Goal: Task Accomplishment & Management: Manage account settings

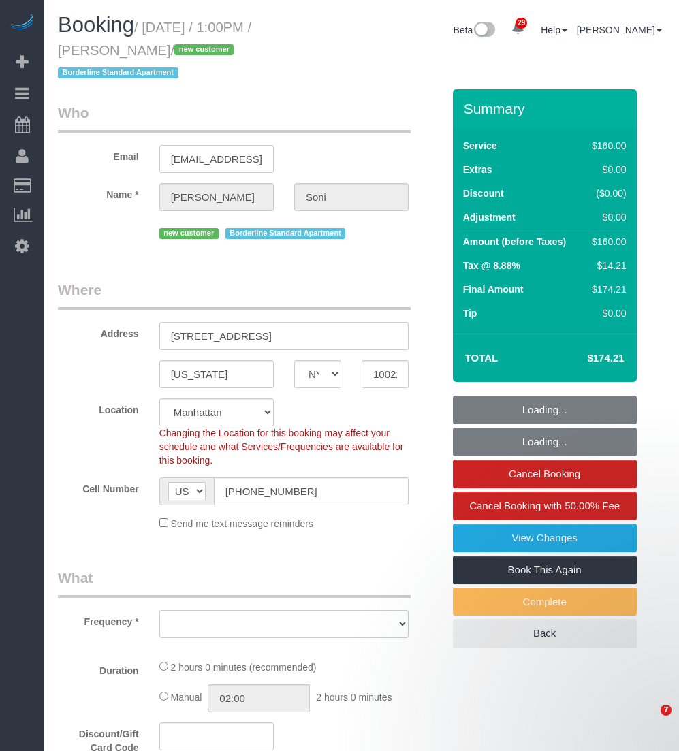
select select "NY"
select select "string:stripe-pm_1SC5lU4VGloSiKo7ATXXxzQj"
select select "number:60"
select select "number:73"
select select "number:15"
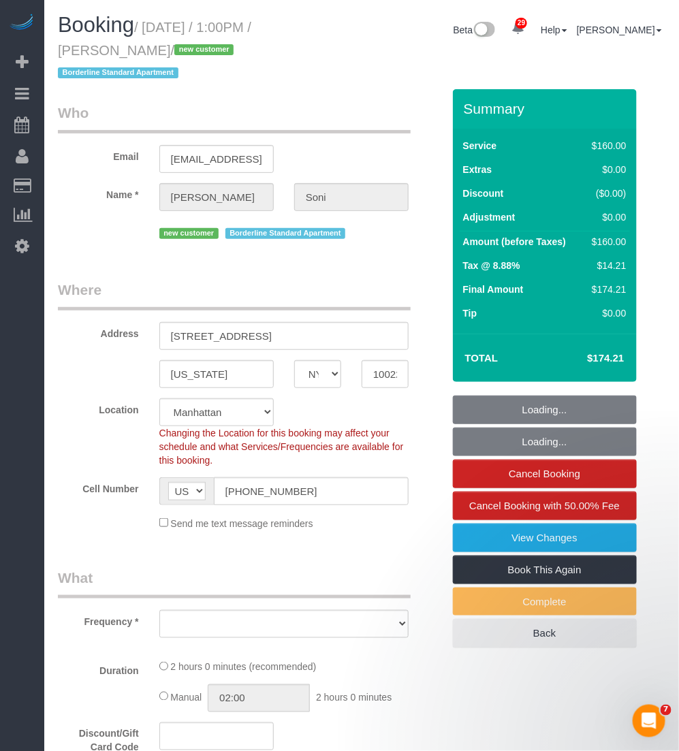
select select "number:5"
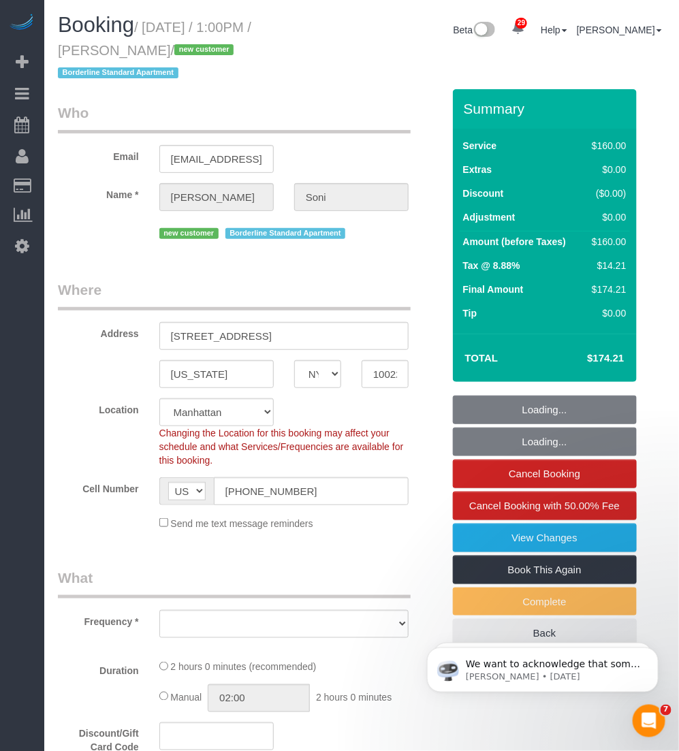
select select "object:970"
select select "spot1"
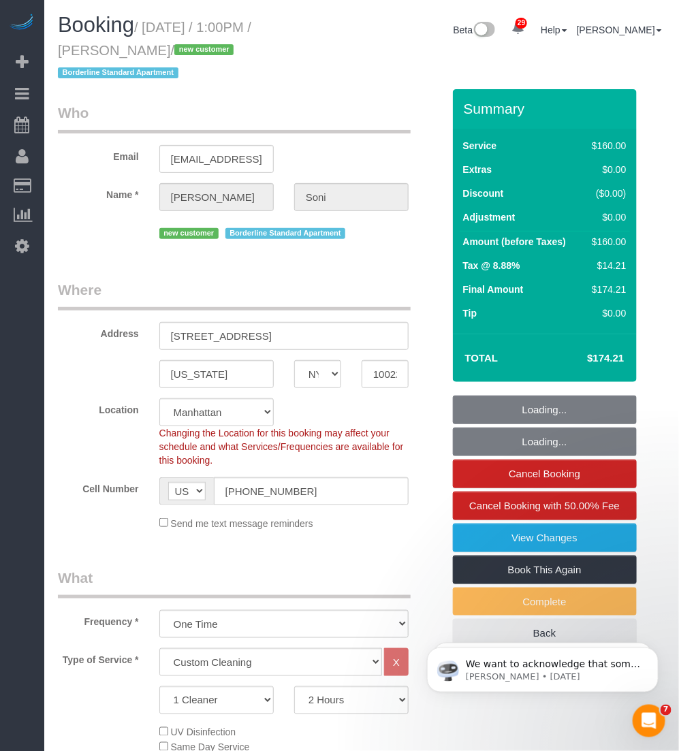
select select "object:1526"
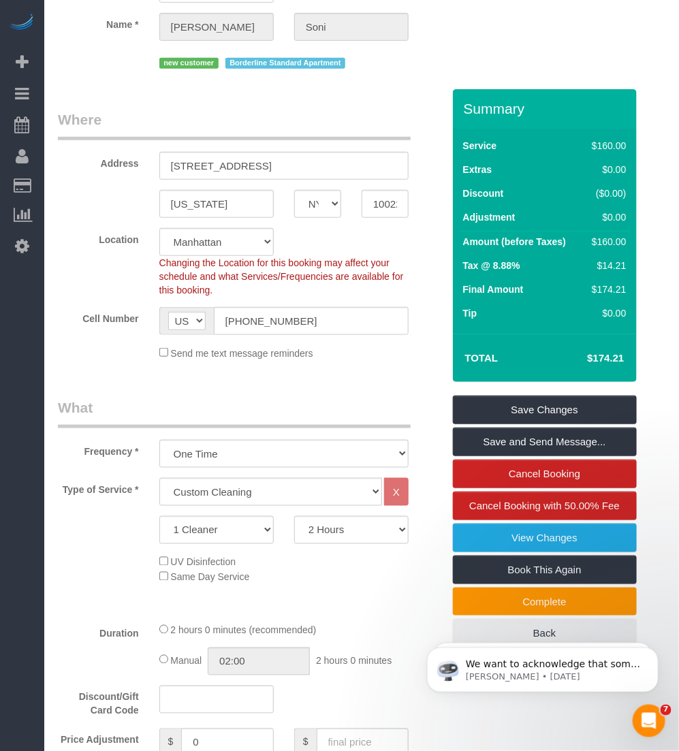
scroll to position [255, 0]
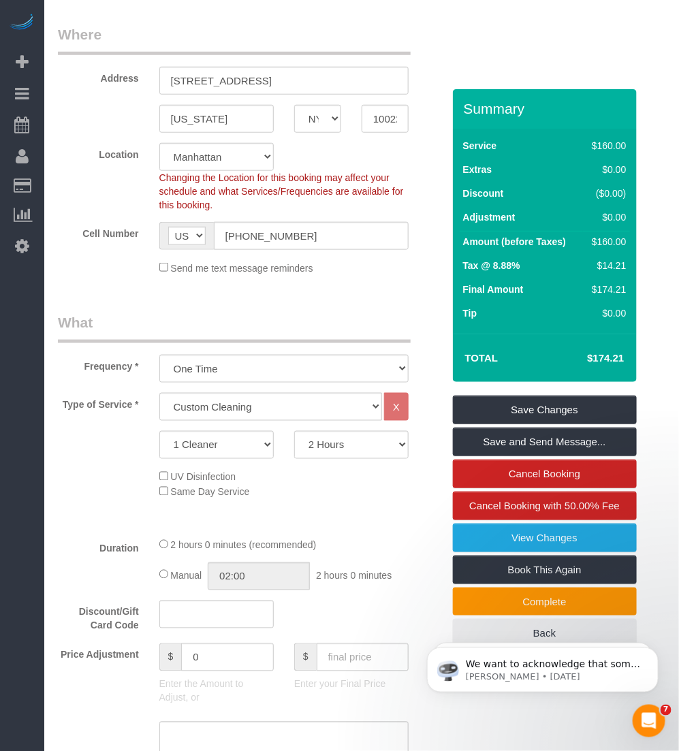
drag, startPoint x: 591, startPoint y: 358, endPoint x: 638, endPoint y: 362, distance: 47.2
drag, startPoint x: 638, startPoint y: 362, endPoint x: 608, endPoint y: 358, distance: 30.9
click at [608, 358] on h4 "$174.21" at bounding box center [585, 359] width 78 height 12
click at [614, 360] on h4 "$174.21" at bounding box center [585, 359] width 78 height 12
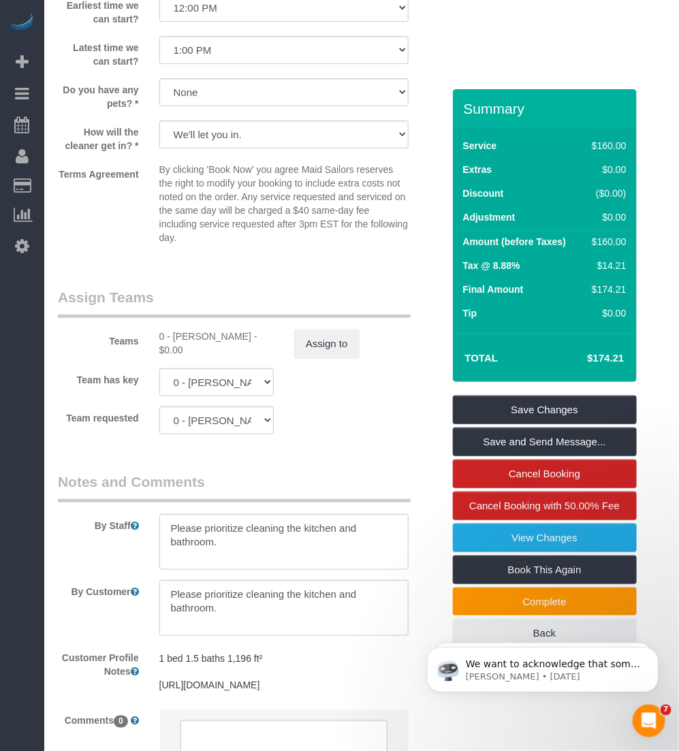
scroll to position [1448, 0]
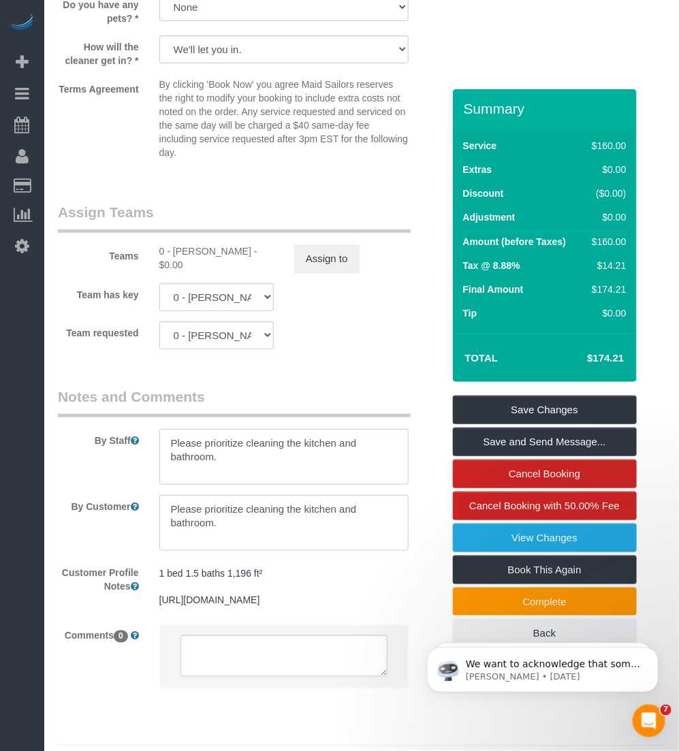
click at [89, 614] on div "Customer Profile Notes 1 bed 1.5 baths 1,196 ft² https://streeteasy.com/buildin…" at bounding box center [250, 587] width 405 height 53
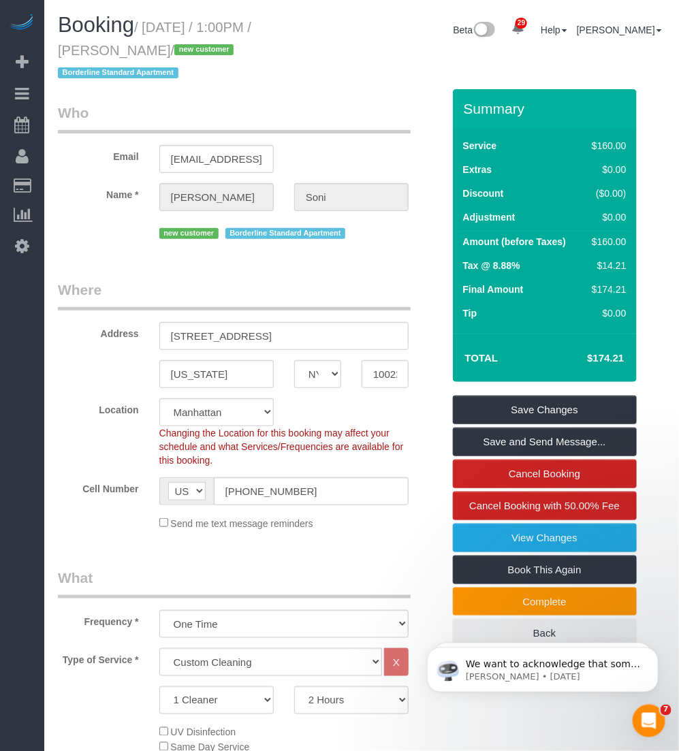
scroll to position [170, 0]
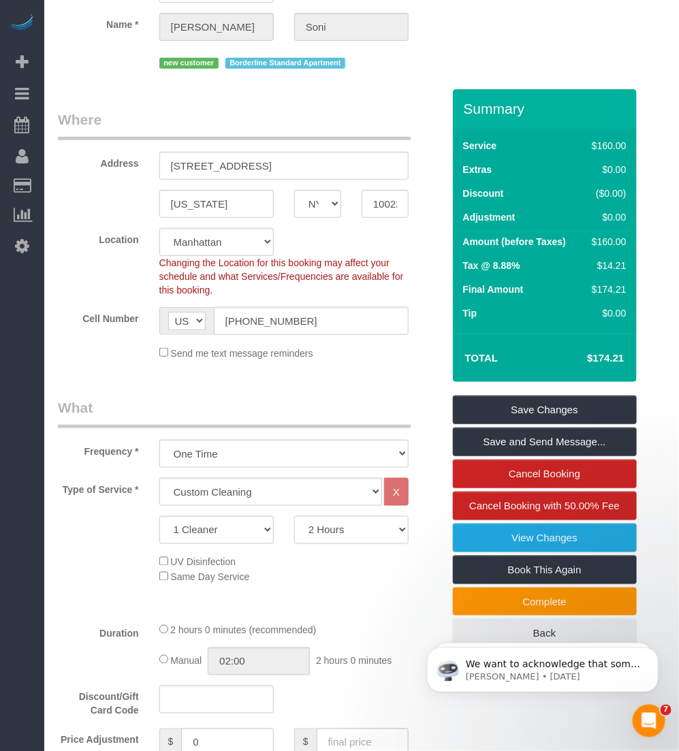
click at [349, 538] on select "2 Hours 2.5 Hours 3 Hours 3.5 Hours 4 Hours 4.5 Hours 5 Hours 5.5 Hours 6 Hours…" at bounding box center [351, 530] width 114 height 28
select select "180"
click at [294, 516] on select "2 Hours 2.5 Hours 3 Hours 3.5 Hours 4 Hours 4.5 Hours 5 Hours 5.5 Hours 6 Hours…" at bounding box center [351, 530] width 114 height 28
select select "spot39"
click at [321, 528] on select "2 Hours 2.5 Hours 3 Hours 3.5 Hours 4 Hours 4.5 Hours 5 Hours 5.5 Hours 6 Hours…" at bounding box center [351, 530] width 114 height 28
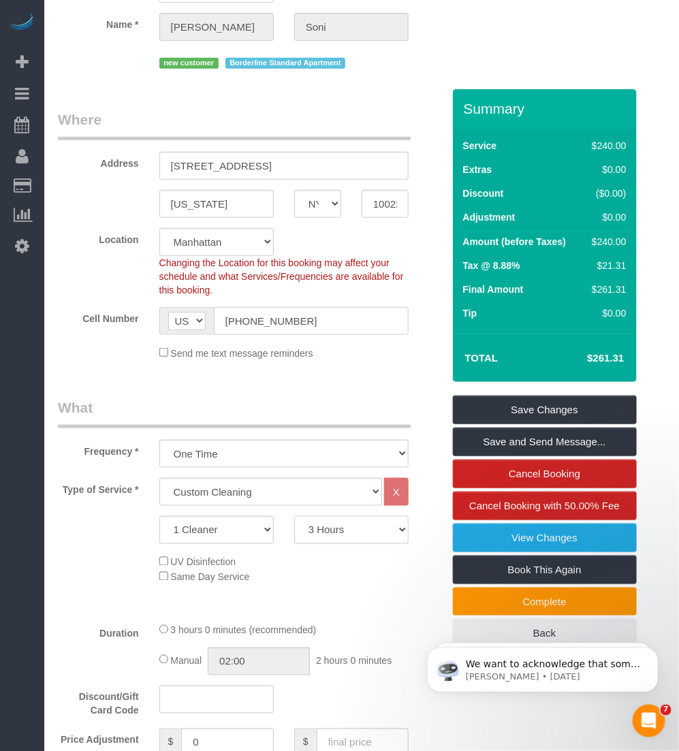
select select "120"
click at [294, 516] on select "2 Hours 2.5 Hours 3 Hours 3.5 Hours 4 Hours 4.5 Hours 5 Hours 5.5 Hours 6 Hours…" at bounding box center [351, 530] width 114 height 28
select select "spot77"
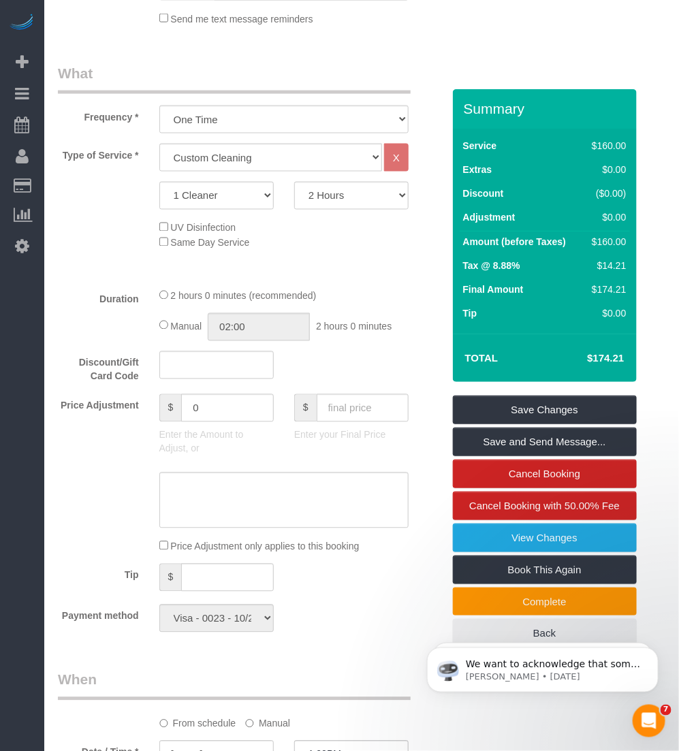
scroll to position [420, 0]
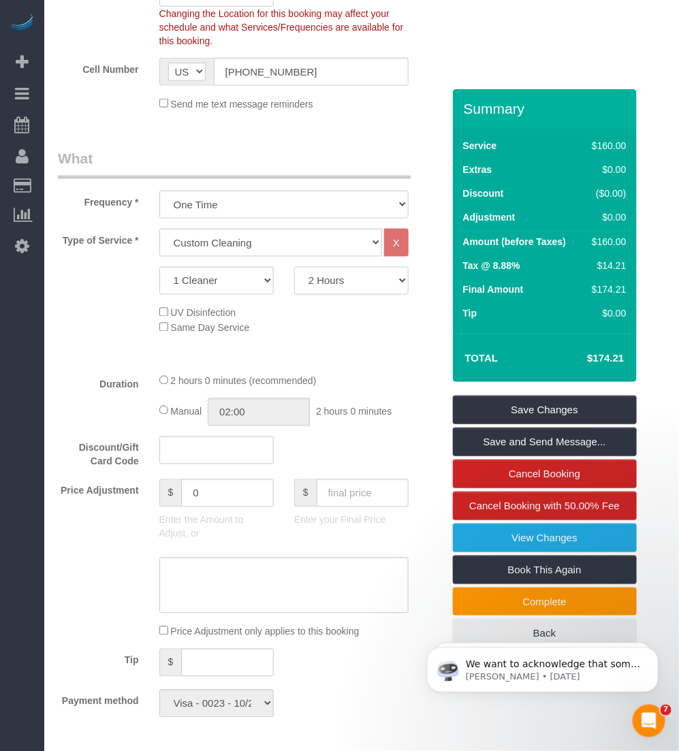
click at [334, 281] on select "2 Hours 2.5 Hours 3 Hours 3.5 Hours 4 Hours 4.5 Hours 5 Hours 5.5 Hours 6 Hours…" at bounding box center [351, 281] width 114 height 28
select select "180"
click at [294, 267] on select "2 Hours 2.5 Hours 3 Hours 3.5 Hours 4 Hours 4.5 Hours 5 Hours 5.5 Hours 6 Hours…" at bounding box center [351, 281] width 114 height 28
select select "spot115"
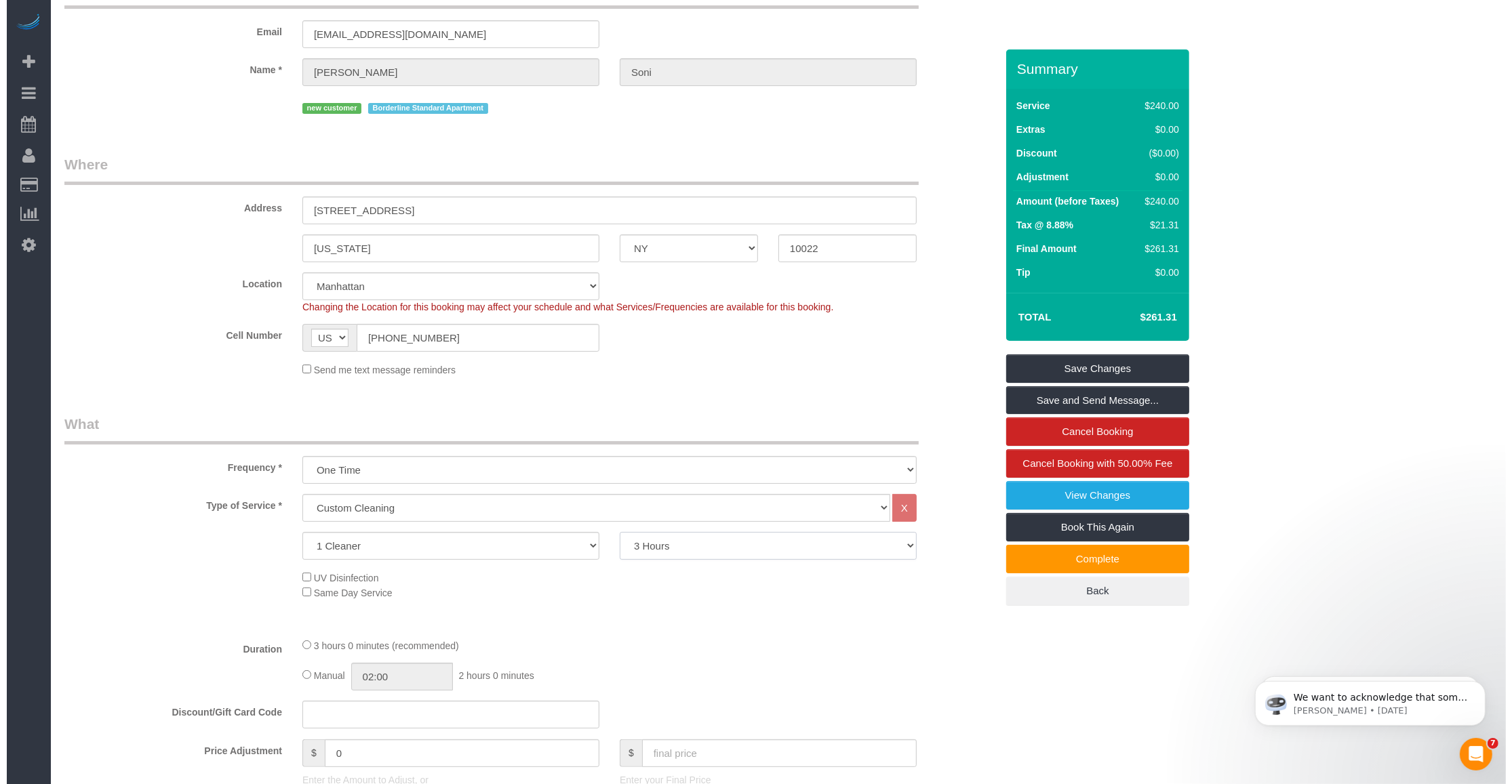
scroll to position [169, 0]
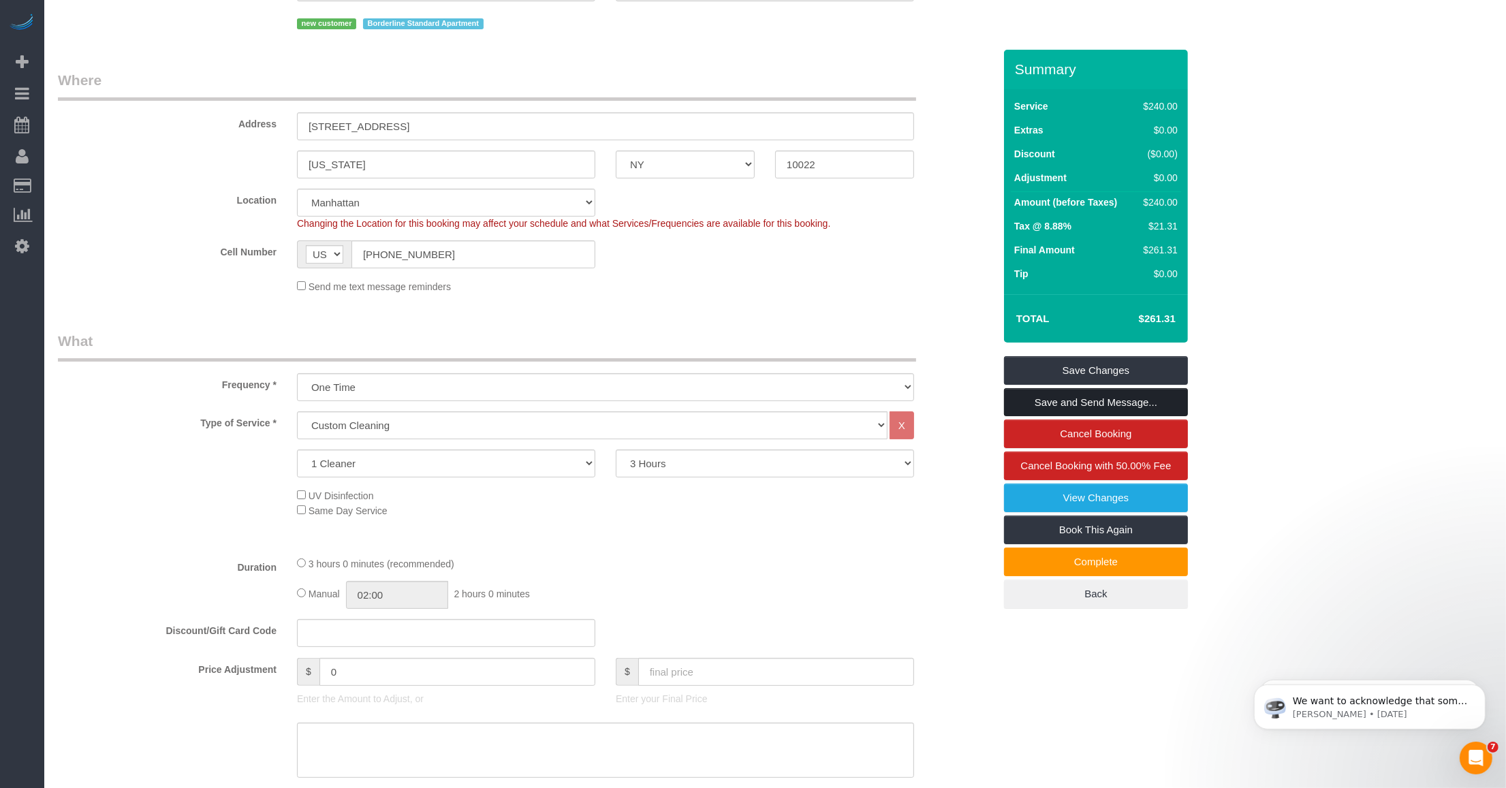
click at [678, 400] on link "Save and Send Message..." at bounding box center [1096, 402] width 184 height 29
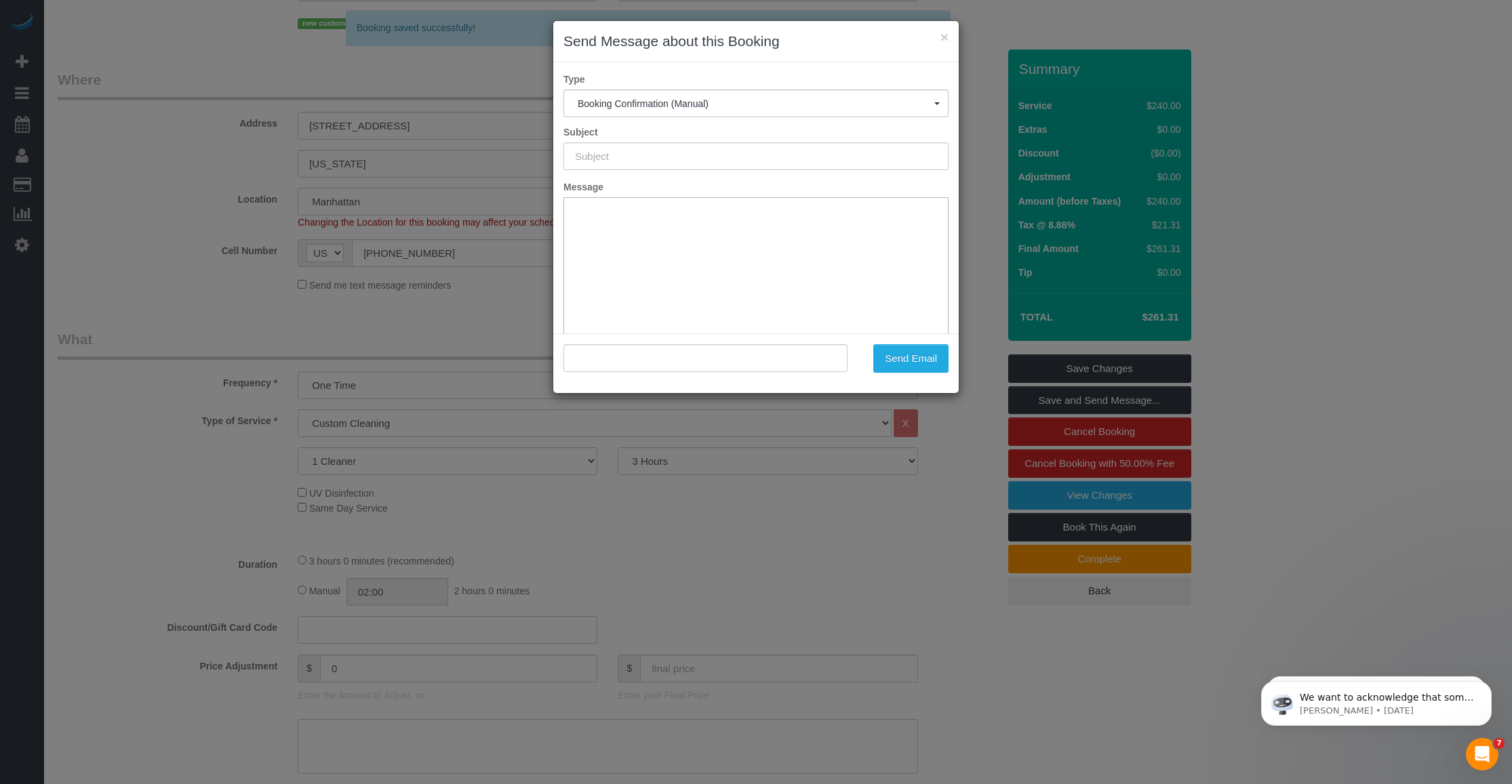
type input "Cleaning Confirmed for 09/29/2025 at 1:00pm"
type input ""Bhagyashri Soni" <generalforbhagyashri@gmail.com>"
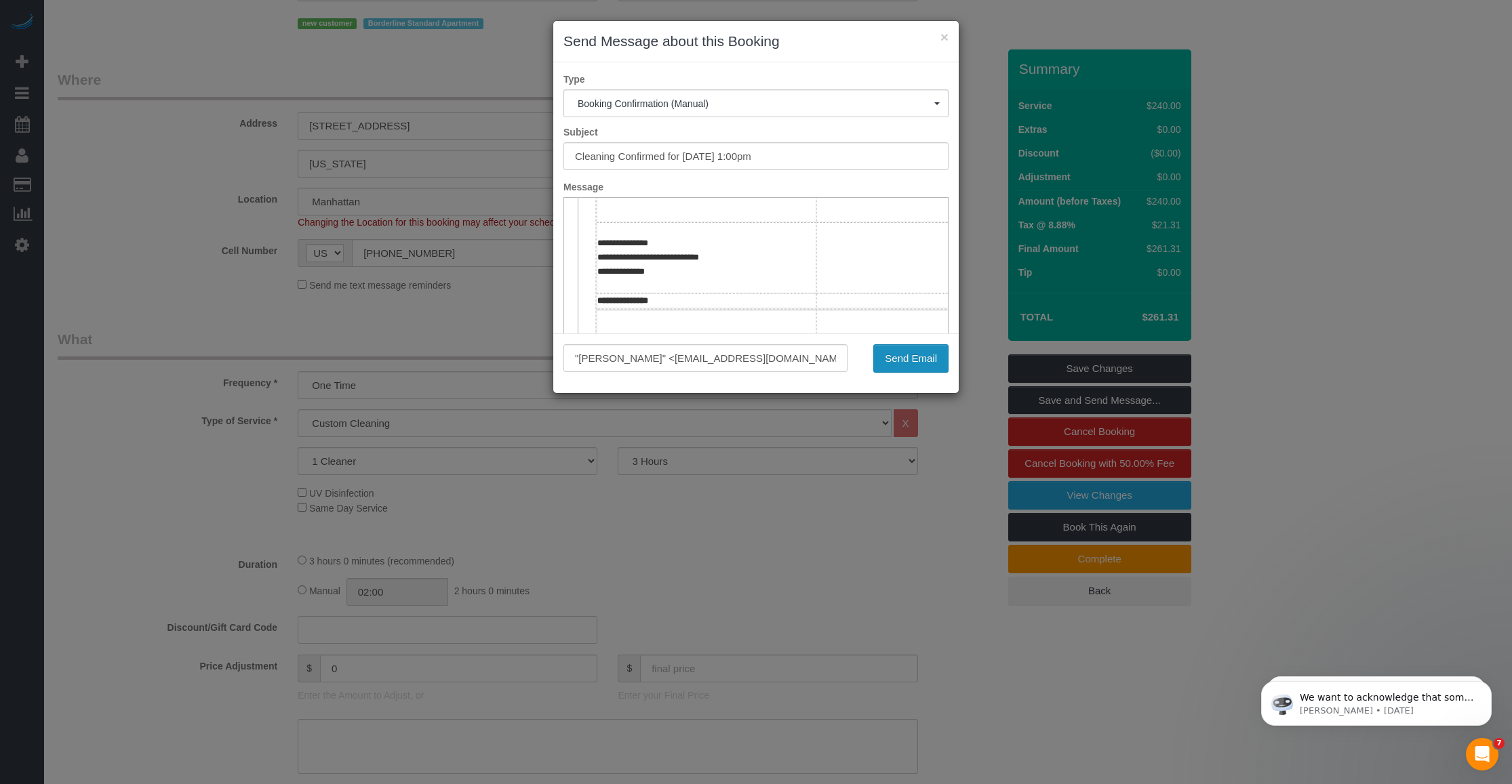
drag, startPoint x: 929, startPoint y: 361, endPoint x: 794, endPoint y: 367, distance: 135.1
click at [675, 361] on button "Send Email" at bounding box center [911, 358] width 76 height 29
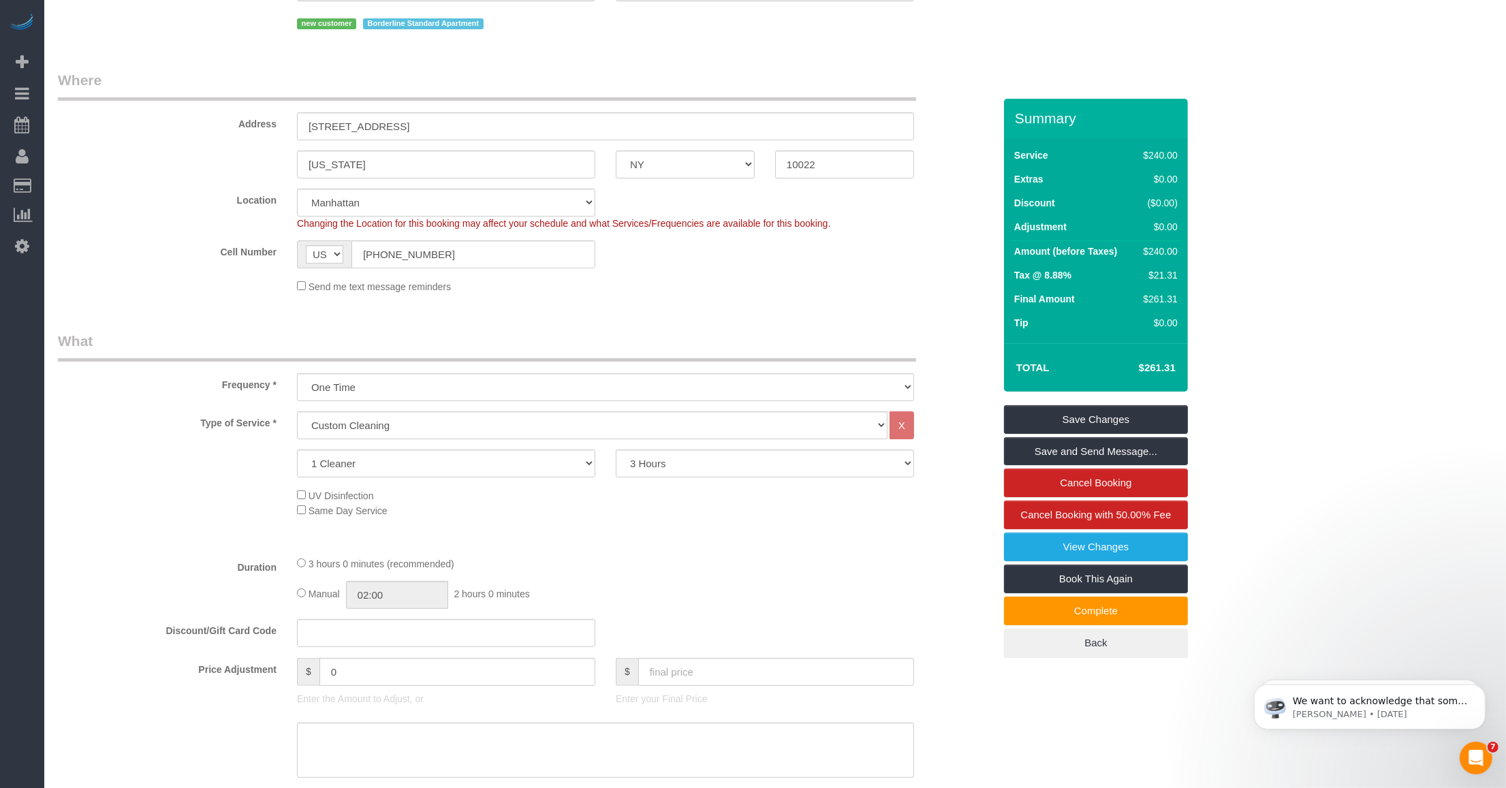
scroll to position [0, 0]
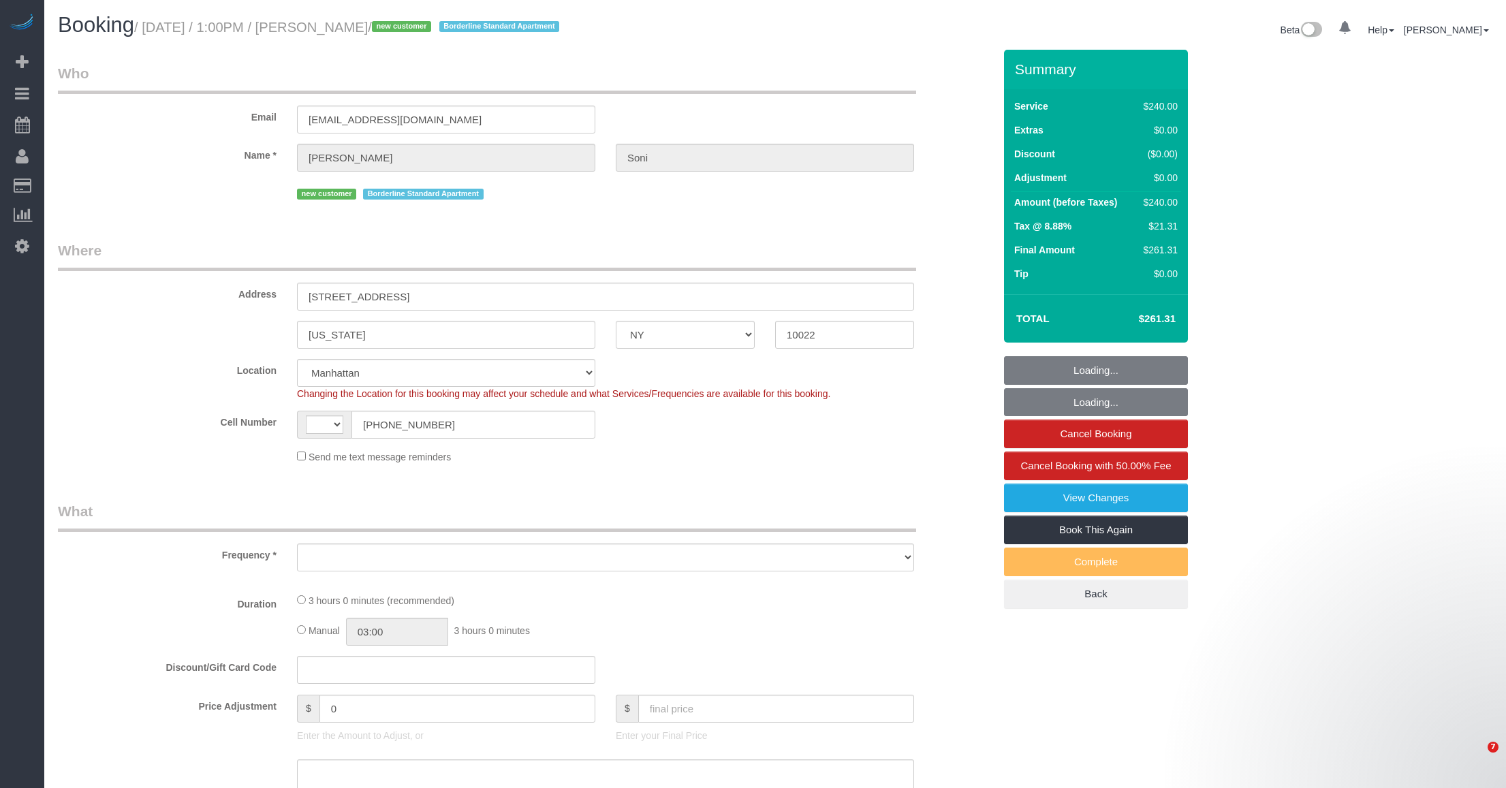
select select "NY"
select select "string:stripe-pm_1SC5lU4VGloSiKo7ATXXxzQj"
select select "string:US"
select select "object:954"
select select "180"
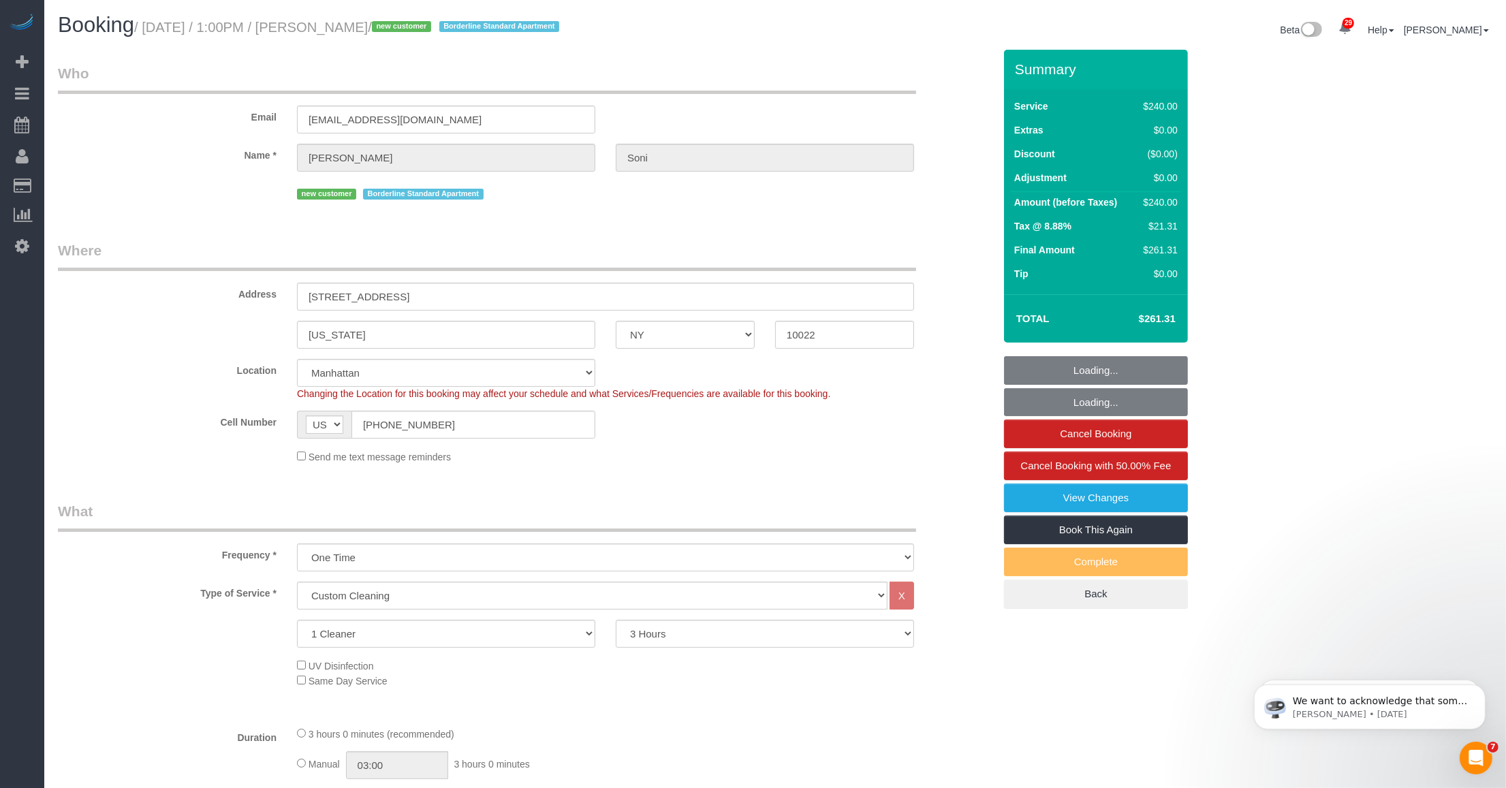
select select "spot1"
select select "number:60"
select select "number:73"
select select "number:15"
select select "number:5"
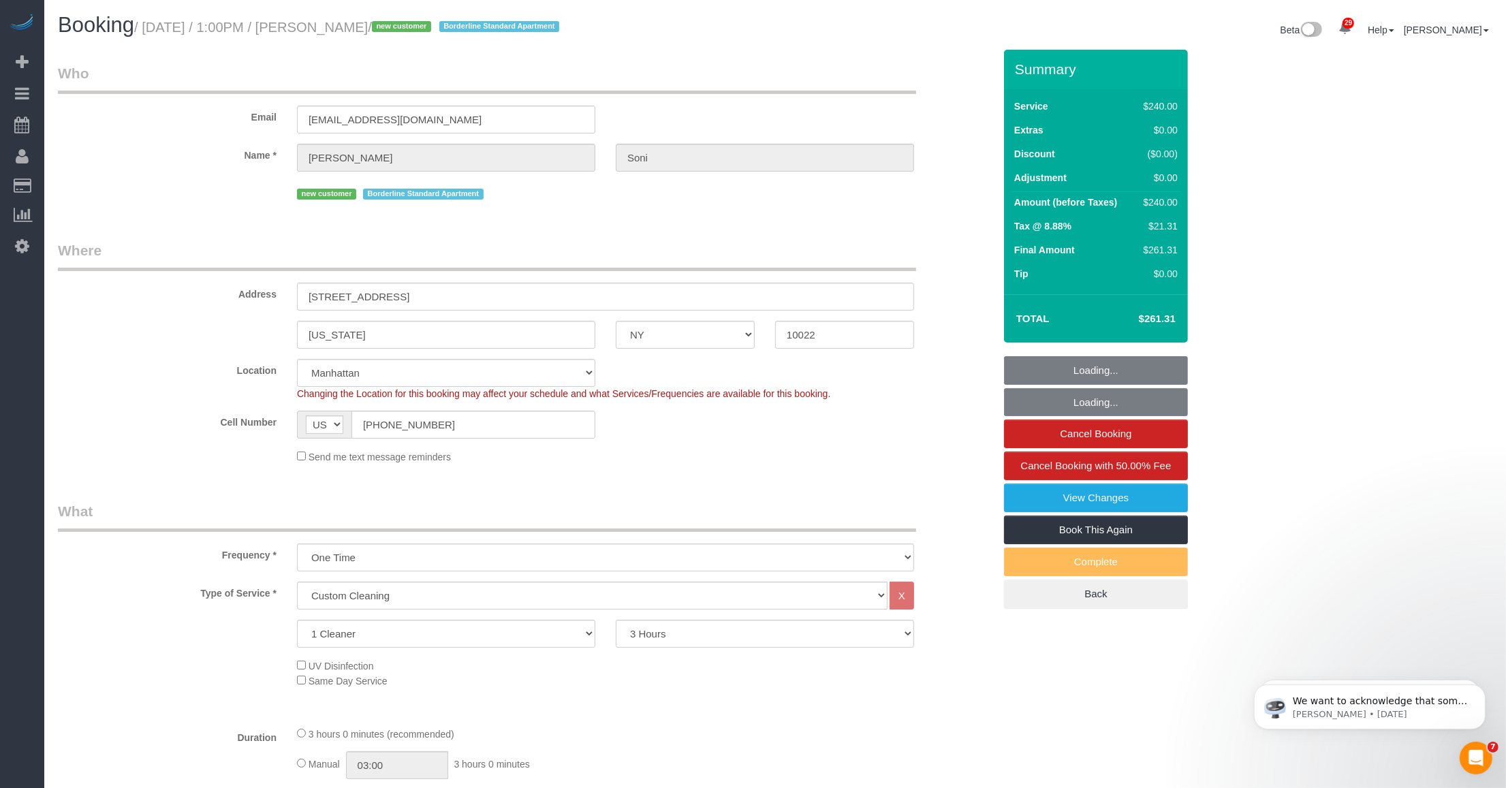
select select "object:1526"
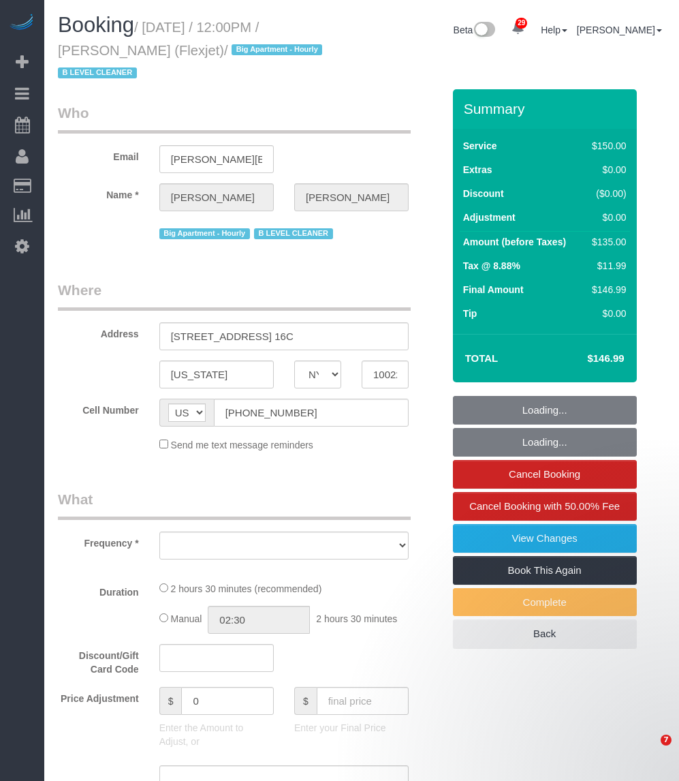
select select "NY"
select select "number:89"
select select "number:90"
select select "number:15"
select select "number:6"
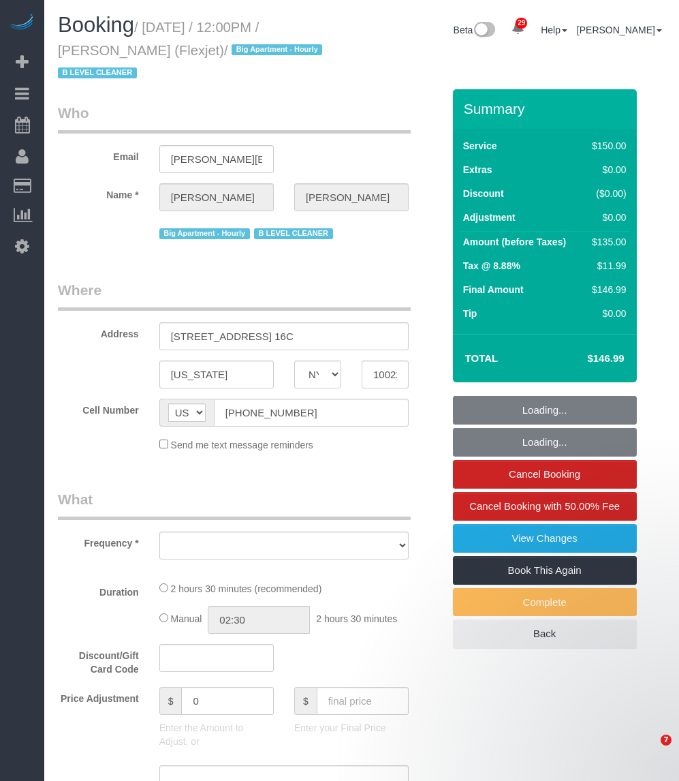
select select "number:21"
select select "string:stripe-card_1CBPrI4VGloSiKo7EMslfoyc"
select select "150"
select select "spot1"
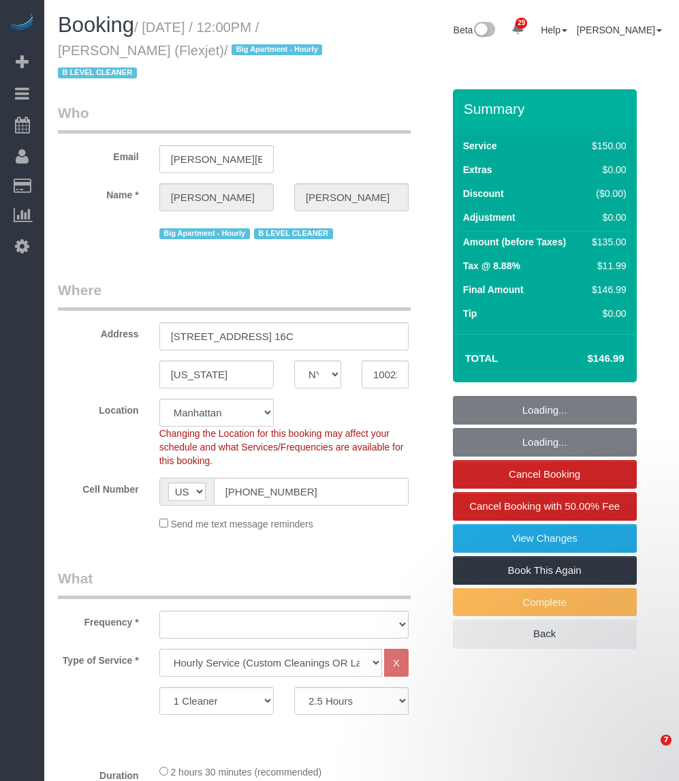
select select "22223"
select select "object:1580"
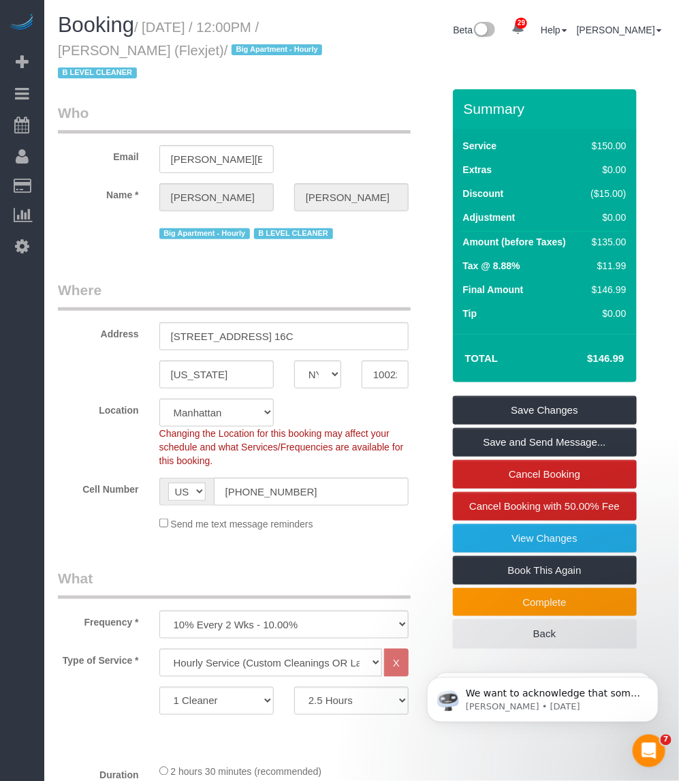
drag, startPoint x: 146, startPoint y: 27, endPoint x: 201, endPoint y: 46, distance: 57.5
click at [201, 46] on small "/ September 29, 2025 / 12:00PM / Brendan Nolan (Flexjet) / Big Apartment - Hour…" at bounding box center [192, 50] width 268 height 61
copy small "September 29, 2025 / 12:00PM / Brendan Nolan (Flexjet)"
drag, startPoint x: 177, startPoint y: 57, endPoint x: 147, endPoint y: 50, distance: 30.7
click at [175, 57] on small "/ September 29, 2025 / 12:00PM / Brendan Nolan (Flexjet) / Big Apartment - Hour…" at bounding box center [192, 50] width 268 height 61
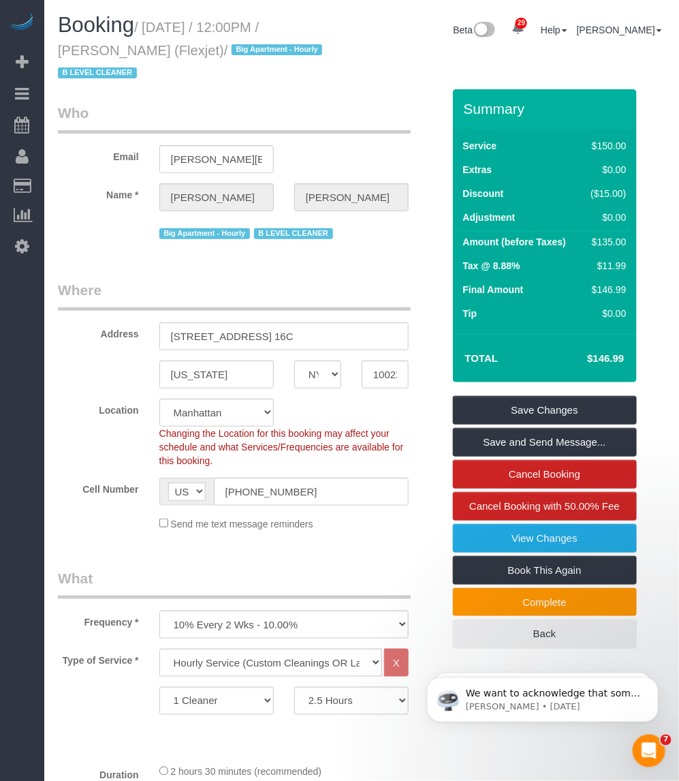
click at [147, 50] on small "/ September 29, 2025 / 12:00PM / Brendan Nolan (Flexjet) / Big Apartment - Hour…" at bounding box center [192, 50] width 268 height 61
drag, startPoint x: 148, startPoint y: 52, endPoint x: 48, endPoint y: 52, distance: 99.5
click at [48, 52] on div "Booking / September 29, 2025 / 12:00PM / Brendan Nolan (Flexjet) / Big Apartmen…" at bounding box center [205, 52] width 314 height 76
copy small "Brendan Nolan"
drag, startPoint x: 195, startPoint y: 35, endPoint x: 163, endPoint y: 36, distance: 31.4
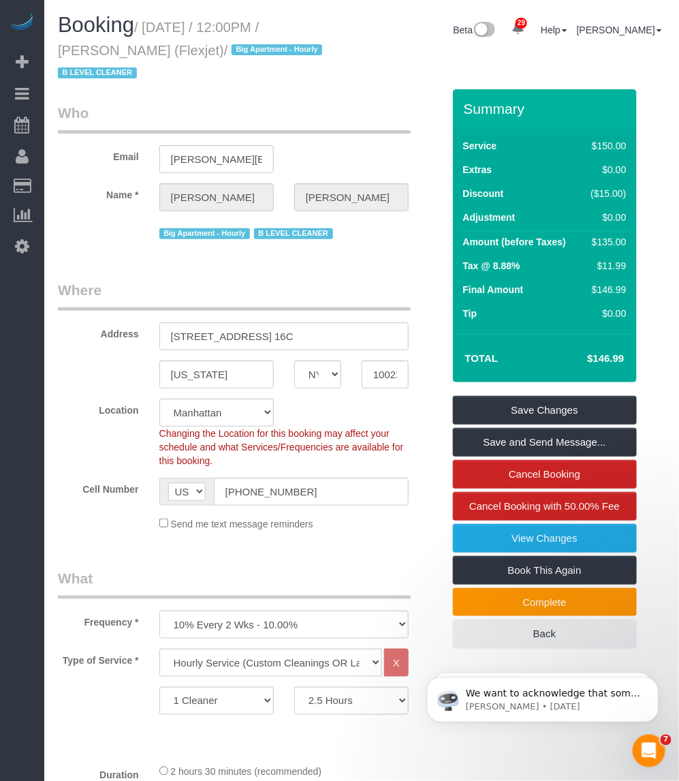
click at [191, 35] on h1 "Booking / September 29, 2025 / 12:00PM / Brendan Nolan (Flexjet) / Big Apartmen…" at bounding box center [205, 48] width 294 height 69
drag, startPoint x: 149, startPoint y: 25, endPoint x: 202, endPoint y: 57, distance: 62.6
click at [202, 57] on small "/ September 29, 2025 / 12:00PM / Brendan Nolan (Flexjet) / Big Apartment - Hour…" at bounding box center [192, 50] width 268 height 61
copy small "September 29, 2025 / 12:00PM / Brendan Nolan (Flexjet)"
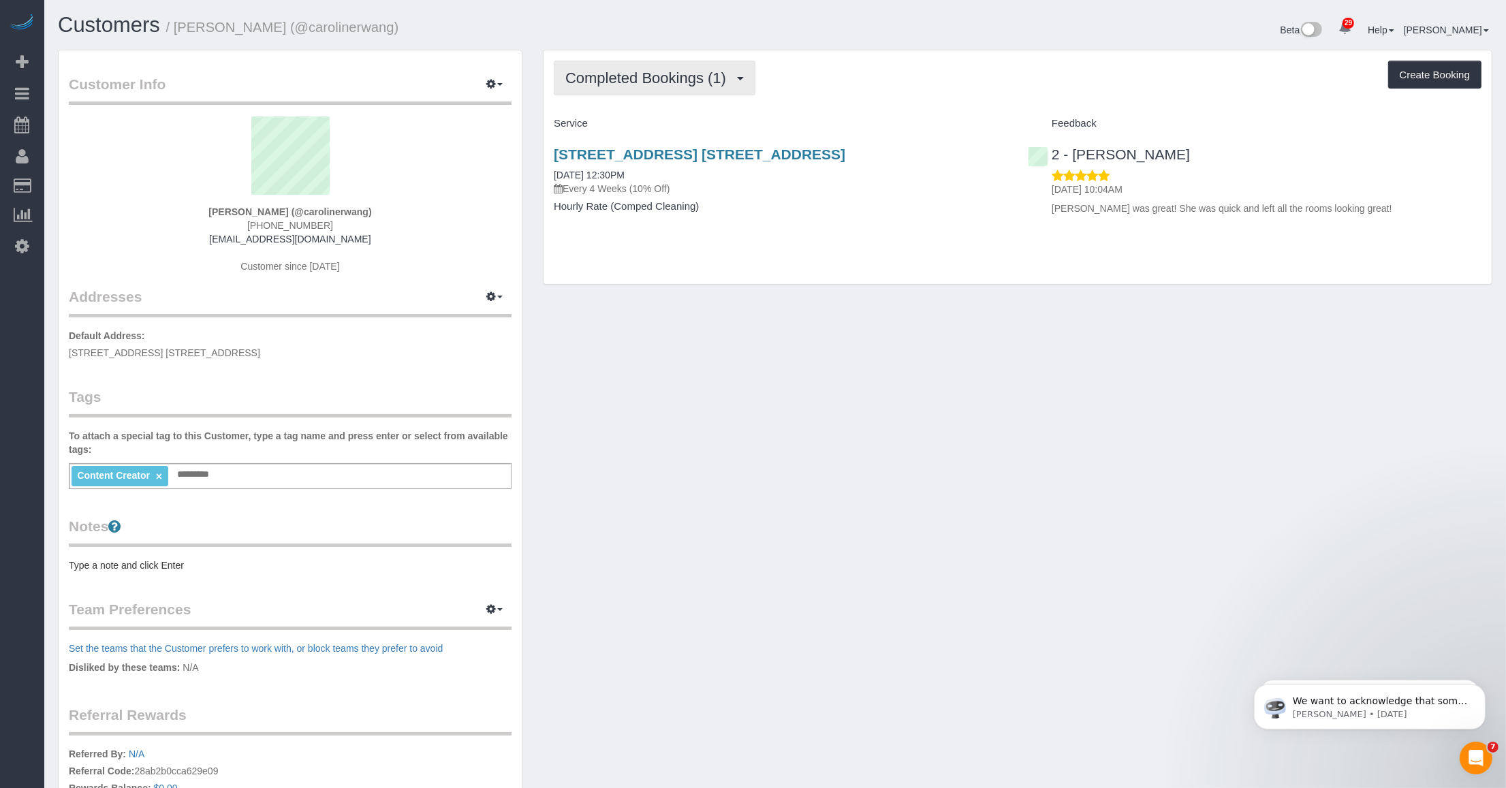
click at [678, 76] on span "Completed Bookings (1)" at bounding box center [649, 77] width 168 height 17
click at [655, 120] on link "Upcoming Bookings (6)" at bounding box center [625, 128] width 142 height 18
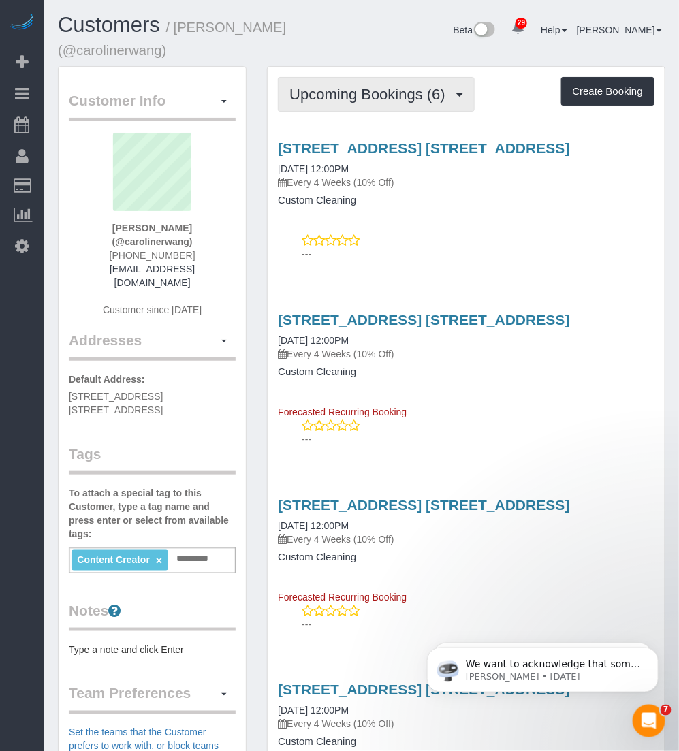
drag, startPoint x: 397, startPoint y: 87, endPoint x: 331, endPoint y: 149, distance: 90.1
click at [396, 87] on span "Upcoming Bookings (6)" at bounding box center [371, 94] width 163 height 17
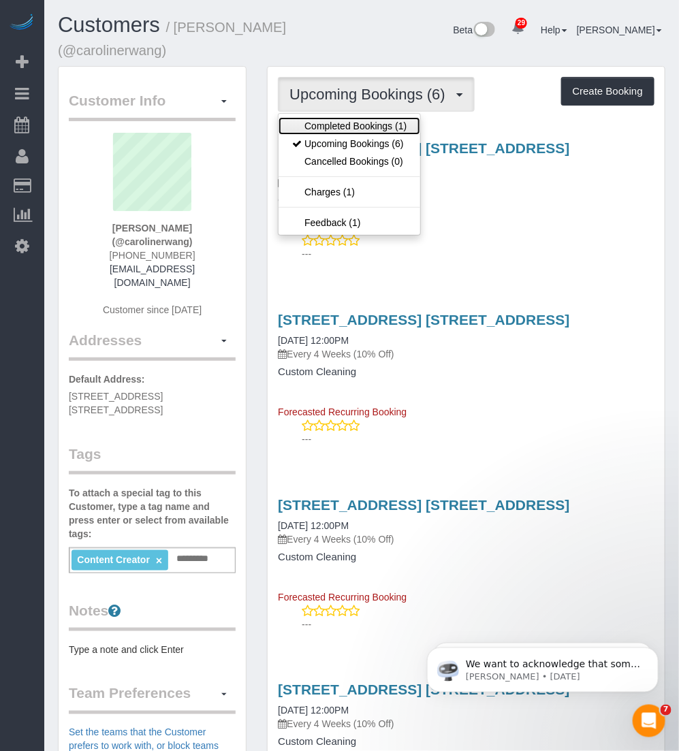
click at [338, 121] on link "Completed Bookings (1)" at bounding box center [350, 126] width 142 height 18
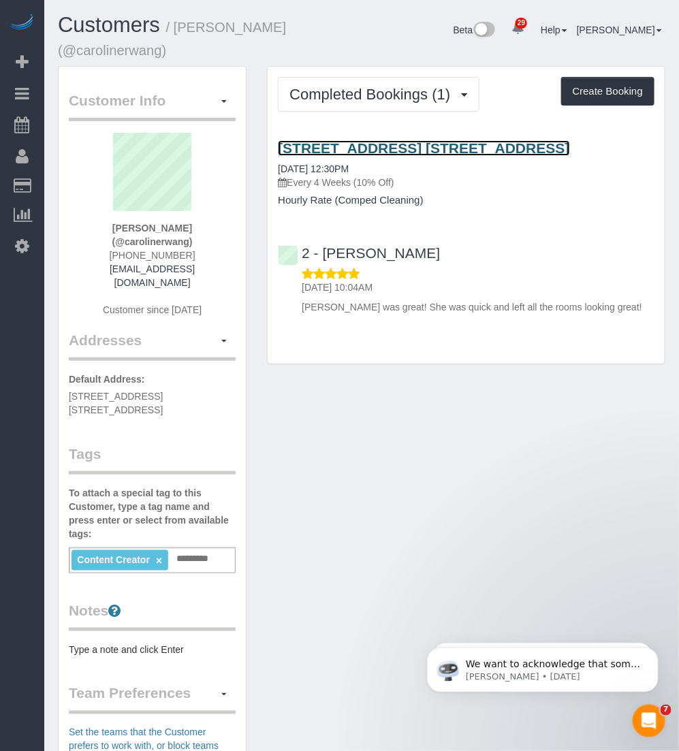
click at [403, 151] on link "360 Central Ave, Apt. 2l, Brooklyn, NY 11221" at bounding box center [424, 148] width 292 height 16
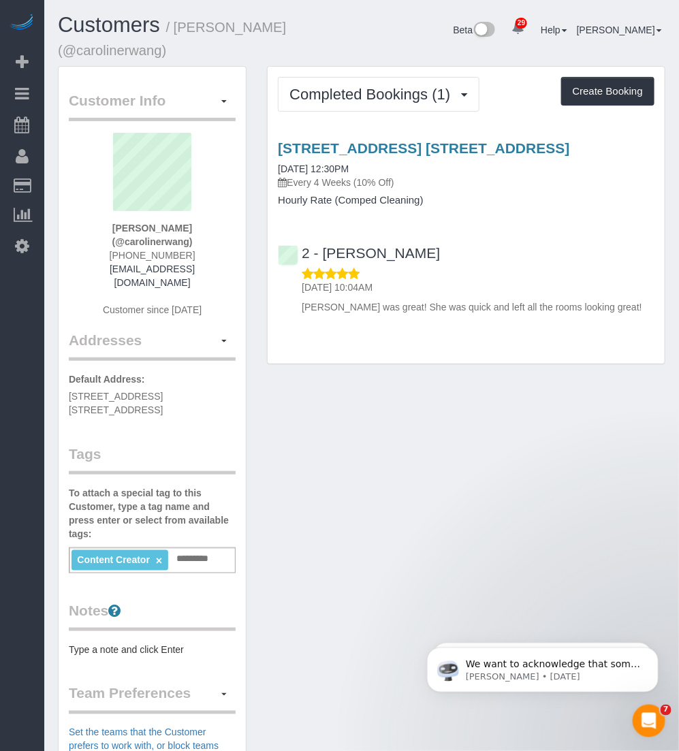
drag, startPoint x: 428, startPoint y: 465, endPoint x: 464, endPoint y: 452, distance: 38.6
click at [428, 465] on div "Customer Info Edit Contact Info Send Message Email Preferences Special Sales Ta…" at bounding box center [362, 564] width 628 height 997
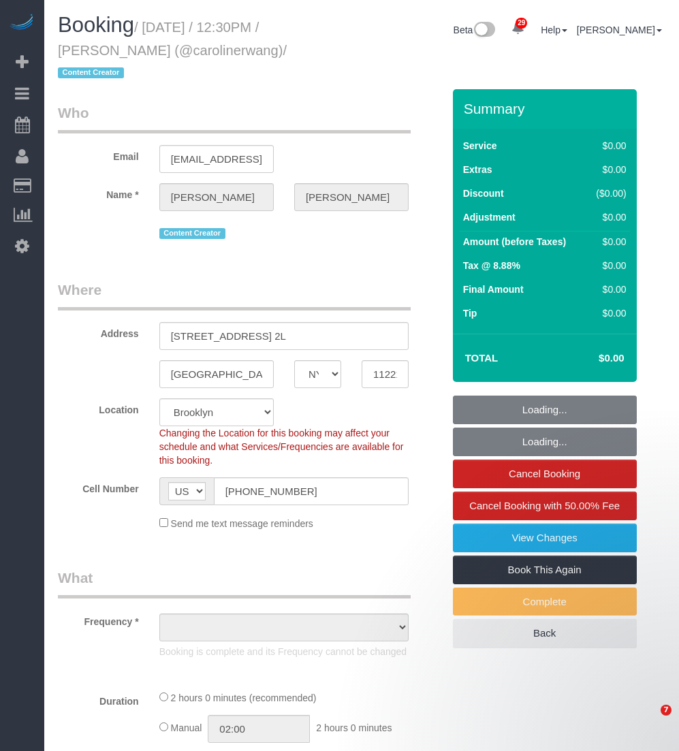
select select "NY"
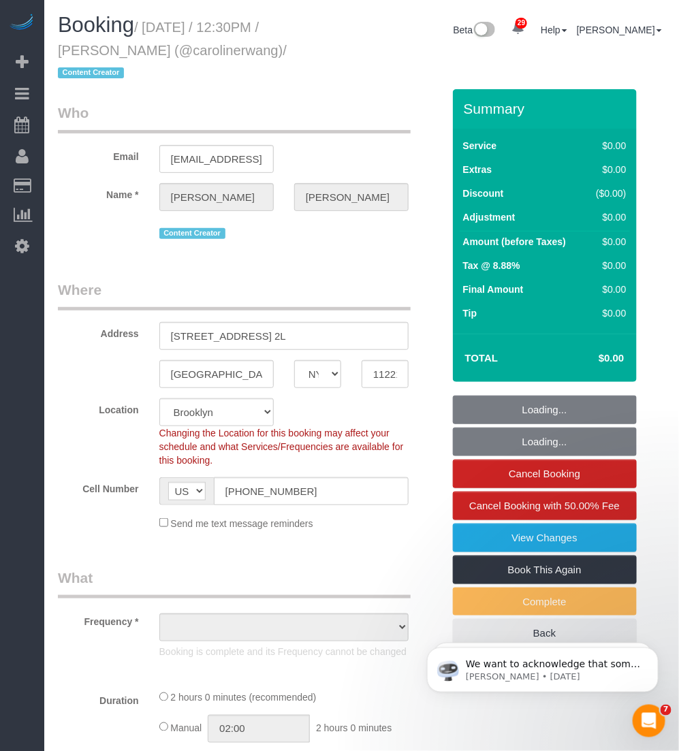
select select "number:58"
select select "number:79"
select select "number:15"
select select "number:5"
select select "object:1514"
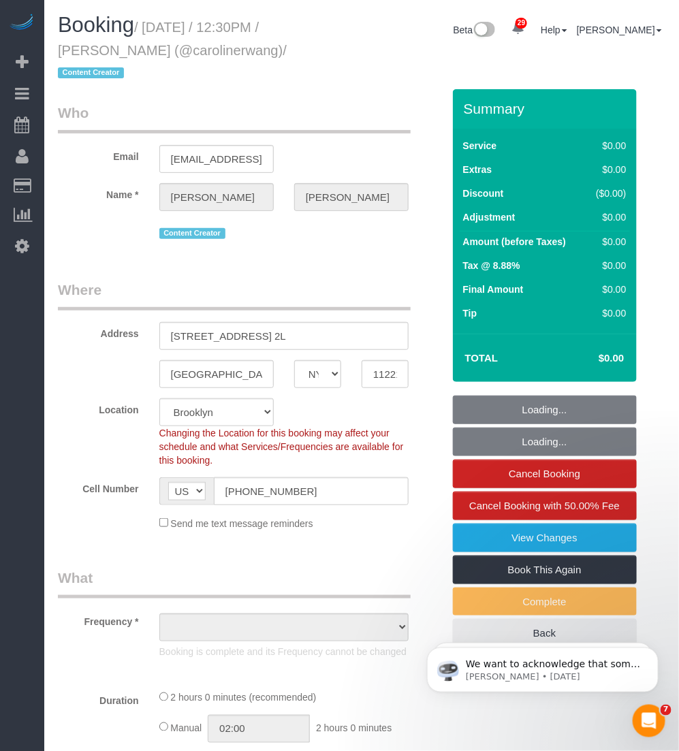
select select "string:stripe-pm_1S43Yz4VGloSiKo72DknBCkE"
select select "120"
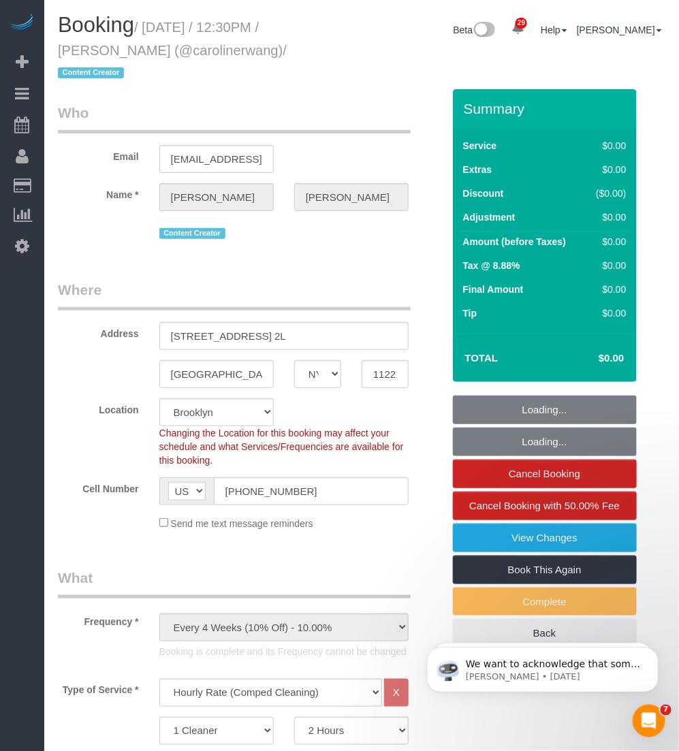
drag, startPoint x: 233, startPoint y: 40, endPoint x: 260, endPoint y: 48, distance: 27.8
click at [260, 48] on small "/ [DATE] / 12:30PM / [PERSON_NAME] (@carolinerwang) / Content Creator" at bounding box center [172, 50] width 229 height 61
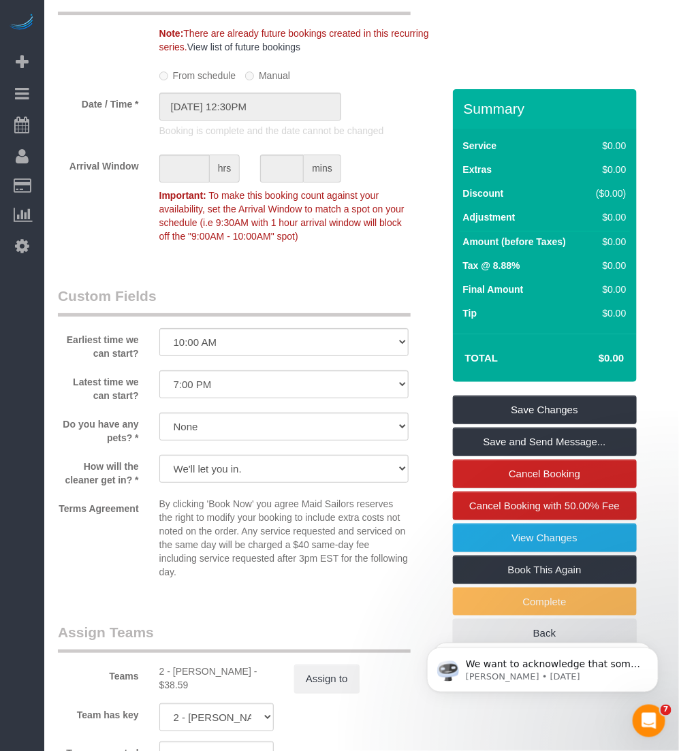
scroll to position [1533, 0]
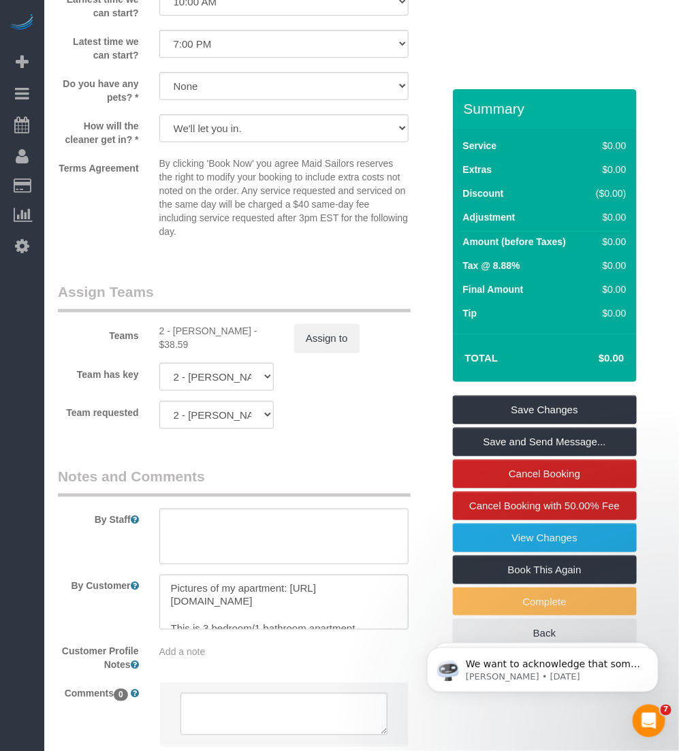
click at [181, 324] on div "2 - [PERSON_NAME] - $38.59" at bounding box center [216, 337] width 114 height 27
copy div "[PERSON_NAME]"
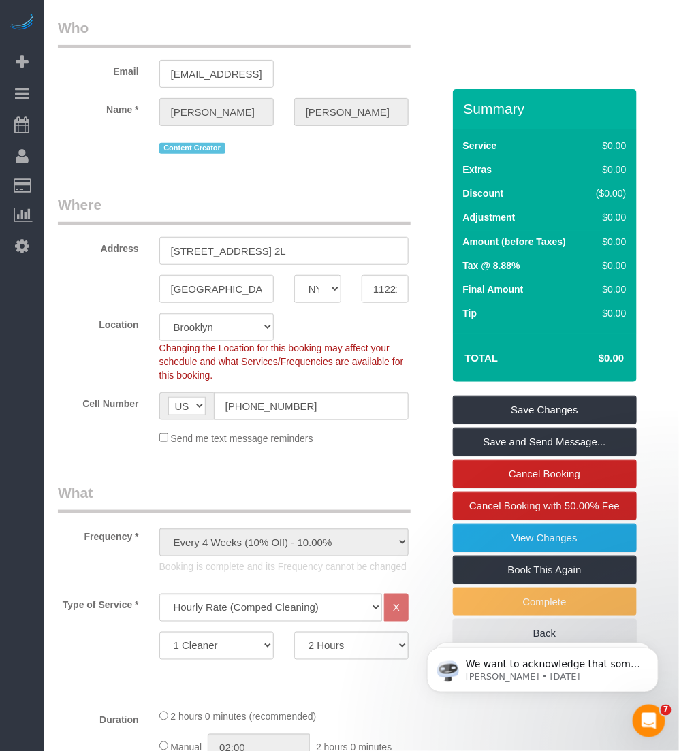
scroll to position [0, 0]
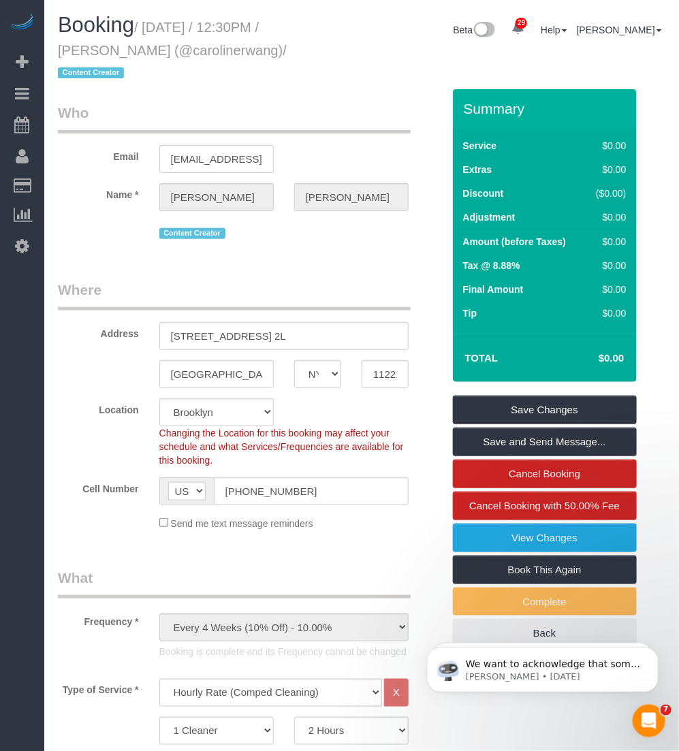
click at [140, 43] on small "/ [DATE] / 12:30PM / [PERSON_NAME] (@carolinerwang) / Content Creator" at bounding box center [172, 50] width 229 height 61
drag, startPoint x: 146, startPoint y: 48, endPoint x: 59, endPoint y: 58, distance: 88.4
click at [59, 58] on small "/ [DATE] / 12:30PM / [PERSON_NAME] (@carolinerwang) / Content Creator" at bounding box center [172, 50] width 229 height 61
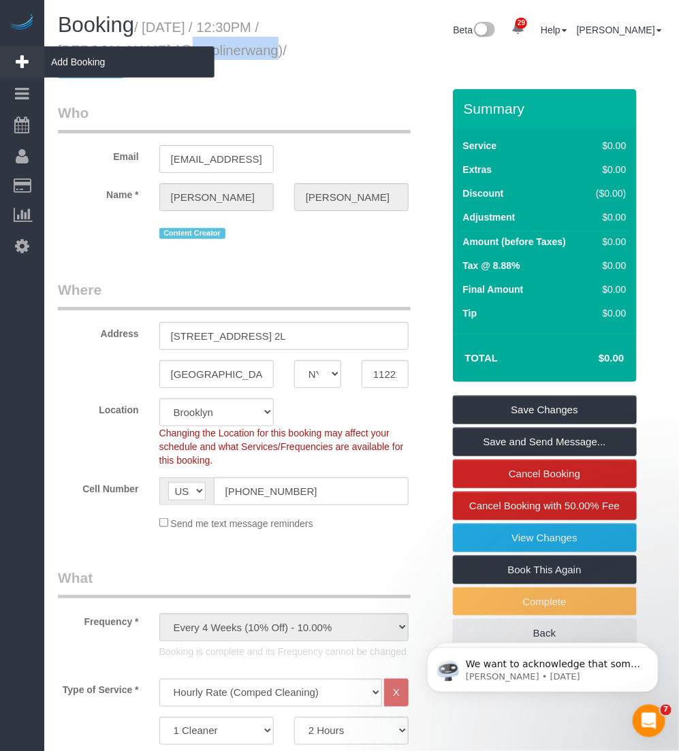
copy small "[PERSON_NAME]"
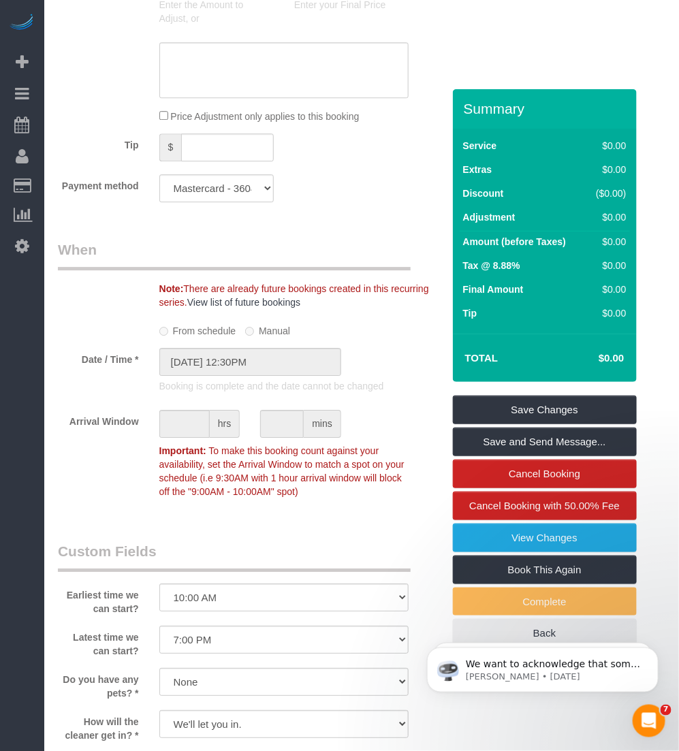
scroll to position [596, 0]
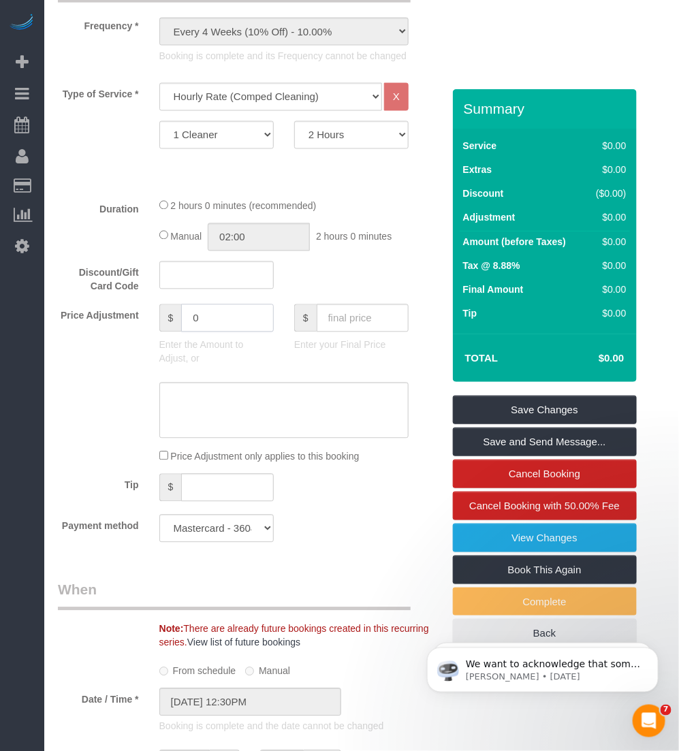
click at [211, 304] on input "0" at bounding box center [227, 318] width 92 height 28
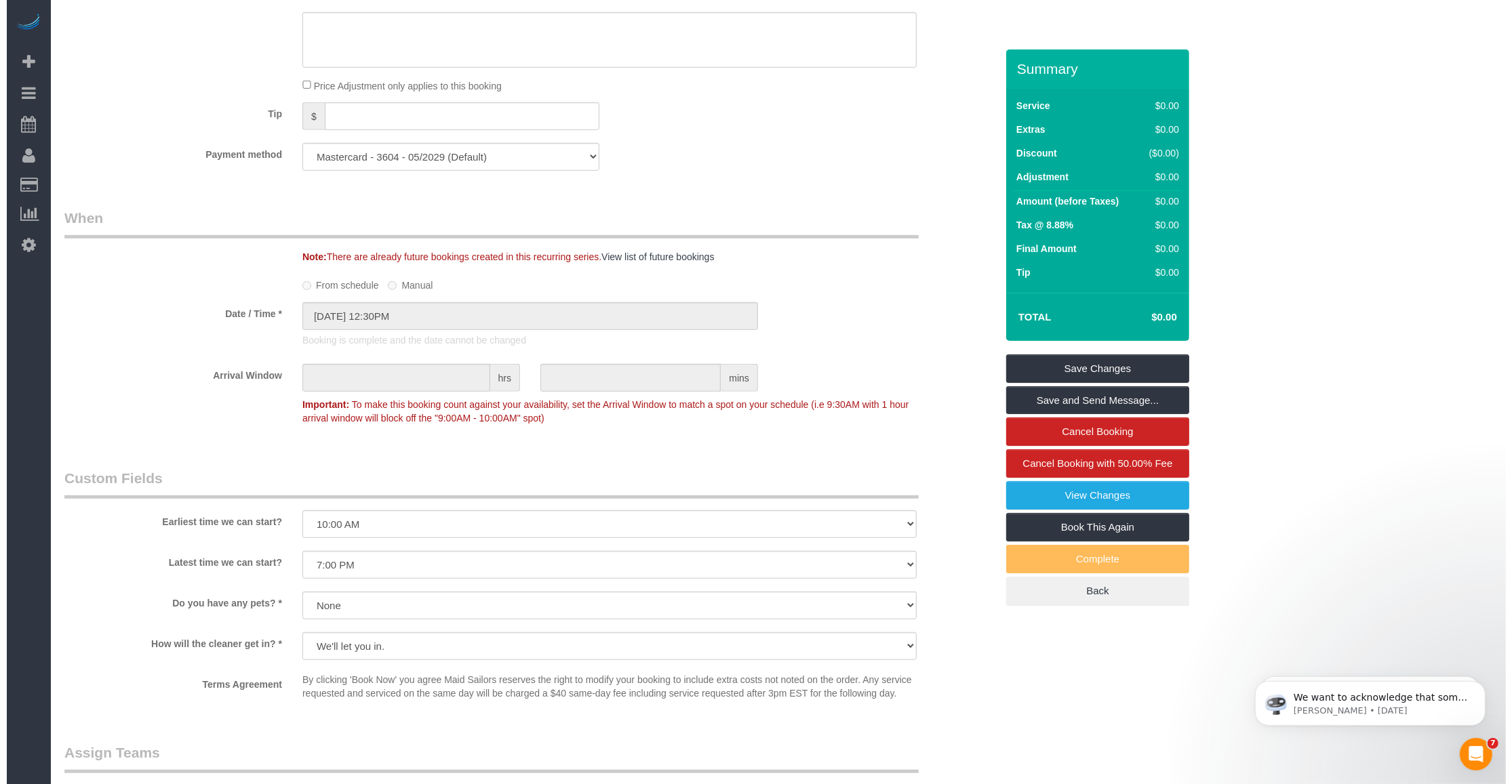
scroll to position [624, 0]
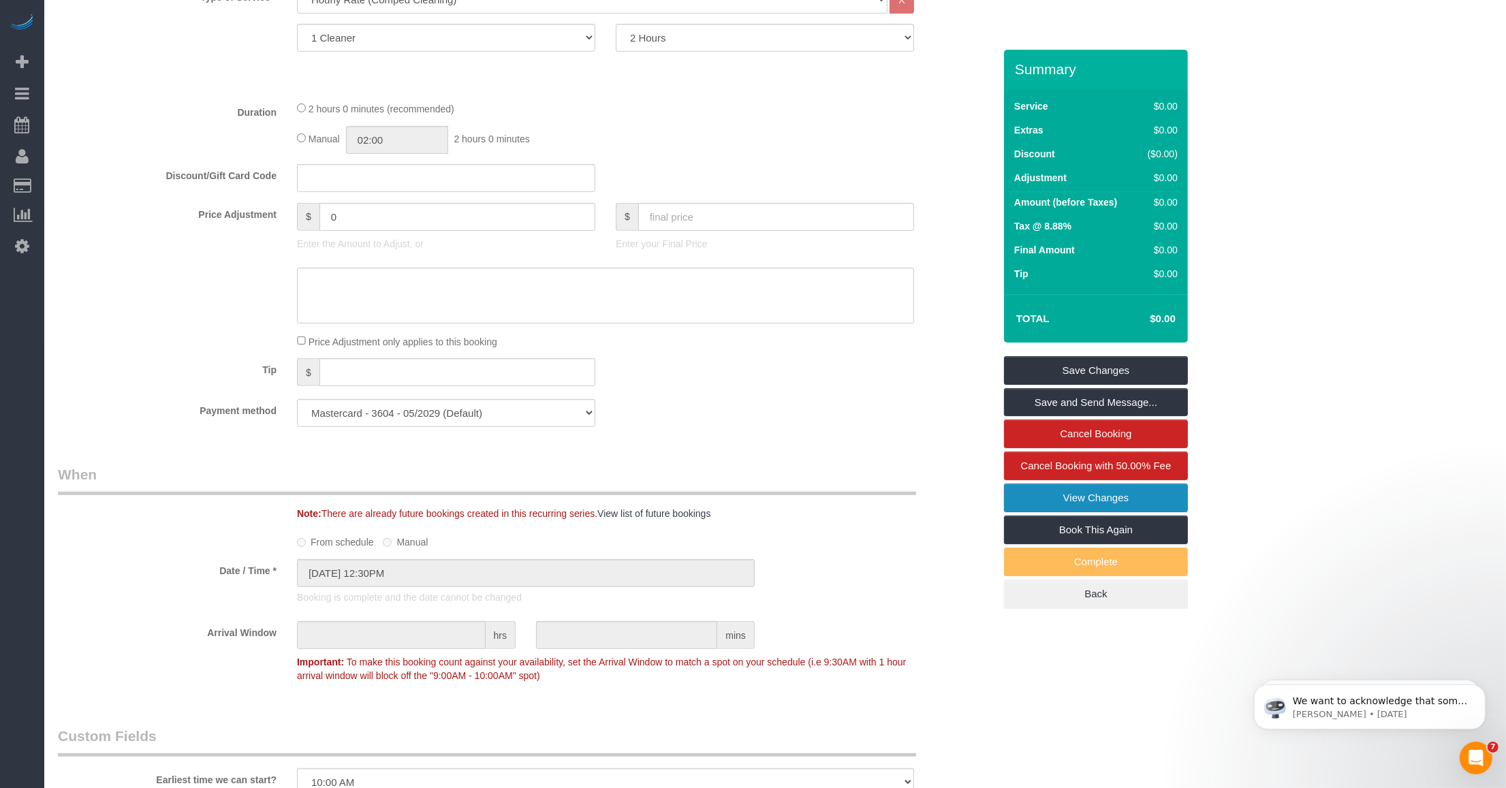
click at [678, 495] on link "View Changes" at bounding box center [1096, 498] width 184 height 29
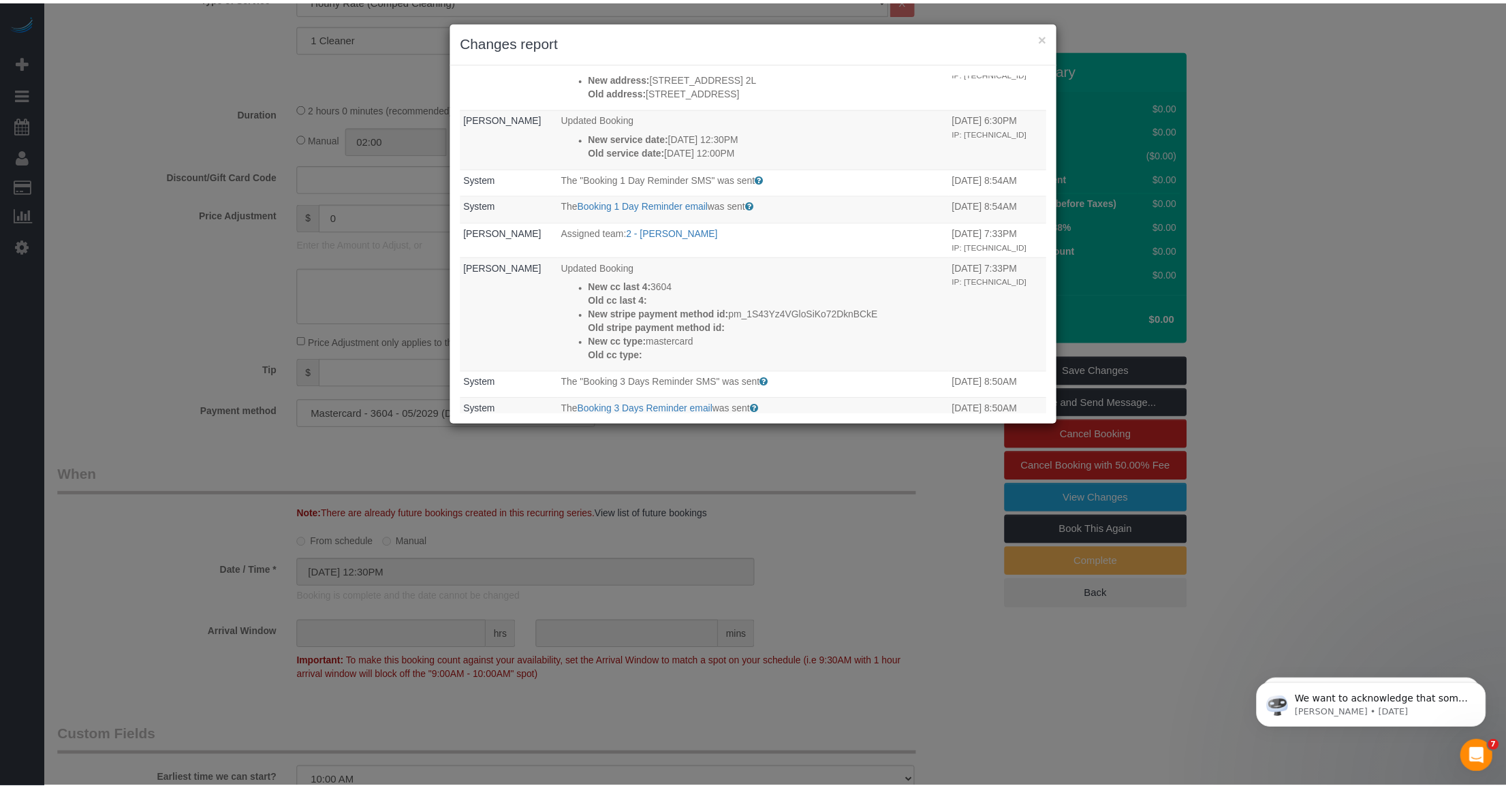
scroll to position [1022, 0]
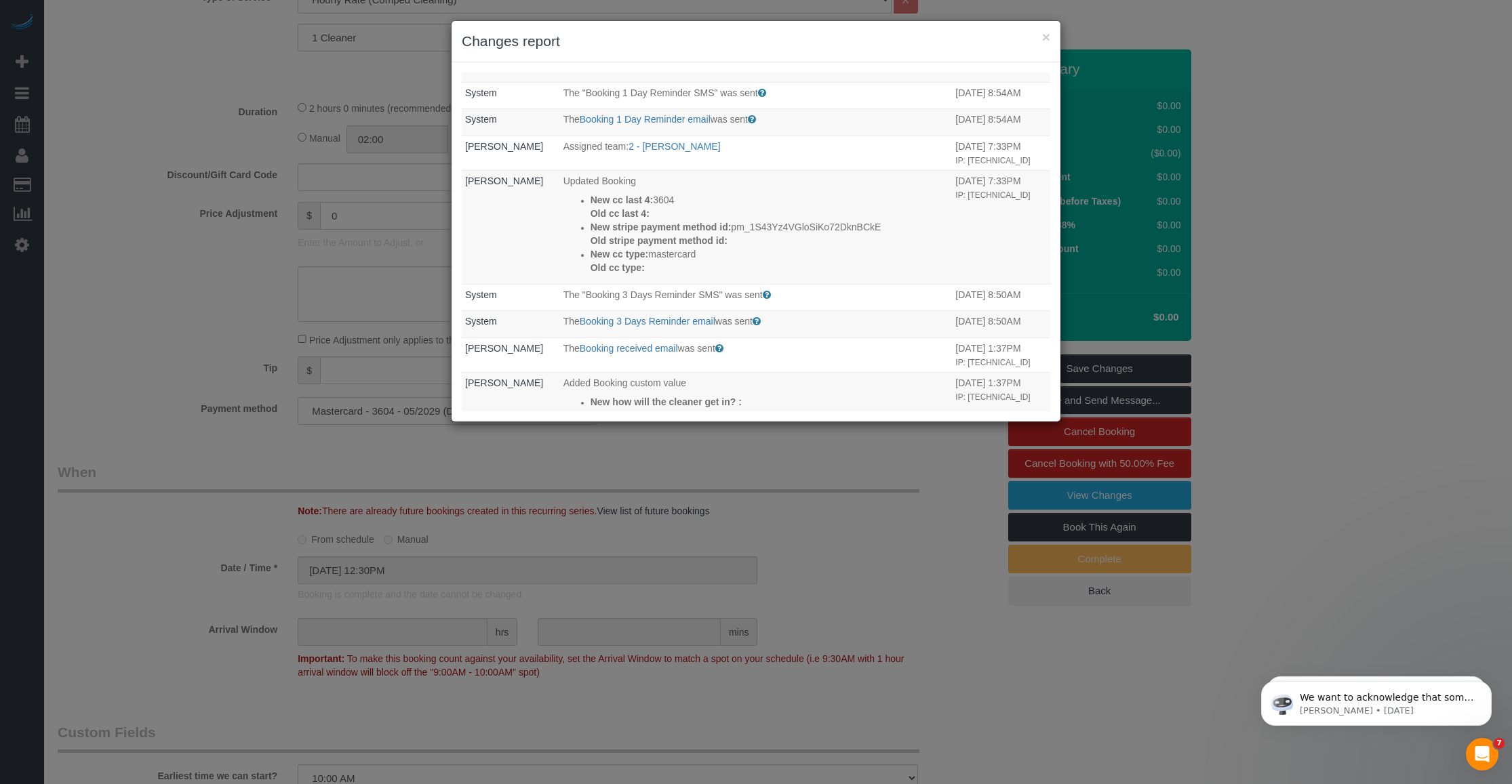
click at [675, 37] on h3 "Changes report" at bounding box center [756, 41] width 588 height 20
click at [675, 35] on button "×" at bounding box center [1046, 37] width 8 height 14
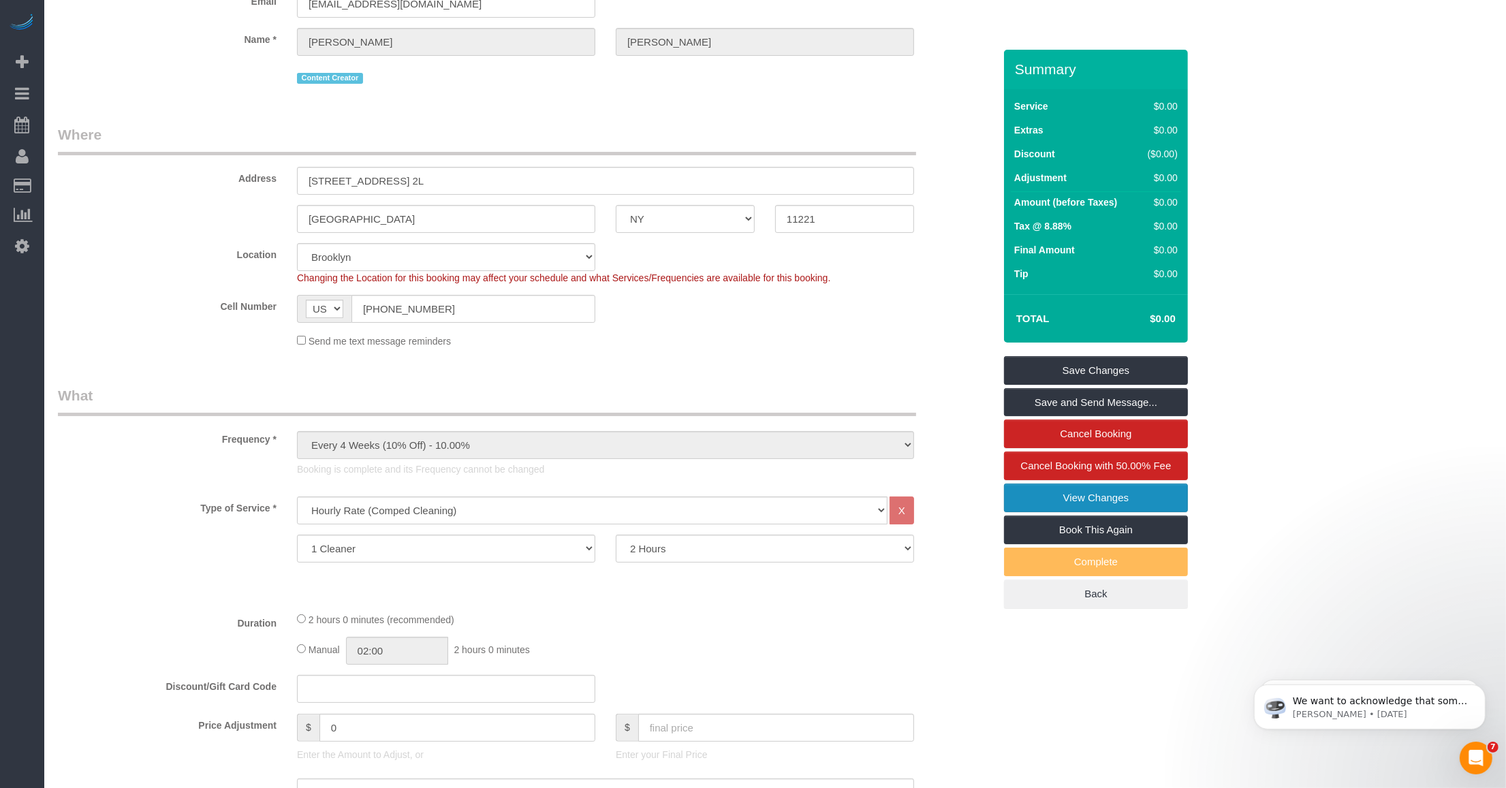
scroll to position [0, 0]
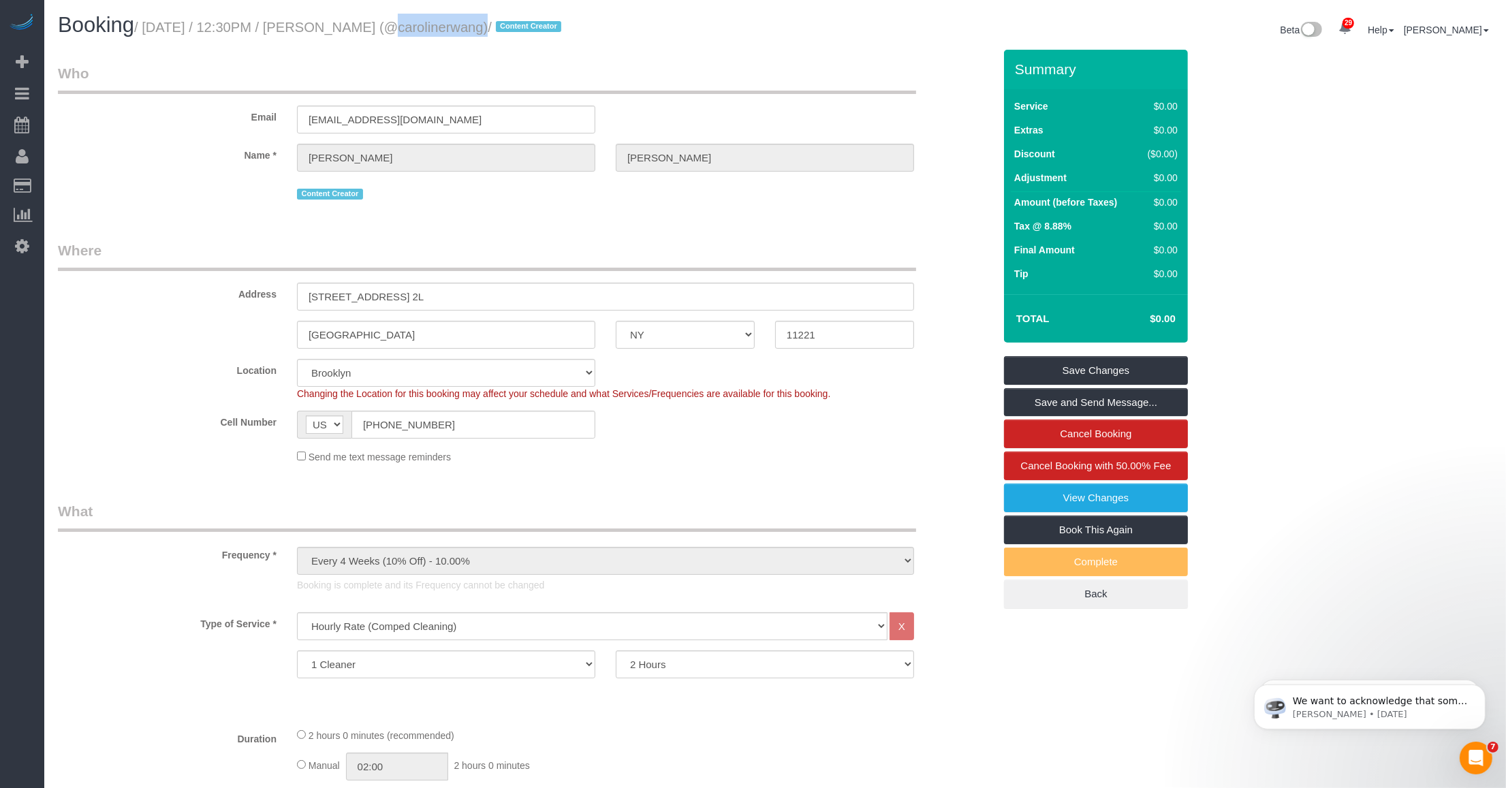
drag, startPoint x: 349, startPoint y: 26, endPoint x: 443, endPoint y: 27, distance: 94.0
click at [443, 27] on small "/ September 22, 2025 / 12:30PM / Caroline Wang (@carolinerwang) / Content Creat…" at bounding box center [349, 27] width 431 height 15
copy small "Caroline Wang"
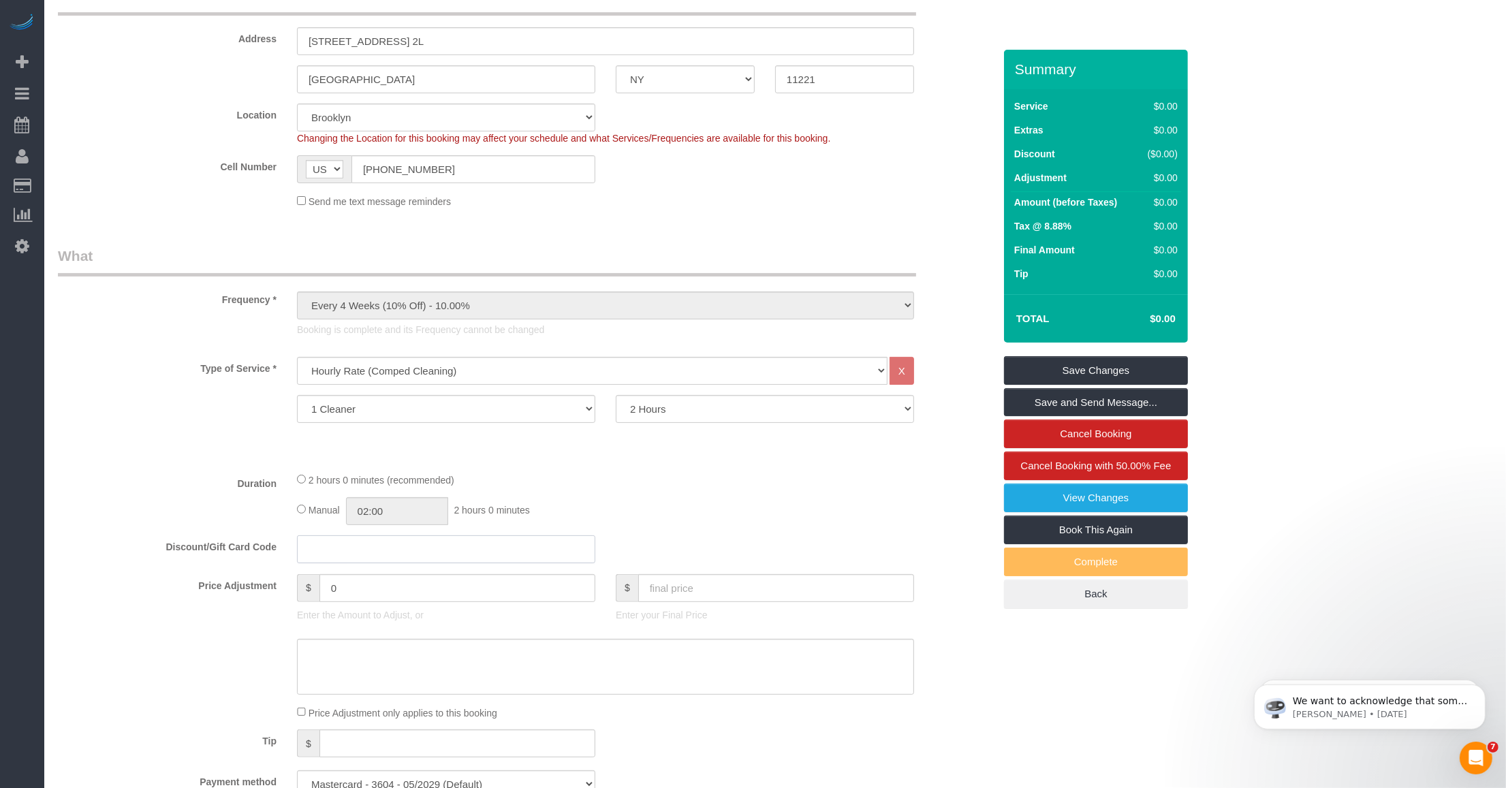
click at [375, 557] on input "text" at bounding box center [446, 549] width 298 height 28
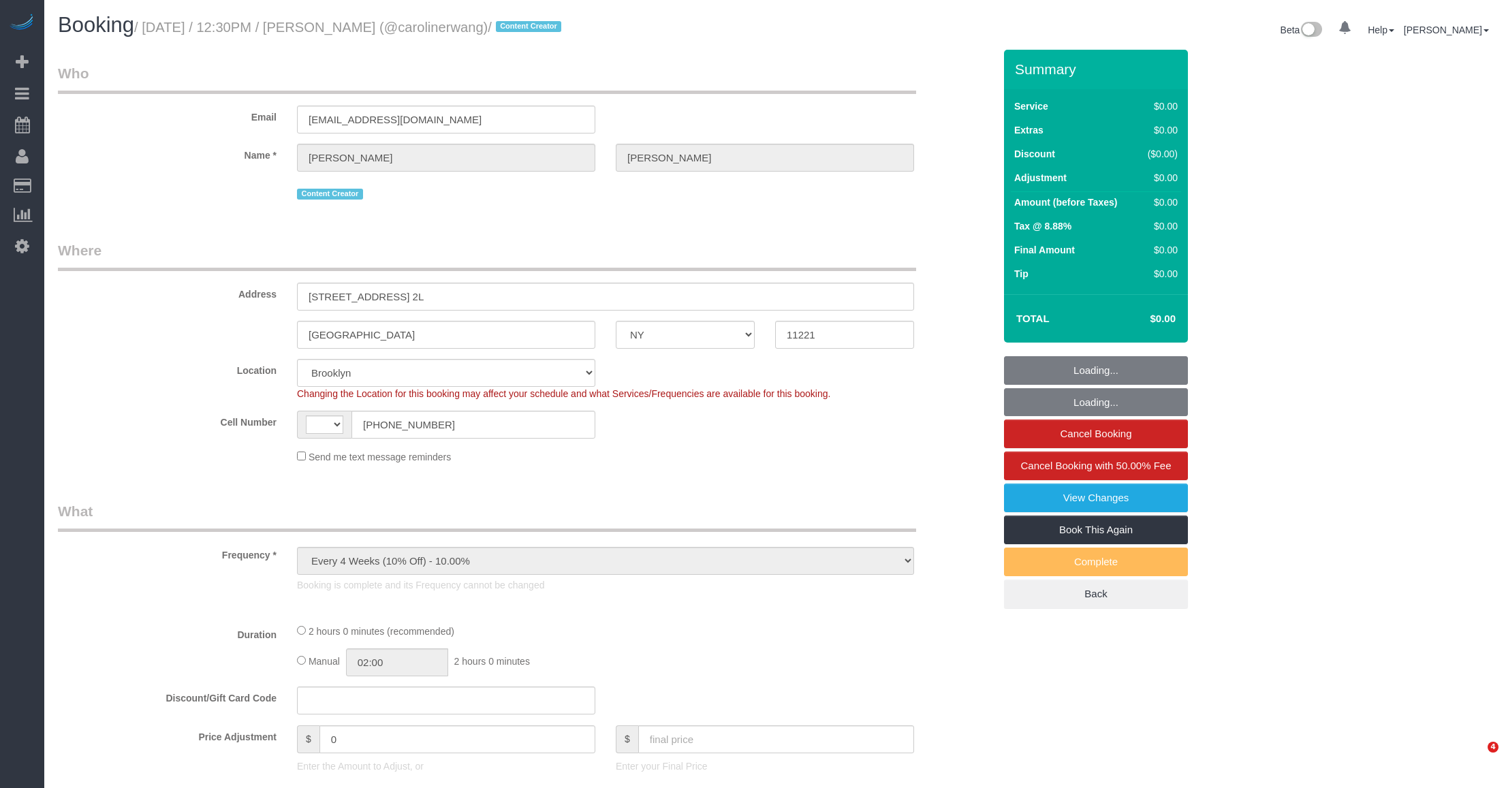
select select "NY"
select select "number:58"
select select "number:79"
select select "number:15"
select select "number:5"
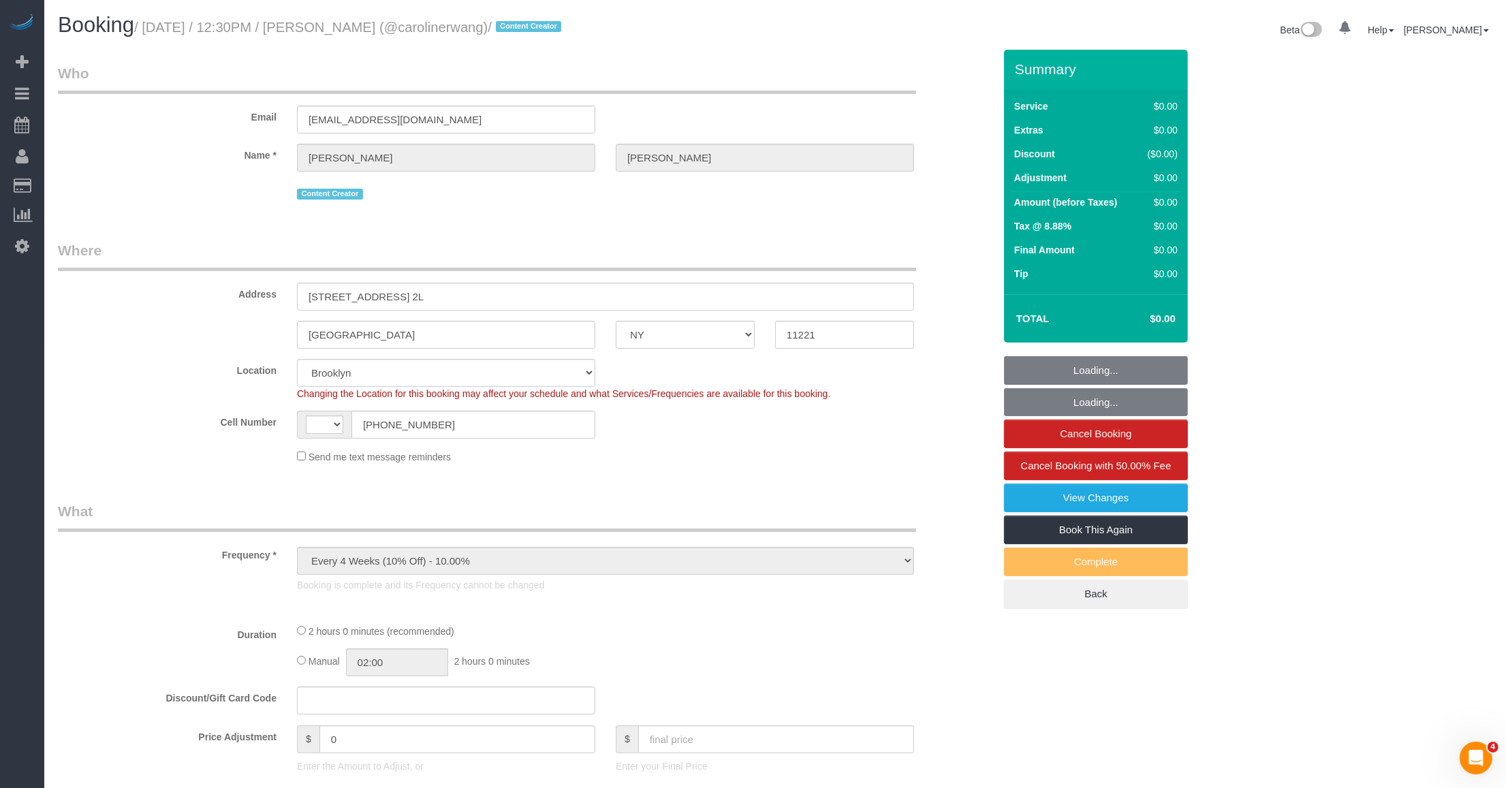
select select "object:732"
select select "string:[GEOGRAPHIC_DATA]"
select select "string:stripe-pm_1S43Yz4VGloSiKo72DknBCkE"
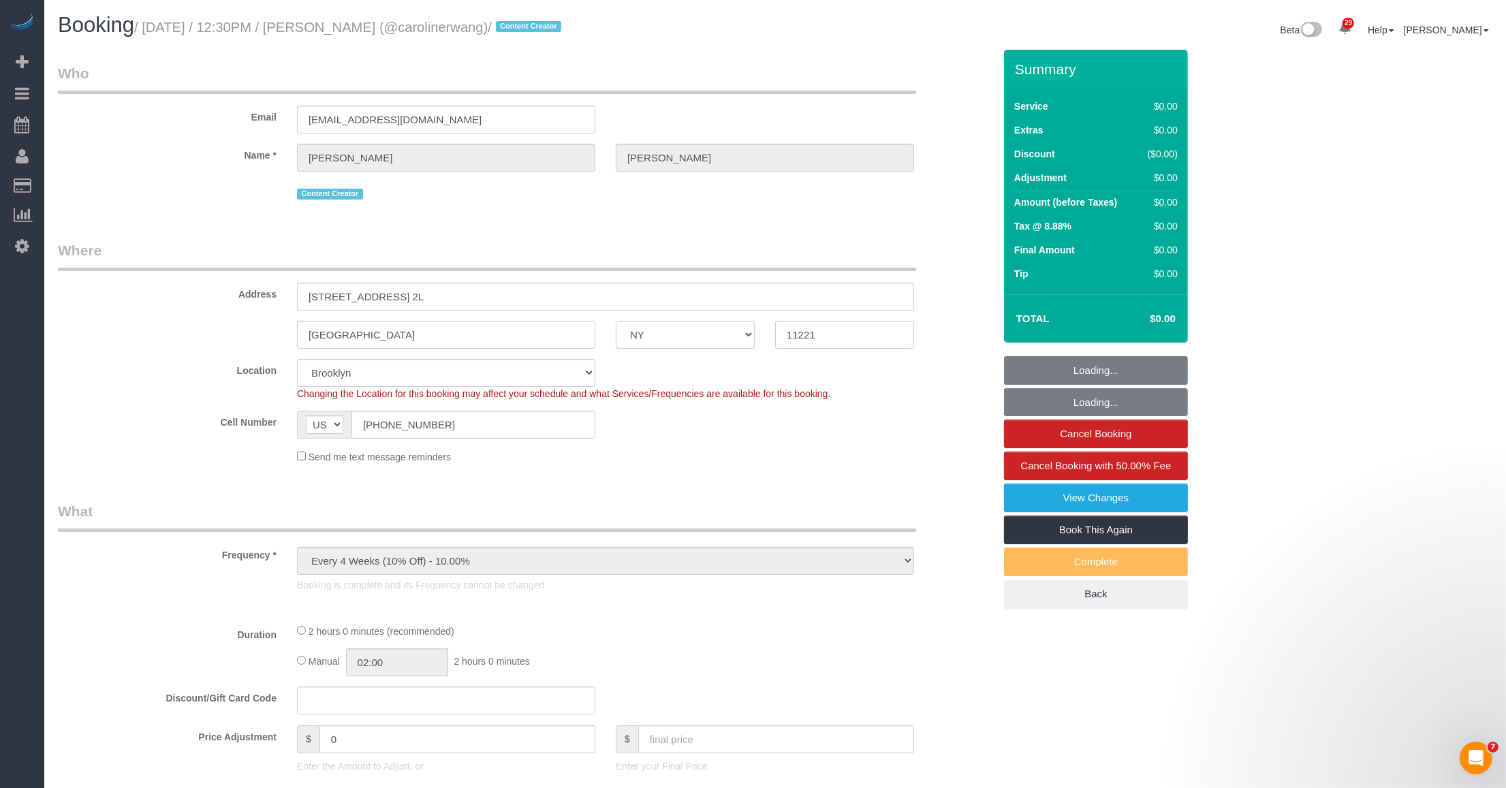
select select "120"
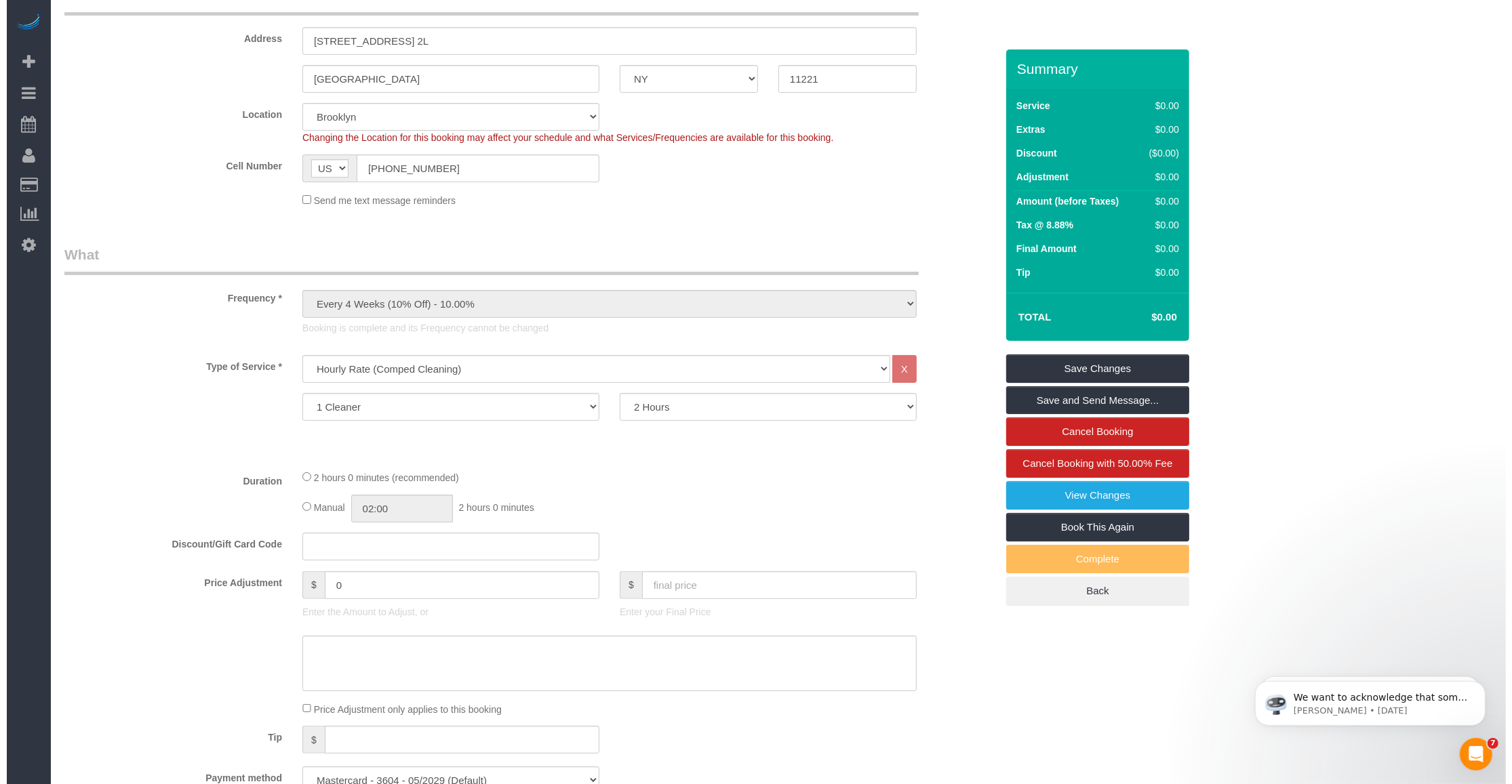
scroll to position [339, 0]
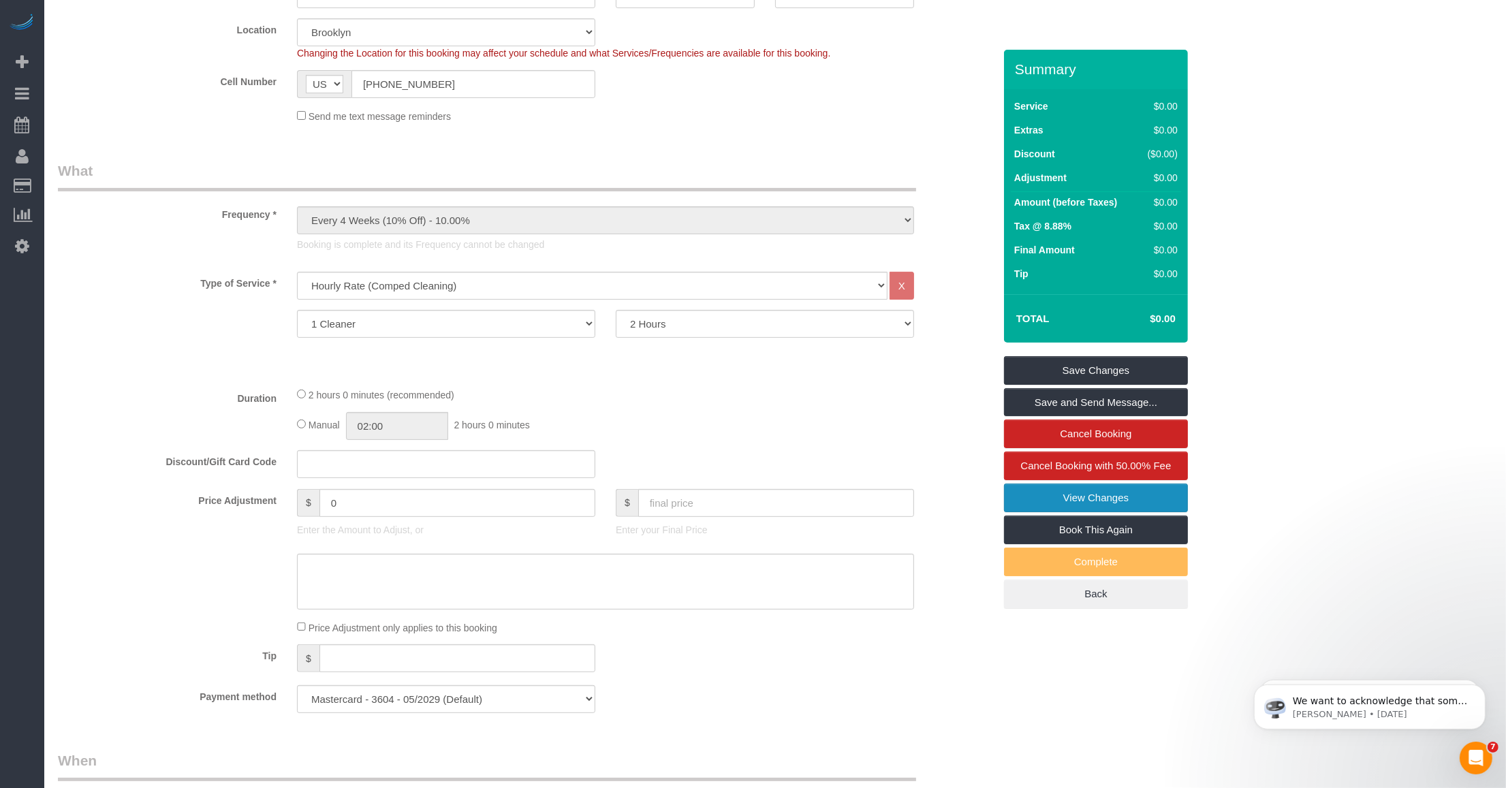
click at [1050, 504] on link "View Changes" at bounding box center [1096, 498] width 184 height 29
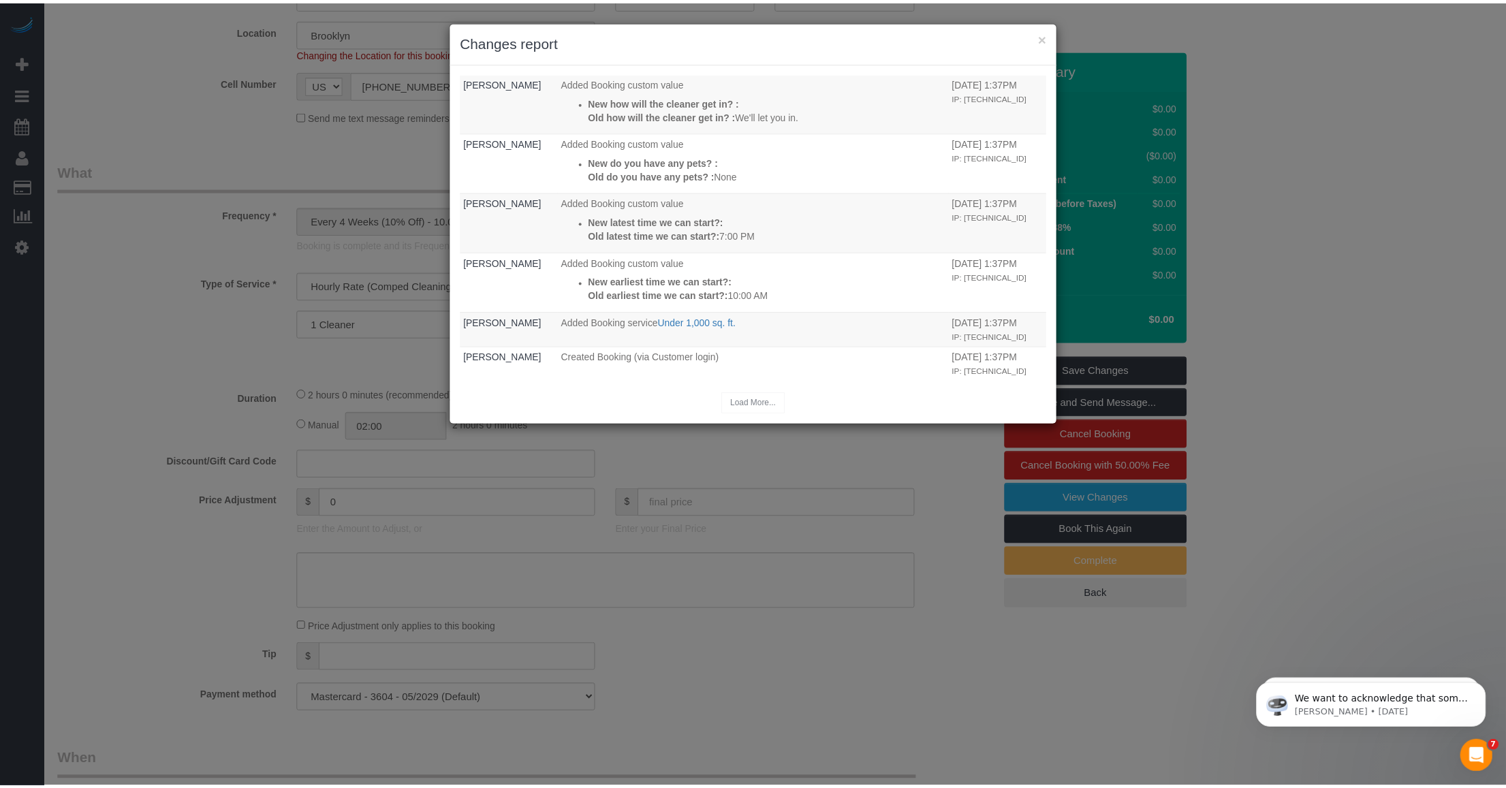
scroll to position [1465, 0]
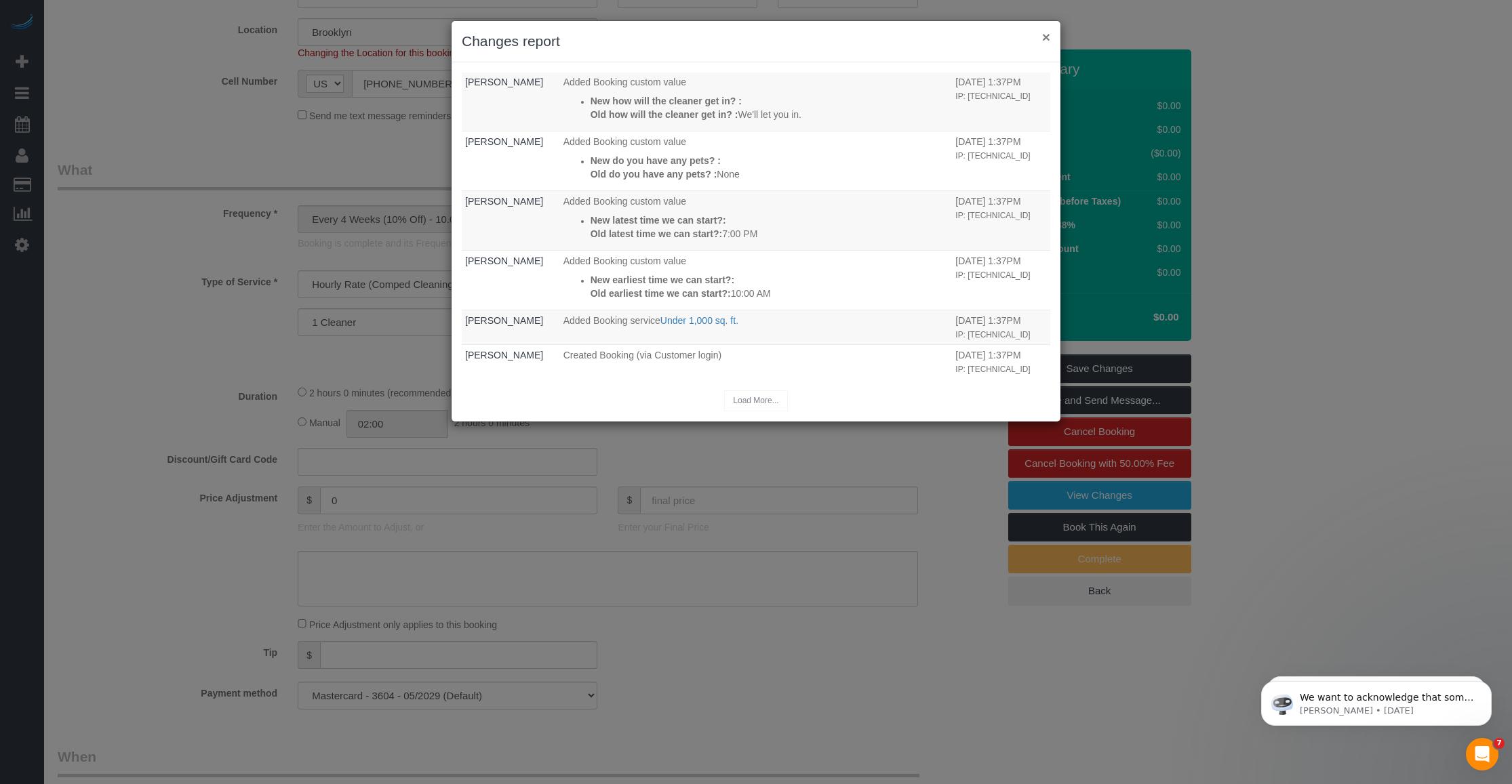
click at [1045, 34] on button "×" at bounding box center [1046, 37] width 8 height 14
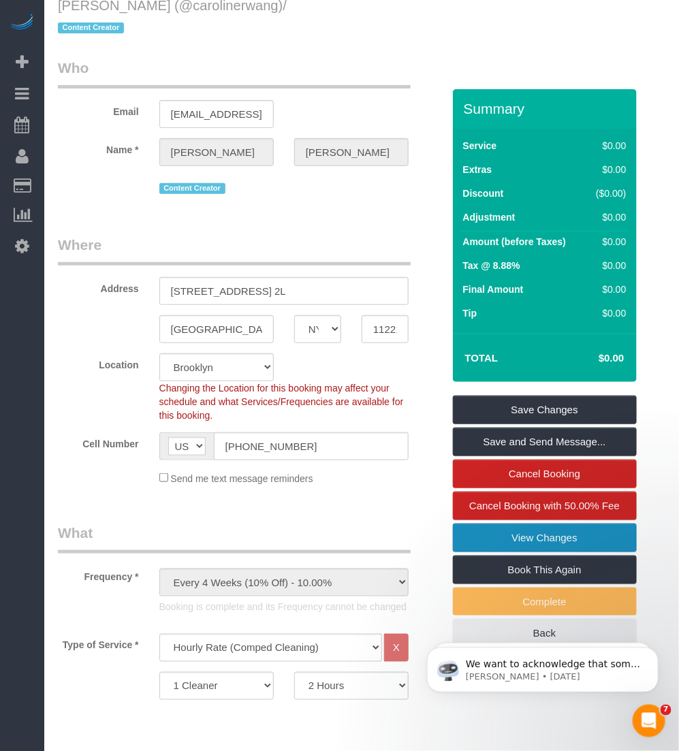
scroll to position [0, 0]
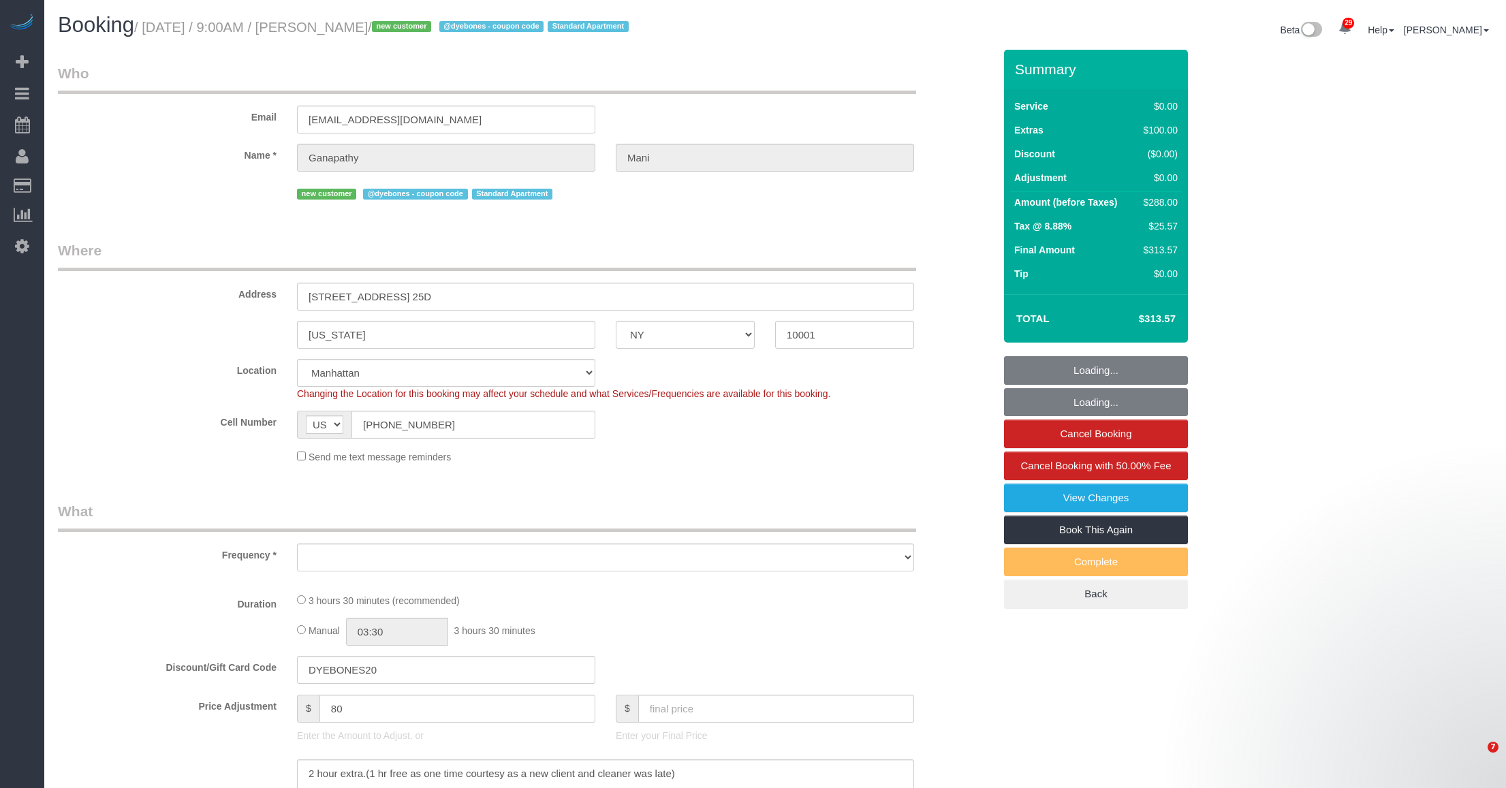
select select "NY"
select select "number:58"
select select "number:69"
select select "number:15"
select select "number:7"
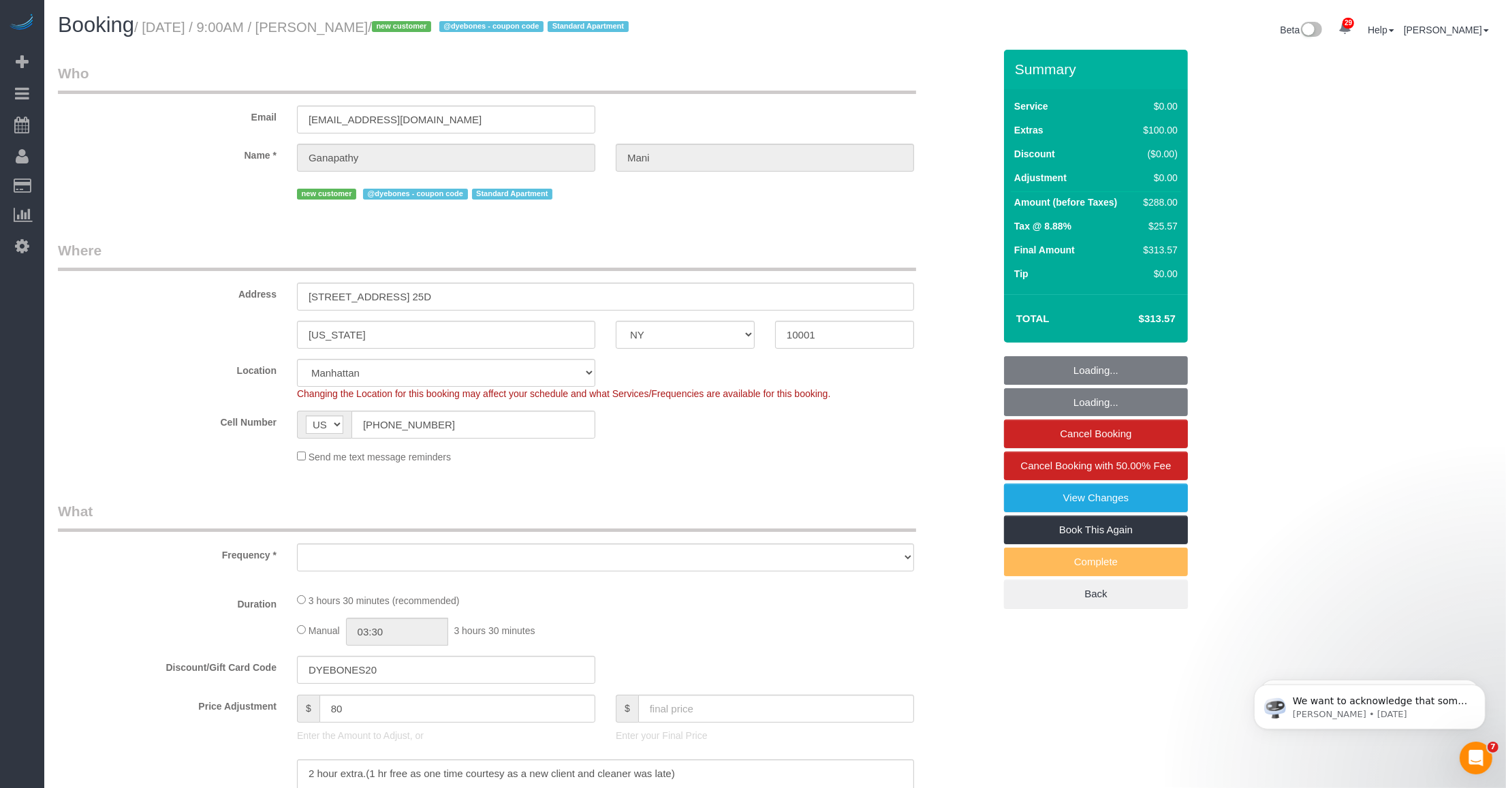
select select "object:978"
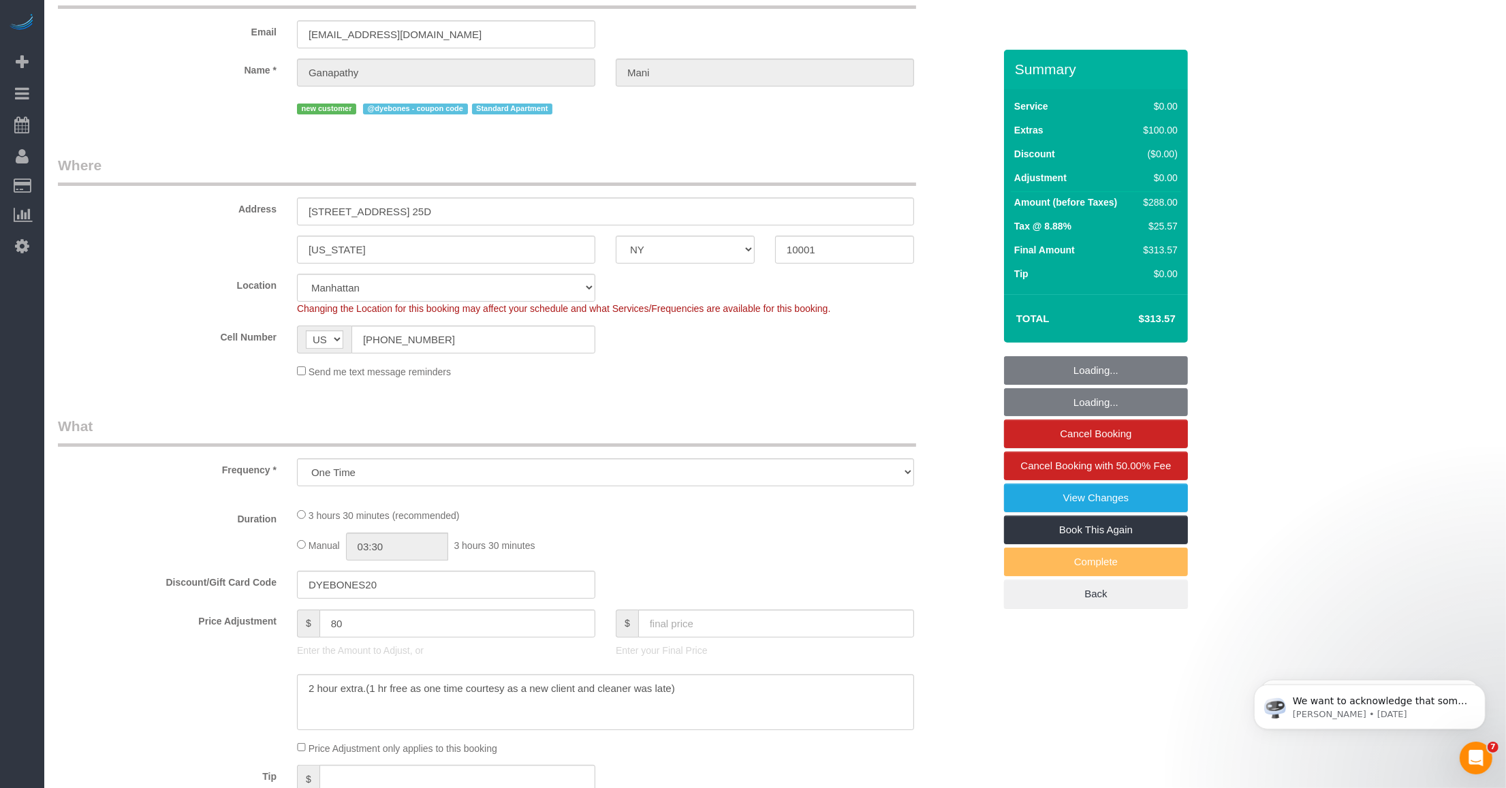
scroll to position [170, 0]
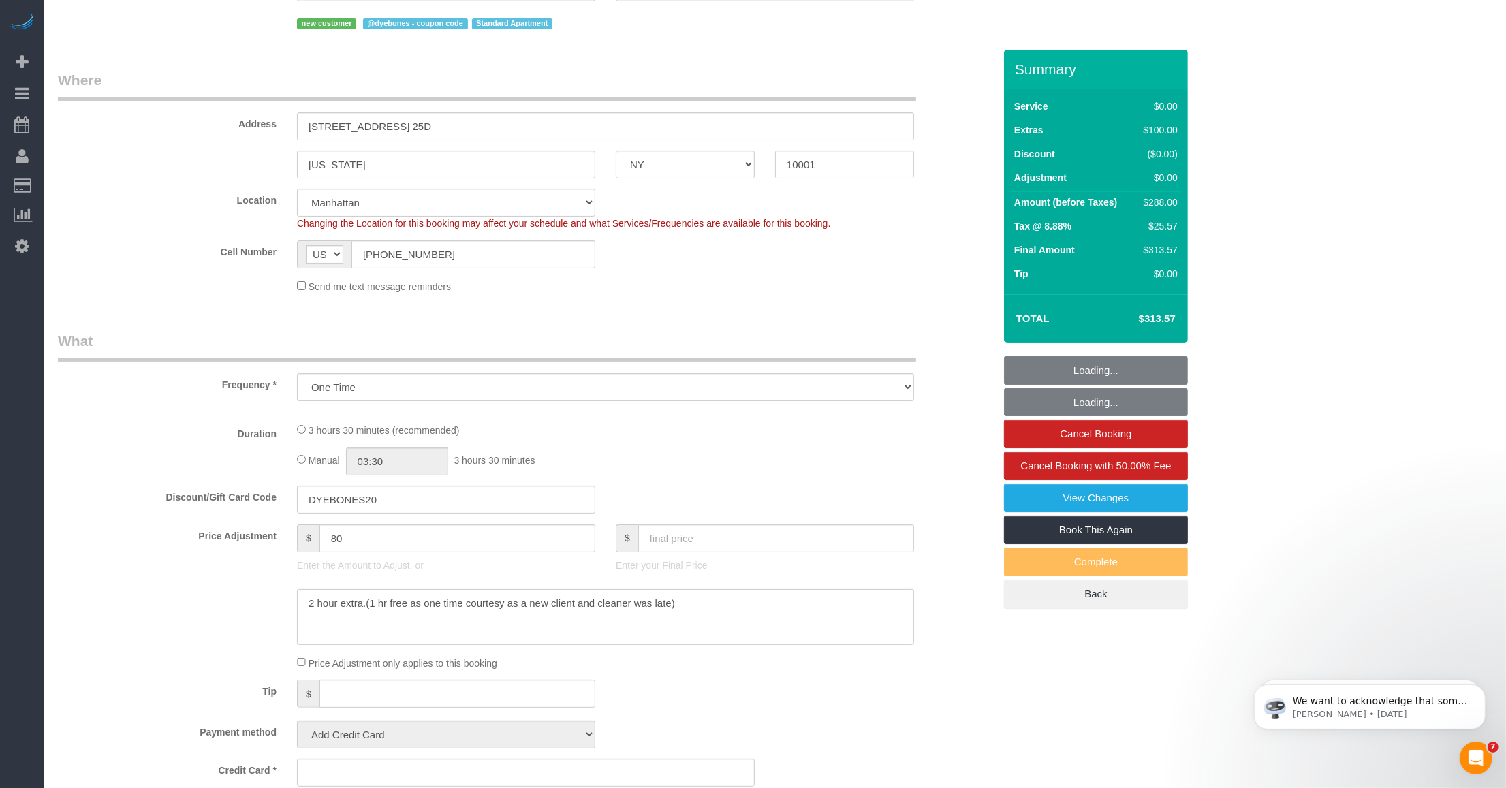
select select "1"
select select "spot1"
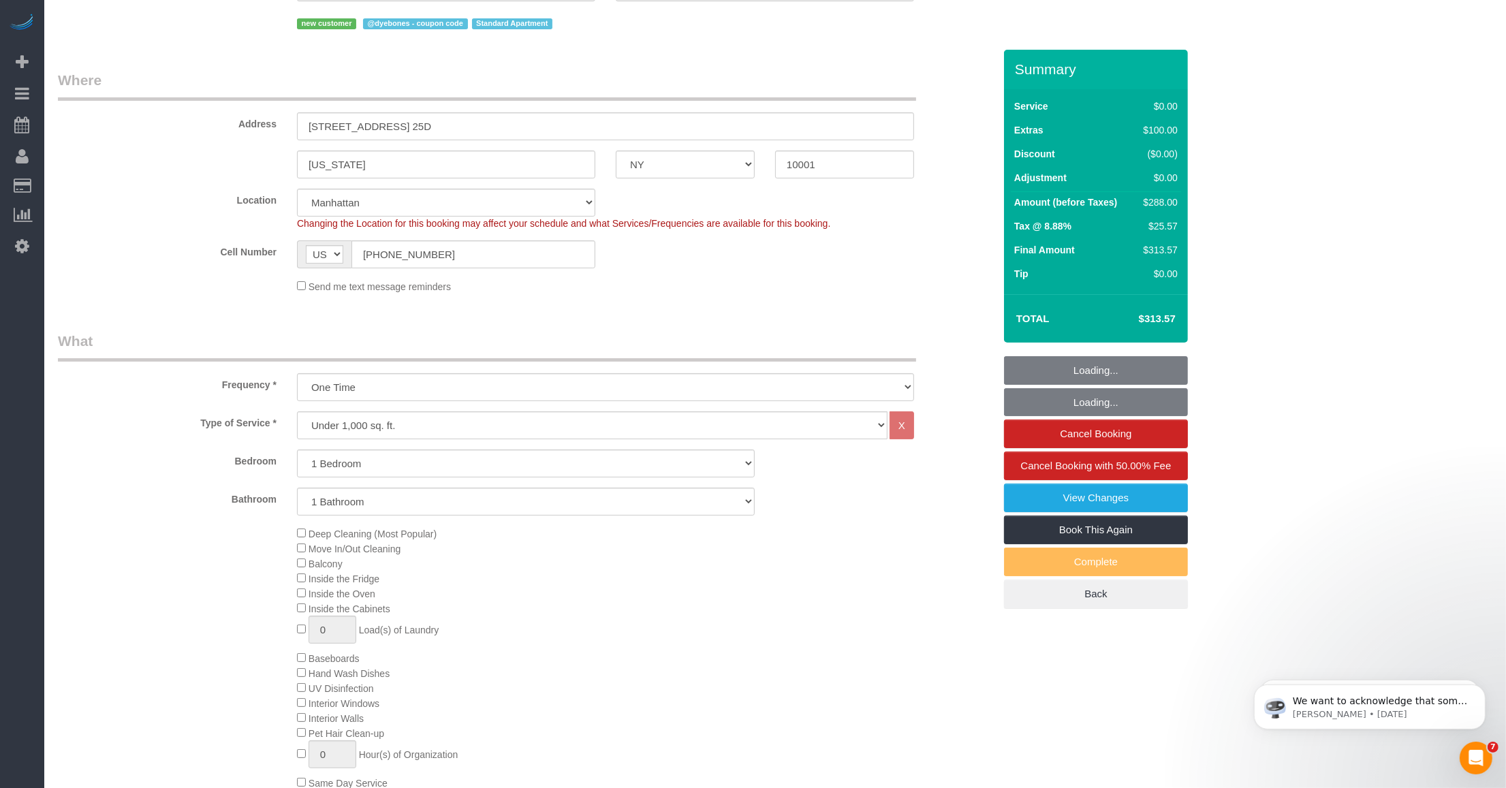
select select "string:stripe-pm_1SCOdM4VGloSiKo7YOiukZjS"
select select "1"
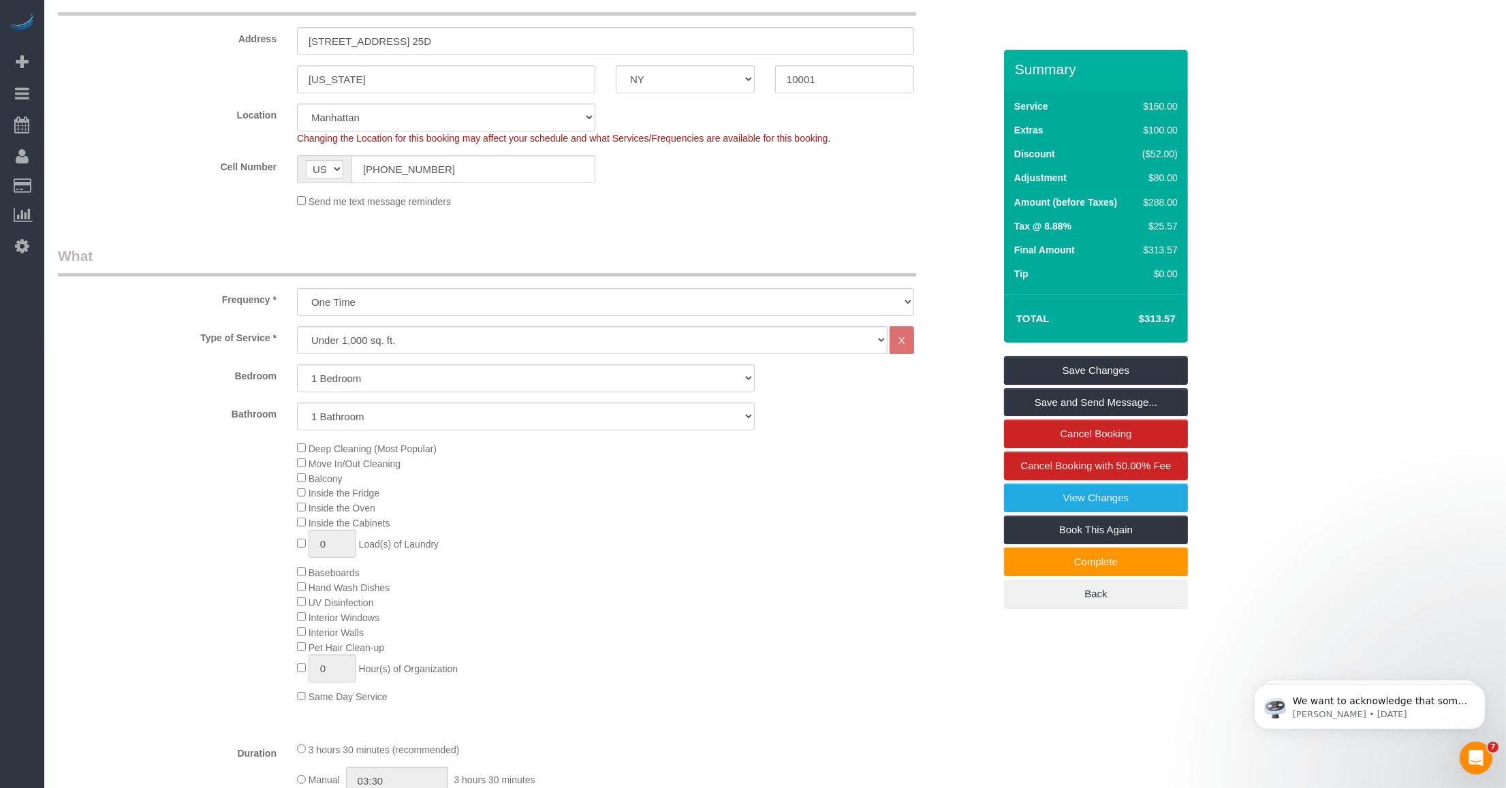
scroll to position [341, 0]
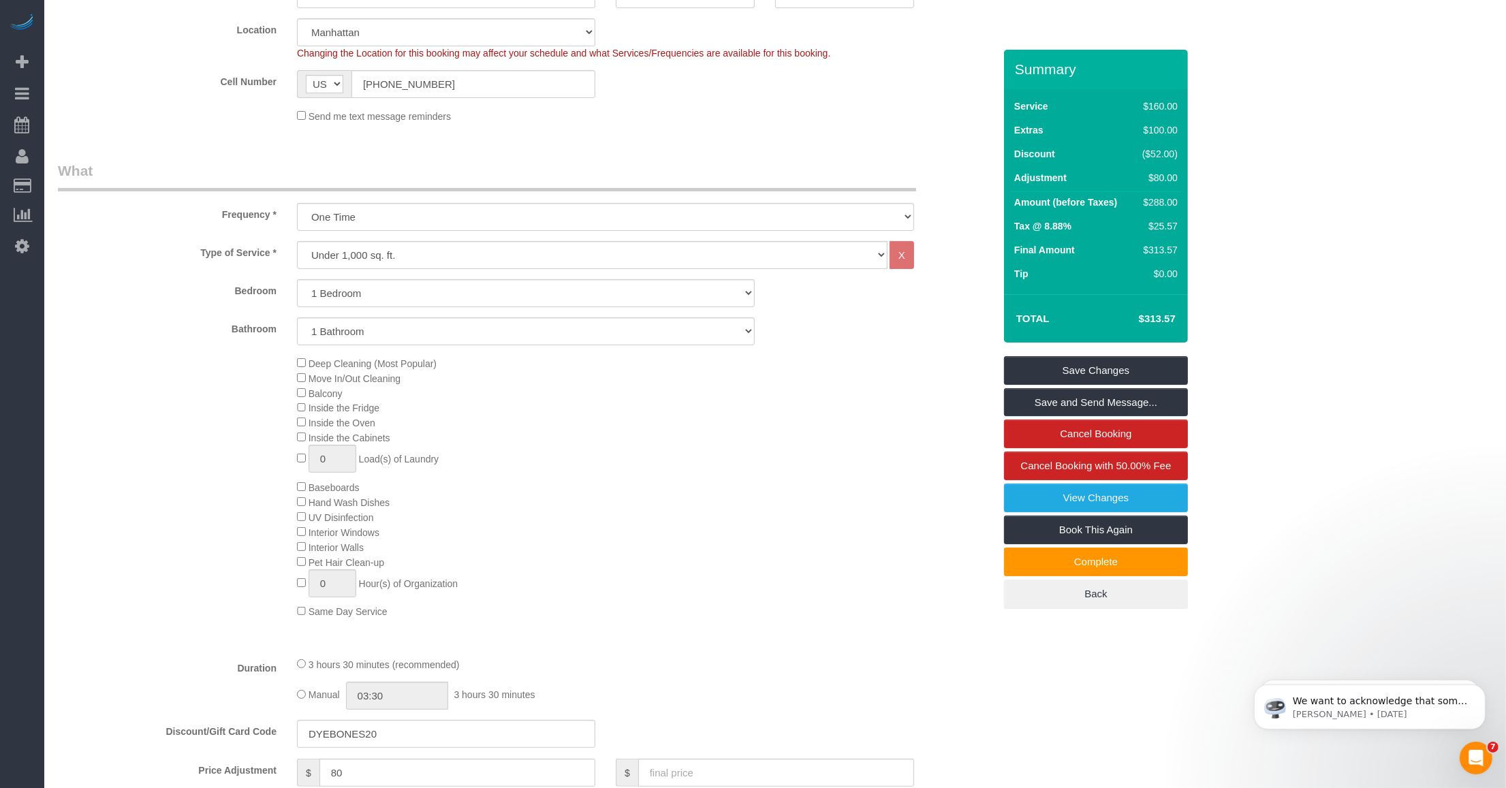
click at [709, 544] on div "Deep Cleaning (Most Popular) Move In/Out Cleaning Balcony Inside the Fridge Ins…" at bounding box center [645, 488] width 717 height 264
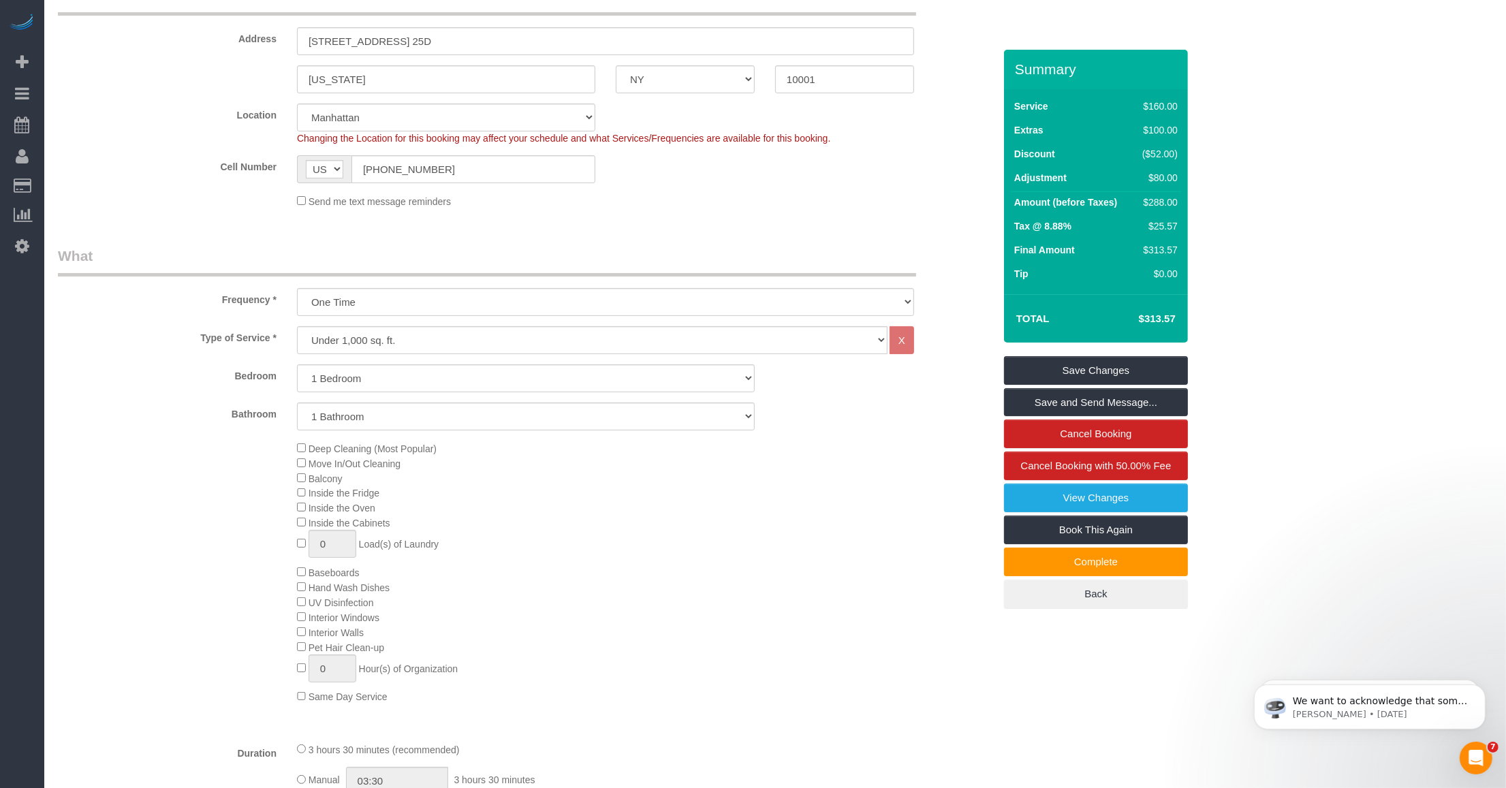
scroll to position [170, 0]
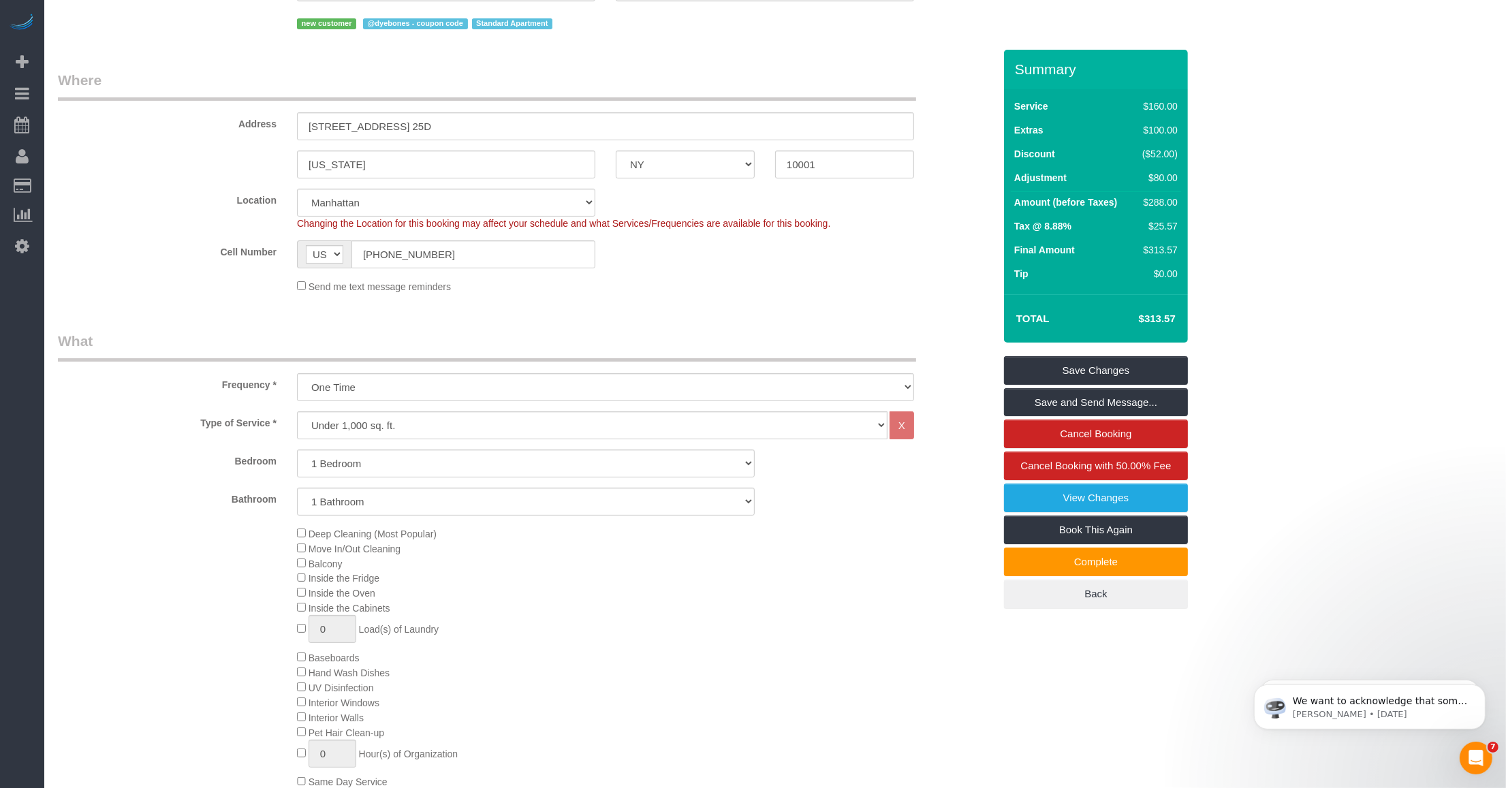
click at [695, 300] on fieldset "Where Address 777 6th Ave, Apt. 25D New York AK AL AR AZ CA CO CT DC DE FL GA H…" at bounding box center [526, 187] width 936 height 234
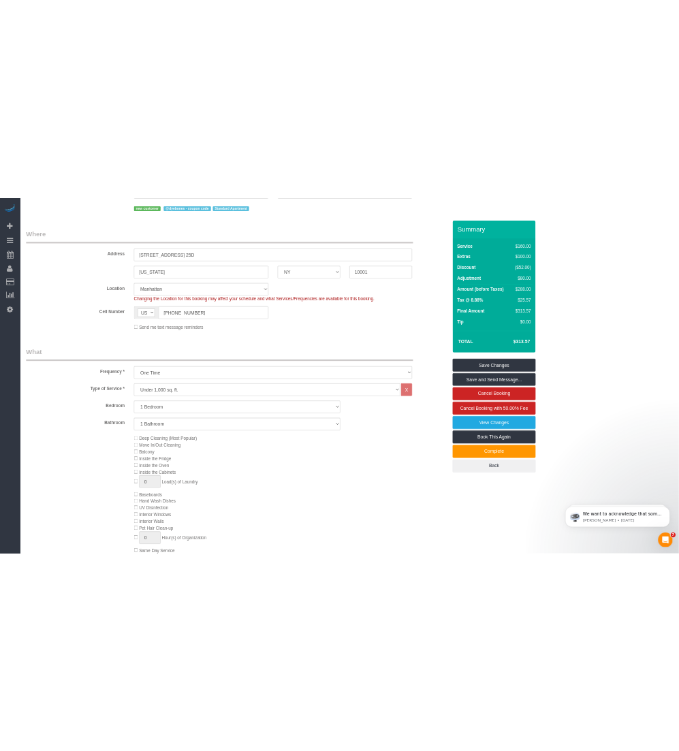
scroll to position [211, 0]
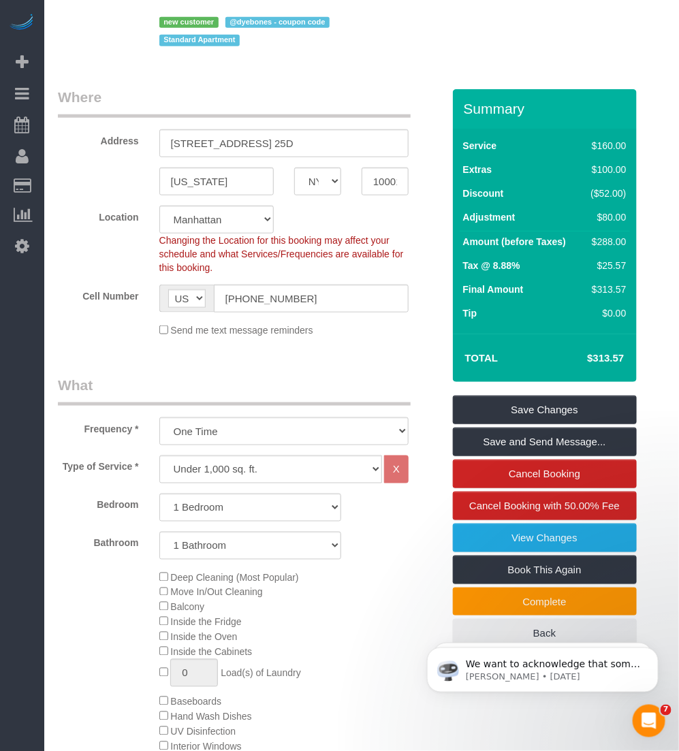
click at [89, 553] on div "Bathroom 1 Bathroom 2 Bathrooms" at bounding box center [250, 546] width 405 height 28
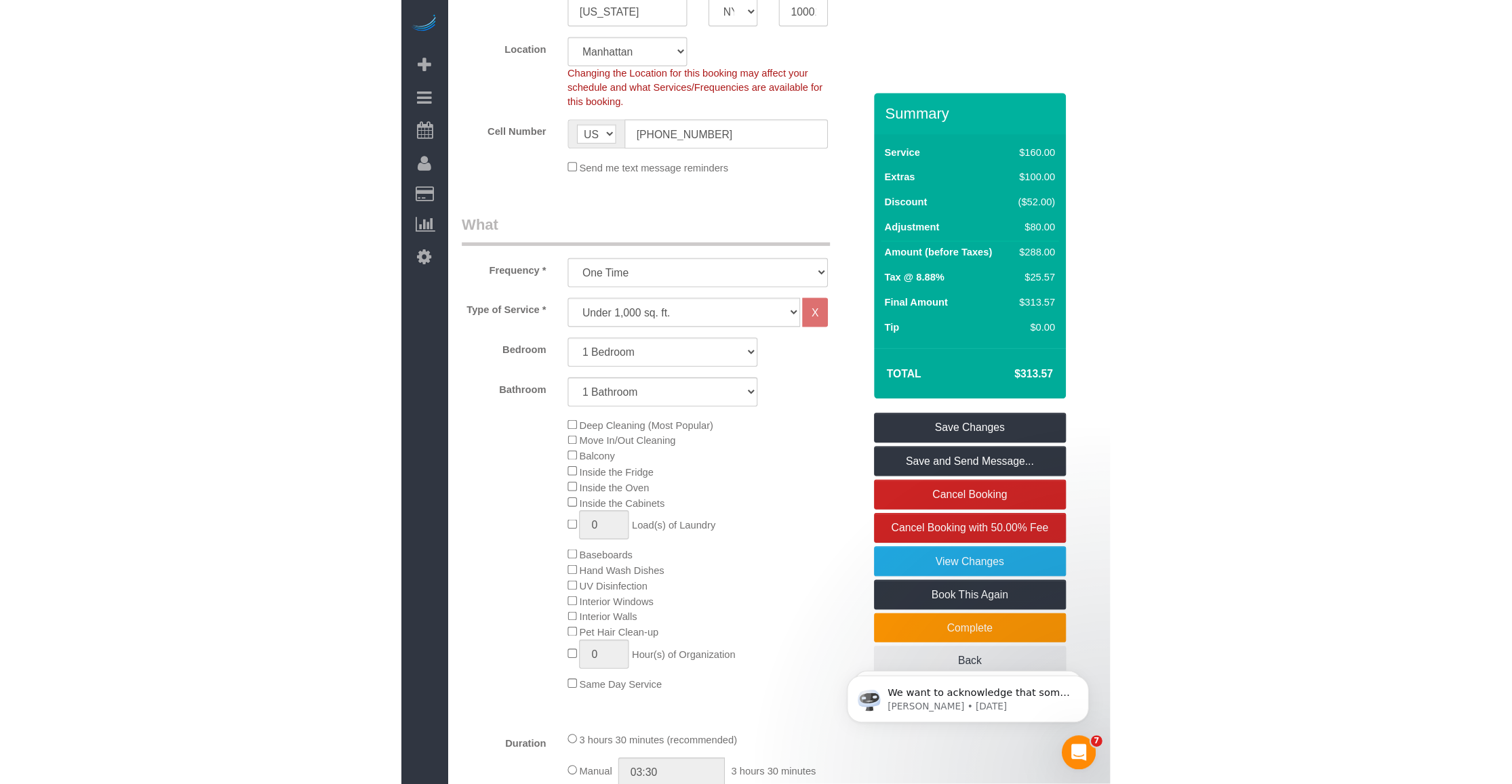
scroll to position [320, 0]
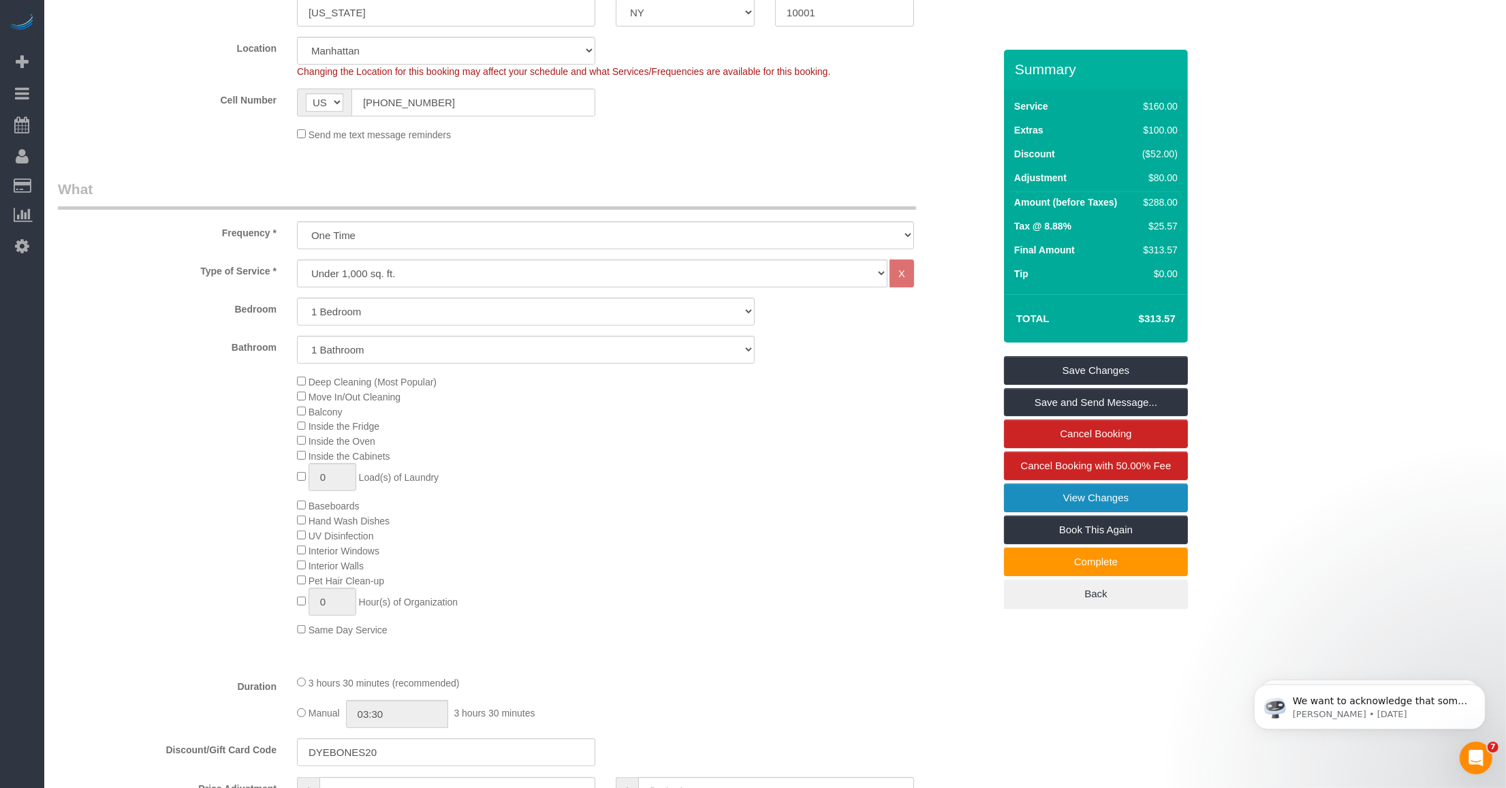
click at [1061, 492] on link "View Changes" at bounding box center [1096, 498] width 184 height 29
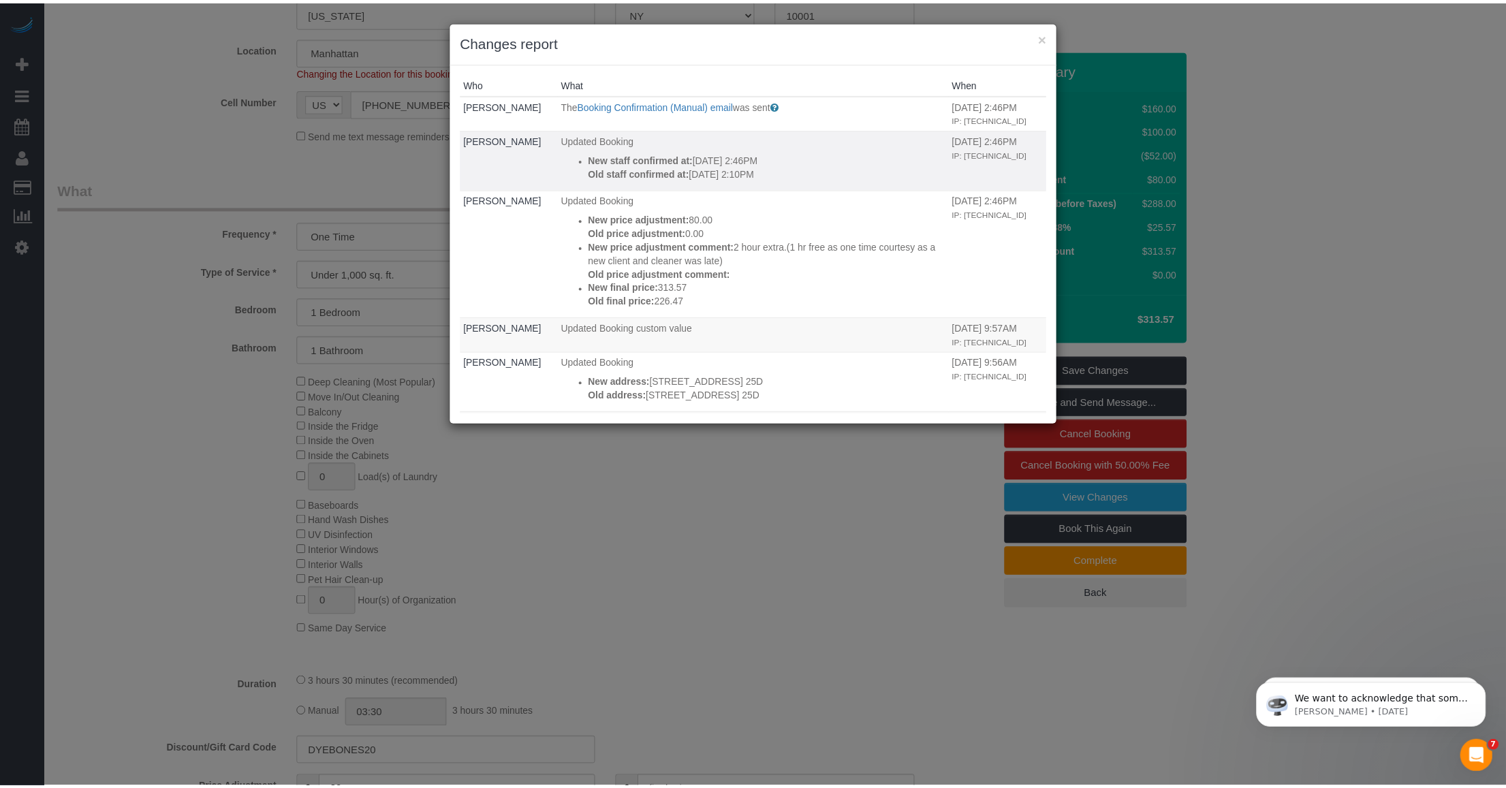
scroll to position [85, 0]
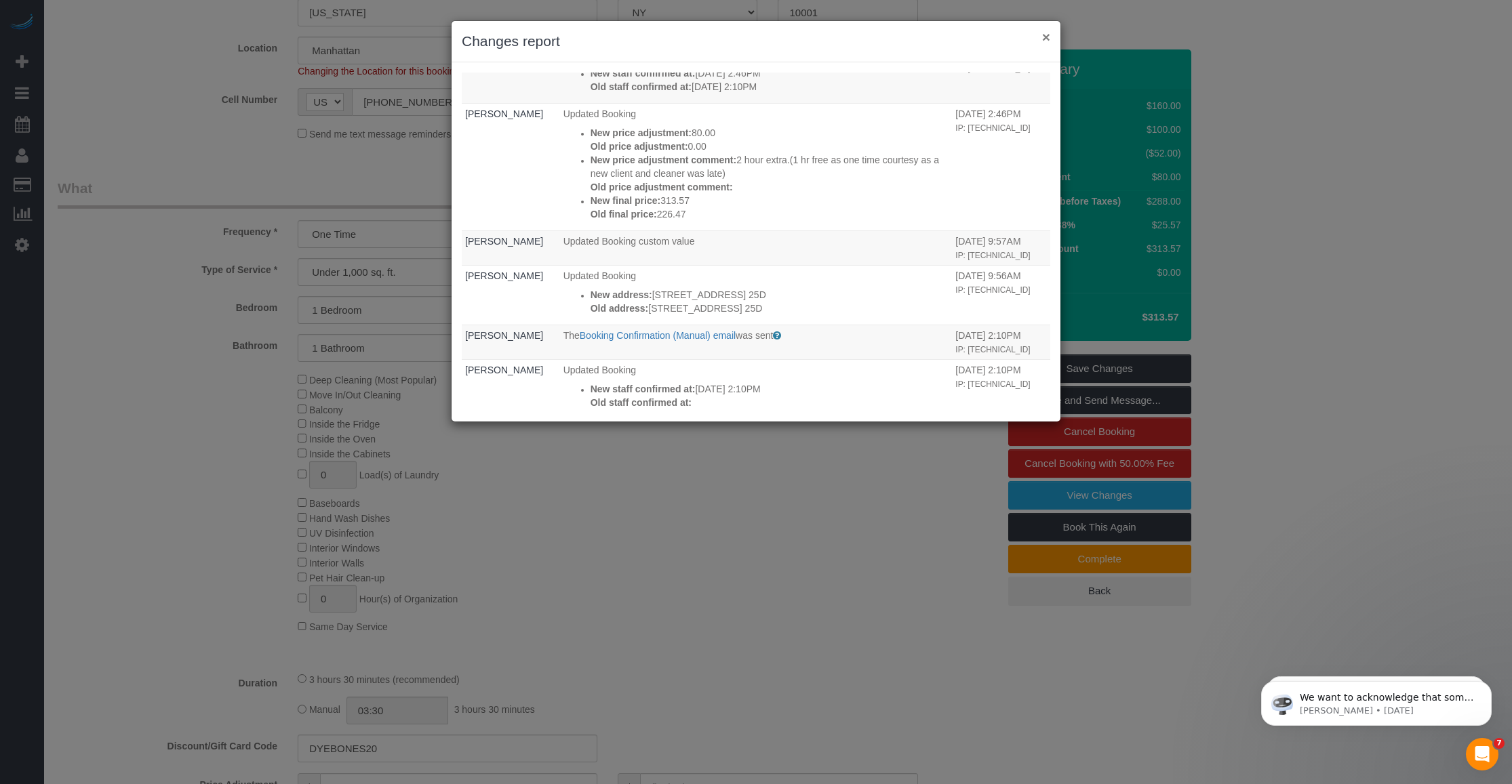
click at [1044, 35] on button "×" at bounding box center [1046, 37] width 8 height 14
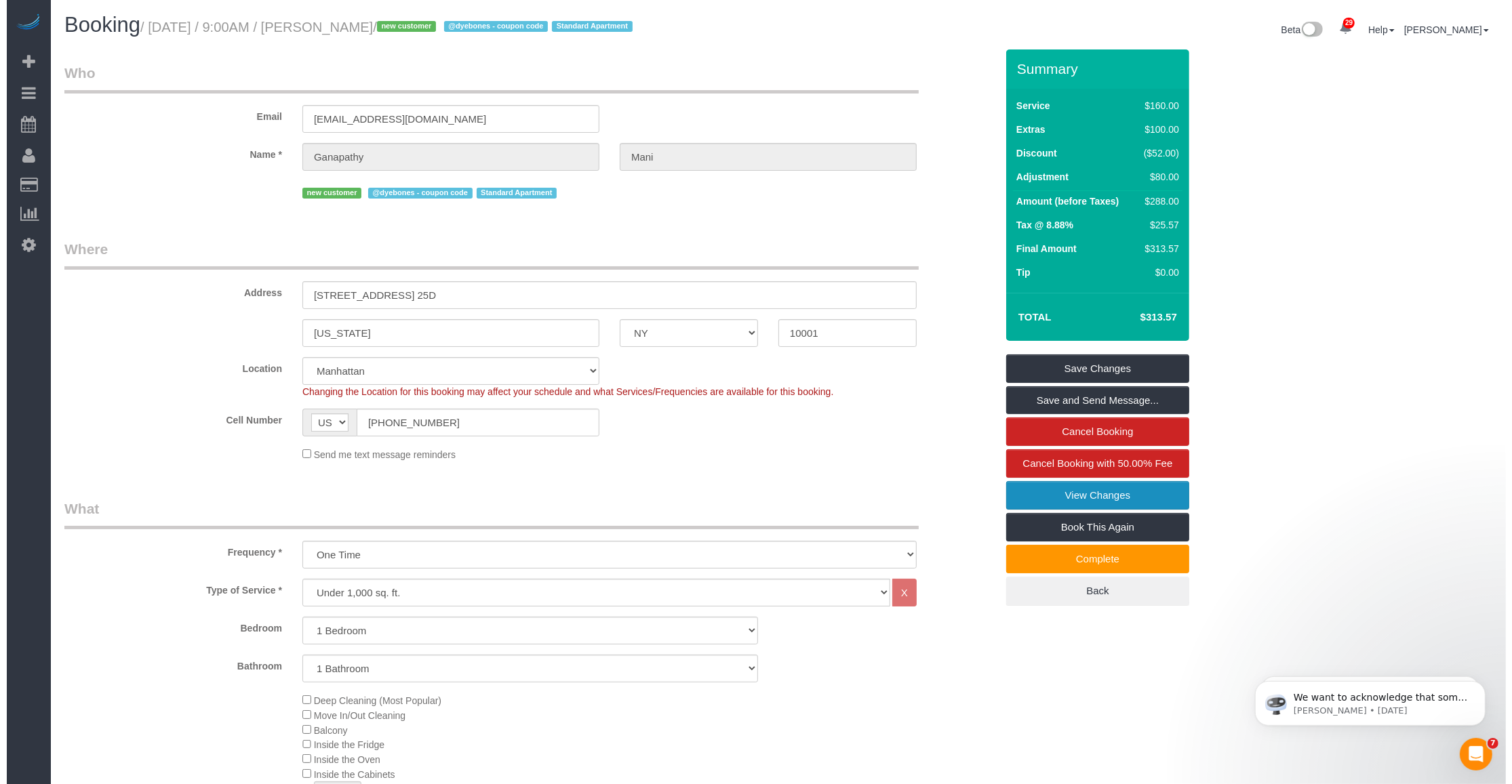
scroll to position [254, 0]
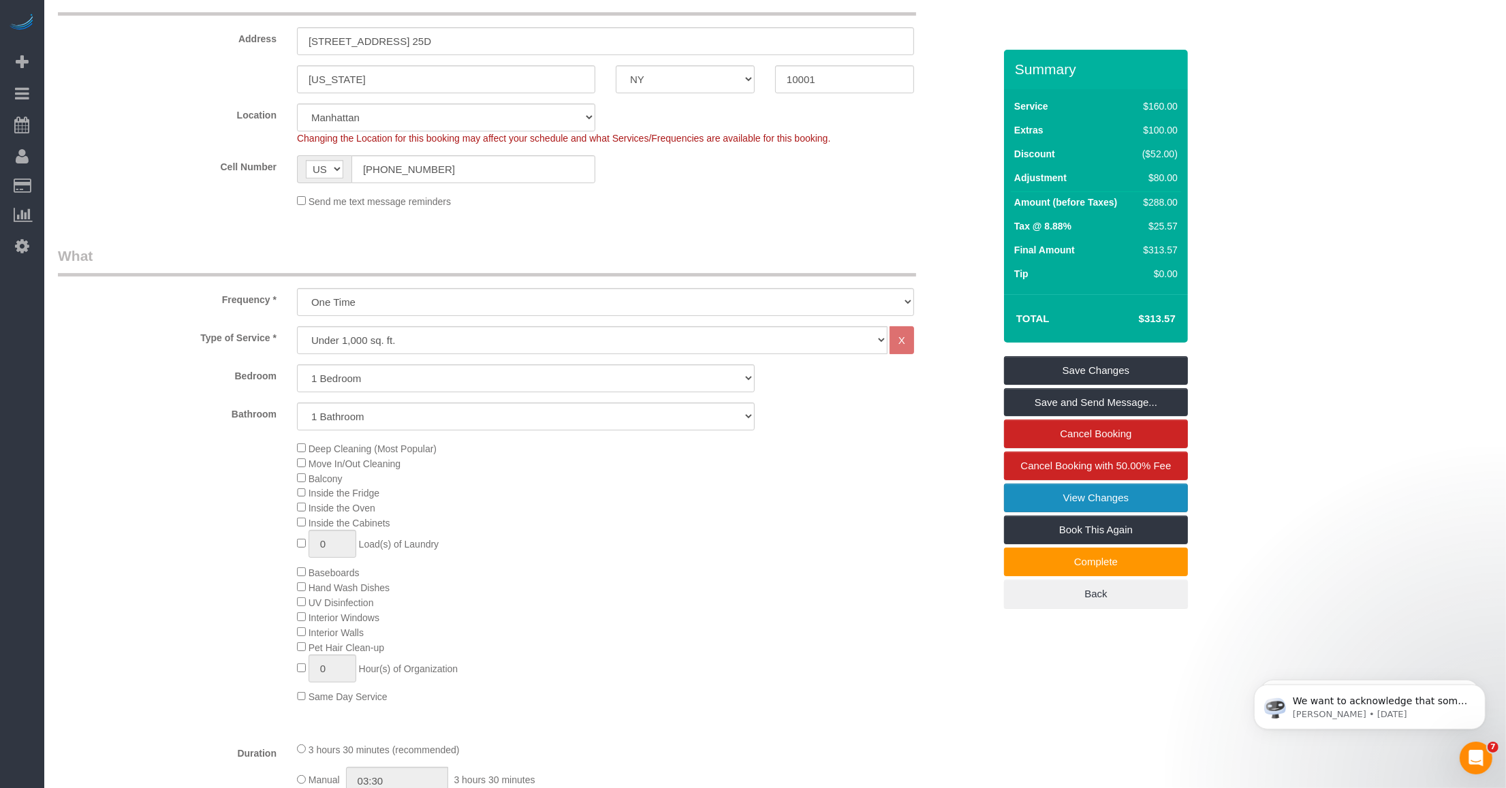
click at [1025, 496] on link "View Changes" at bounding box center [1096, 498] width 184 height 29
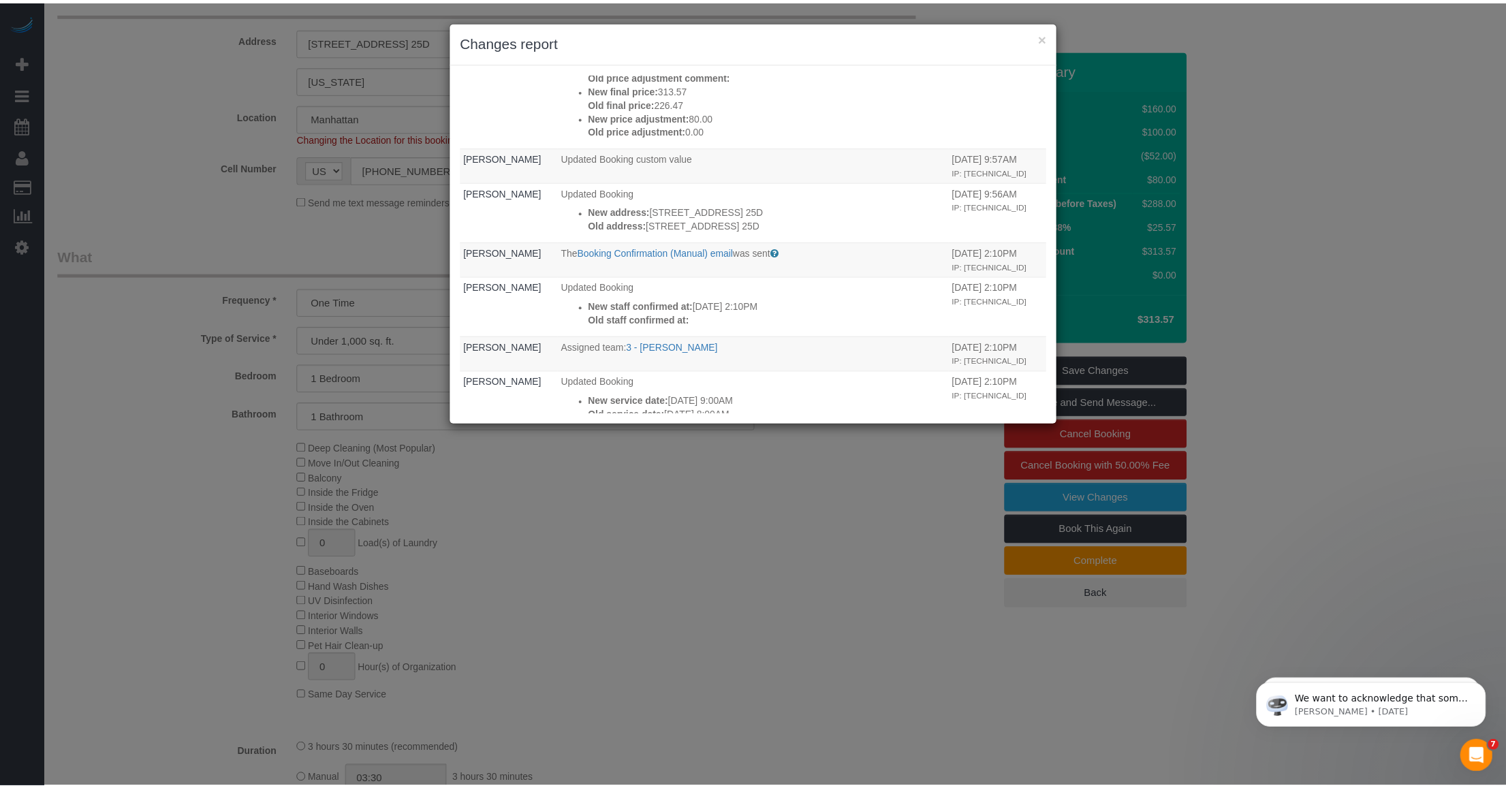
scroll to position [0, 0]
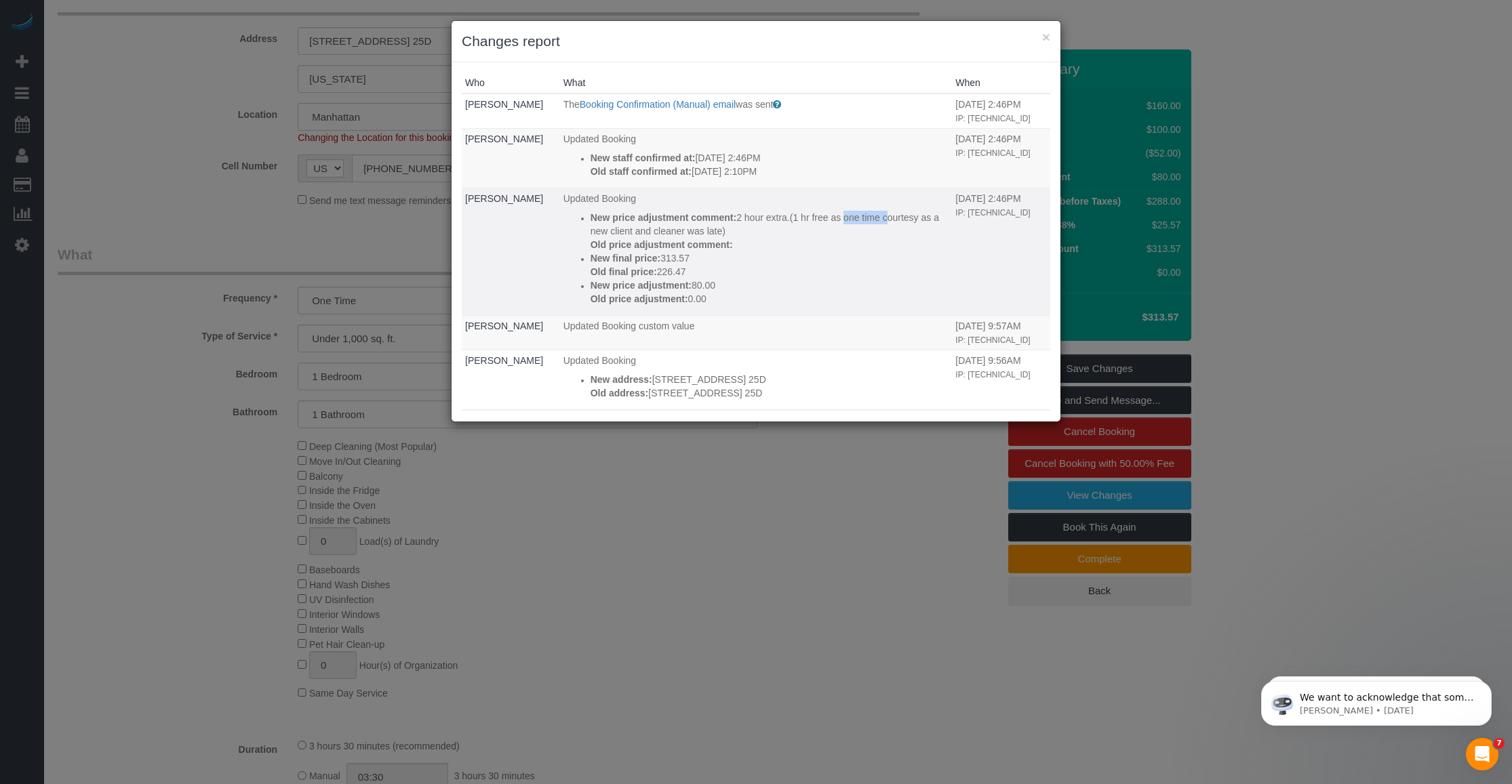
drag, startPoint x: 753, startPoint y: 231, endPoint x: 784, endPoint y: 229, distance: 31.1
click at [784, 229] on p "New price adjustment comment: 2 hour extra.(1 hr free as one time courtesy as a…" at bounding box center [769, 224] width 358 height 27
drag, startPoint x: 784, startPoint y: 229, endPoint x: 663, endPoint y: 269, distance: 127.4
click at [663, 265] on p "New final price: 313.57" at bounding box center [769, 259] width 358 height 14
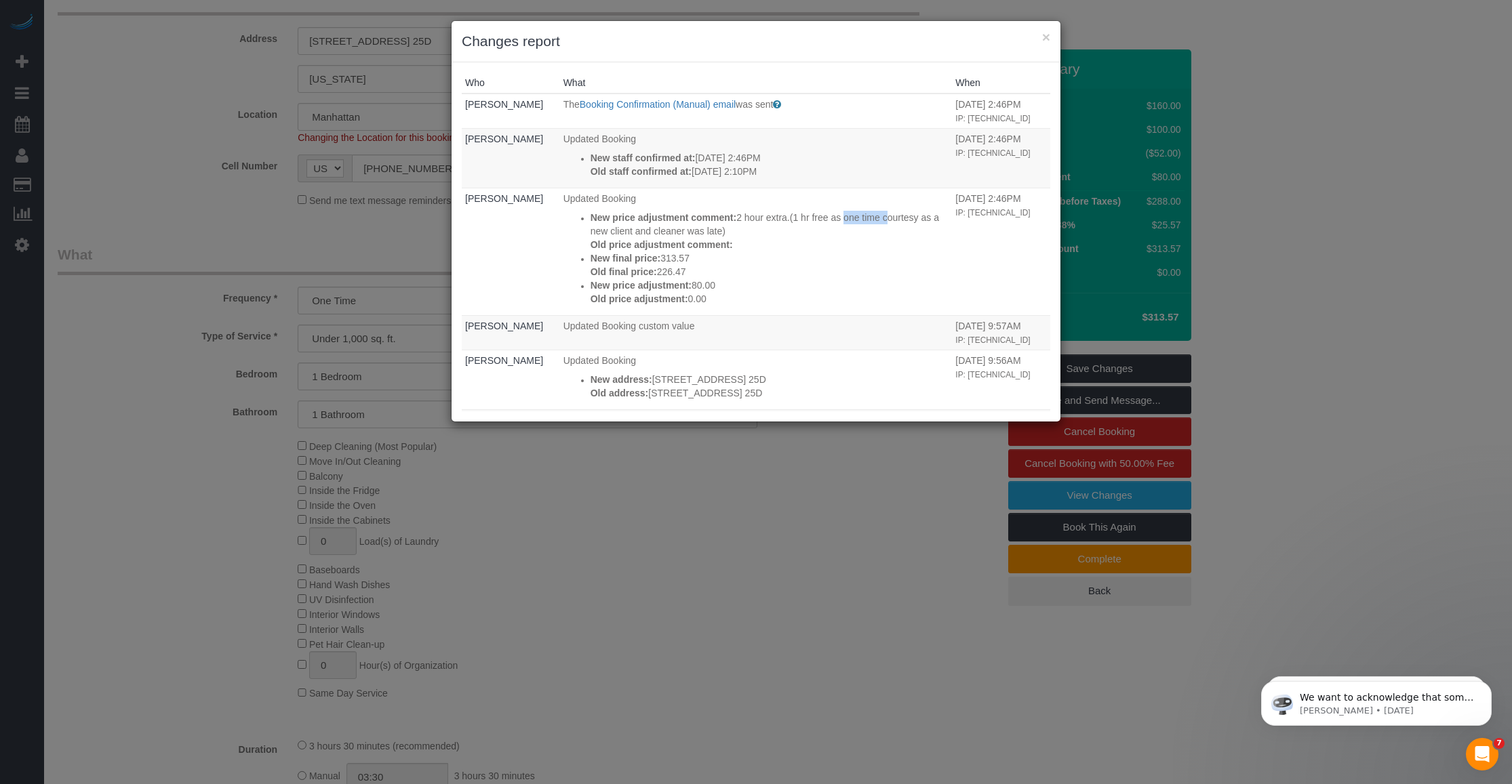
drag, startPoint x: 663, startPoint y: 269, endPoint x: 661, endPoint y: 284, distance: 15.1
click at [661, 284] on body "× Changes report Who What When Norman Lajara The Booking Confirmation (Manual) …" at bounding box center [756, 138] width 1512 height 784
click at [1048, 34] on button "×" at bounding box center [1046, 37] width 8 height 14
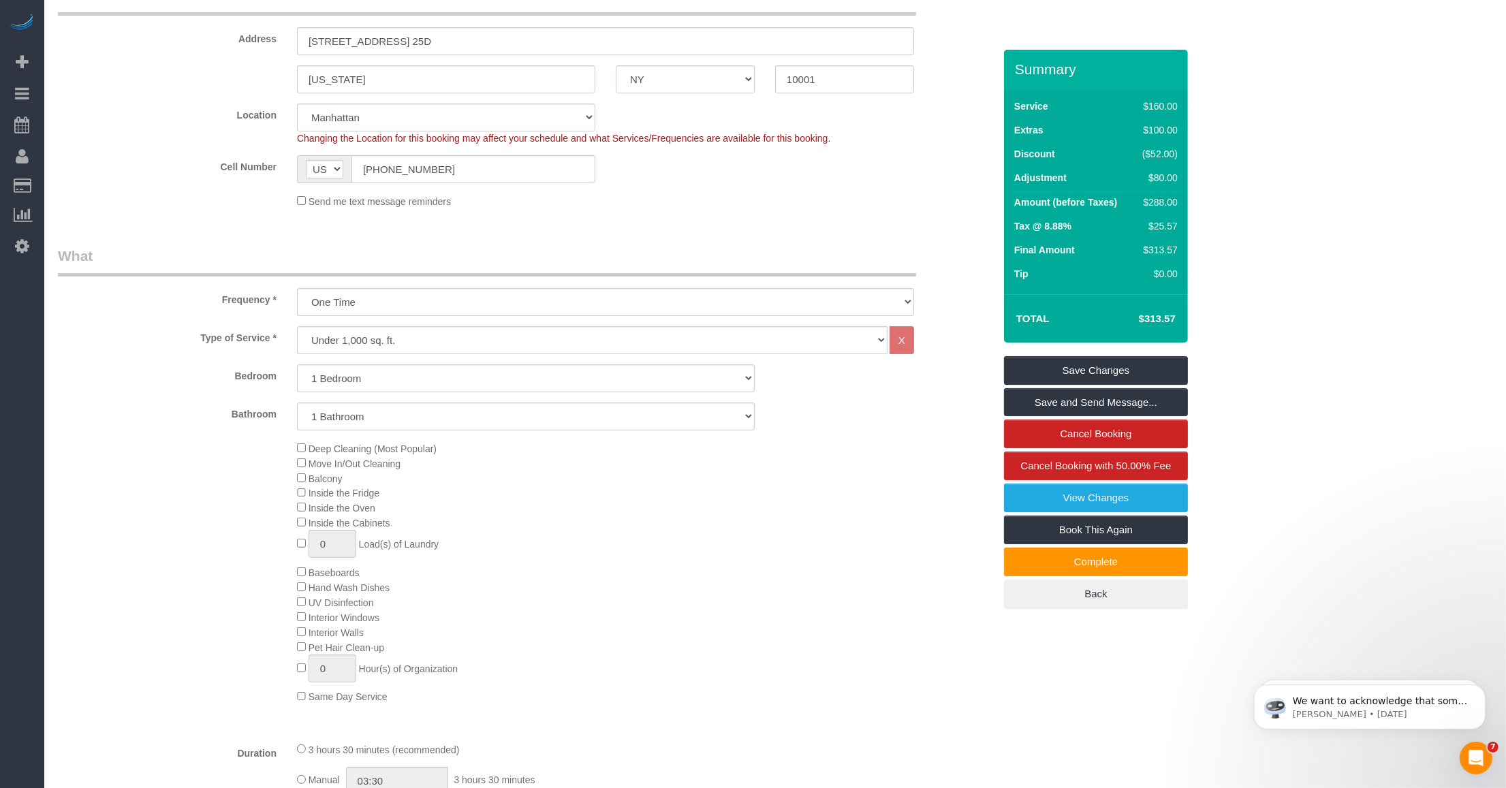
click at [788, 515] on div "Deep Cleaning (Most Popular) Move In/Out Cleaning Balcony Inside the Fridge Ins…" at bounding box center [645, 573] width 717 height 264
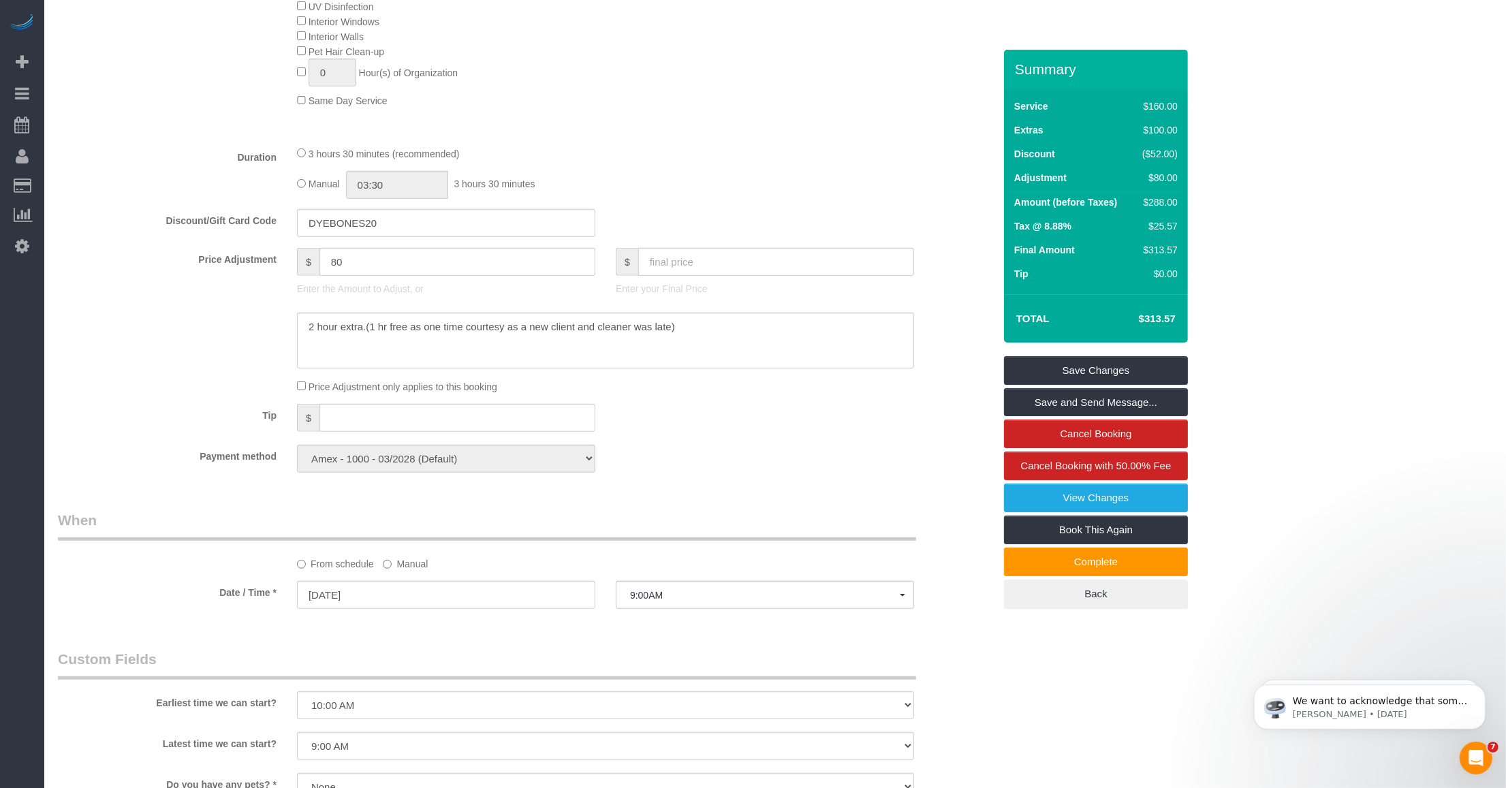
scroll to position [596, 0]
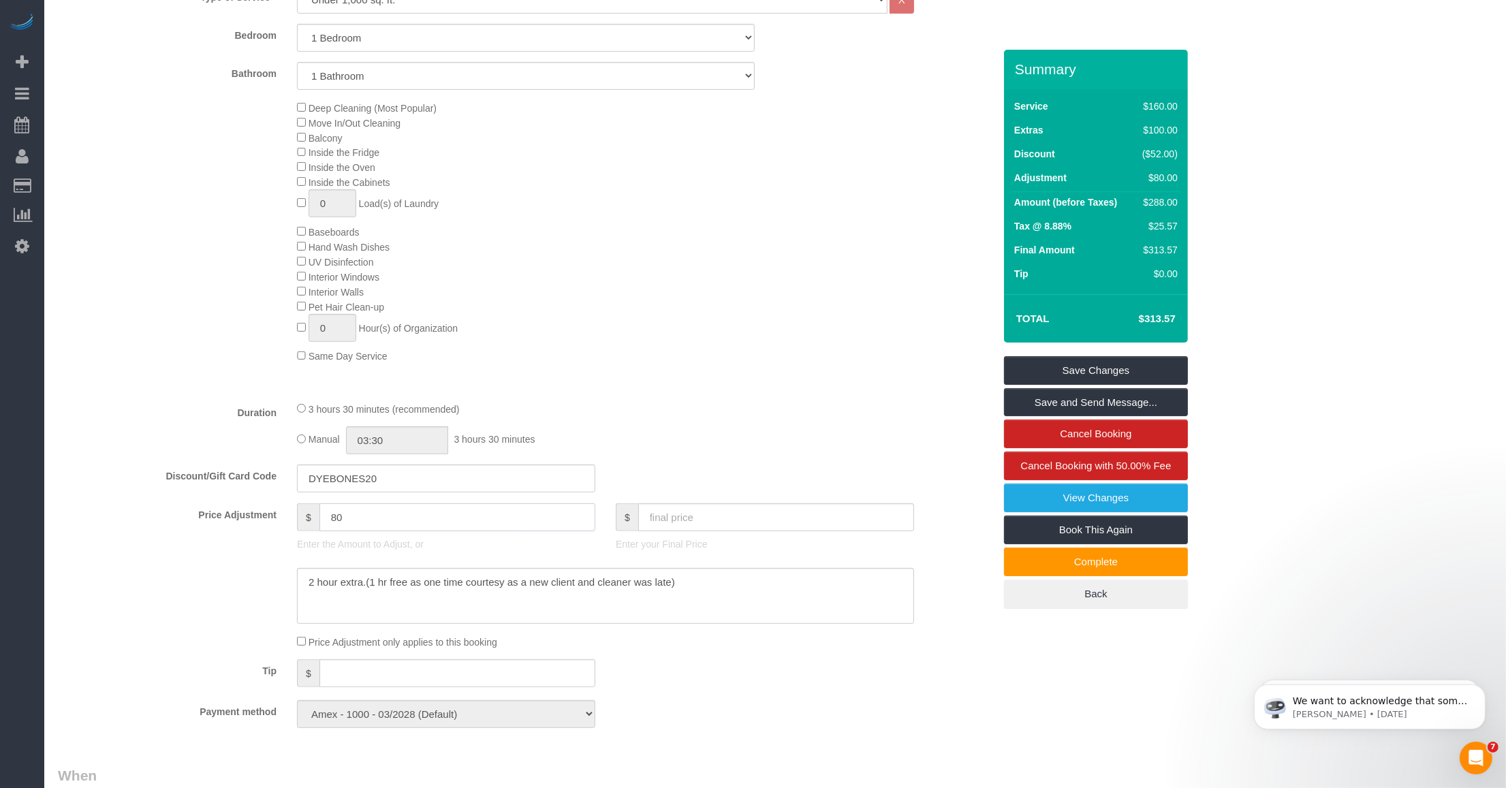
click at [347, 519] on input "80" at bounding box center [457, 517] width 276 height 28
type input "8"
click at [370, 580] on textarea at bounding box center [605, 596] width 617 height 56
drag, startPoint x: 370, startPoint y: 580, endPoint x: 277, endPoint y: 582, distance: 93.4
click at [277, 582] on div at bounding box center [526, 596] width 956 height 56
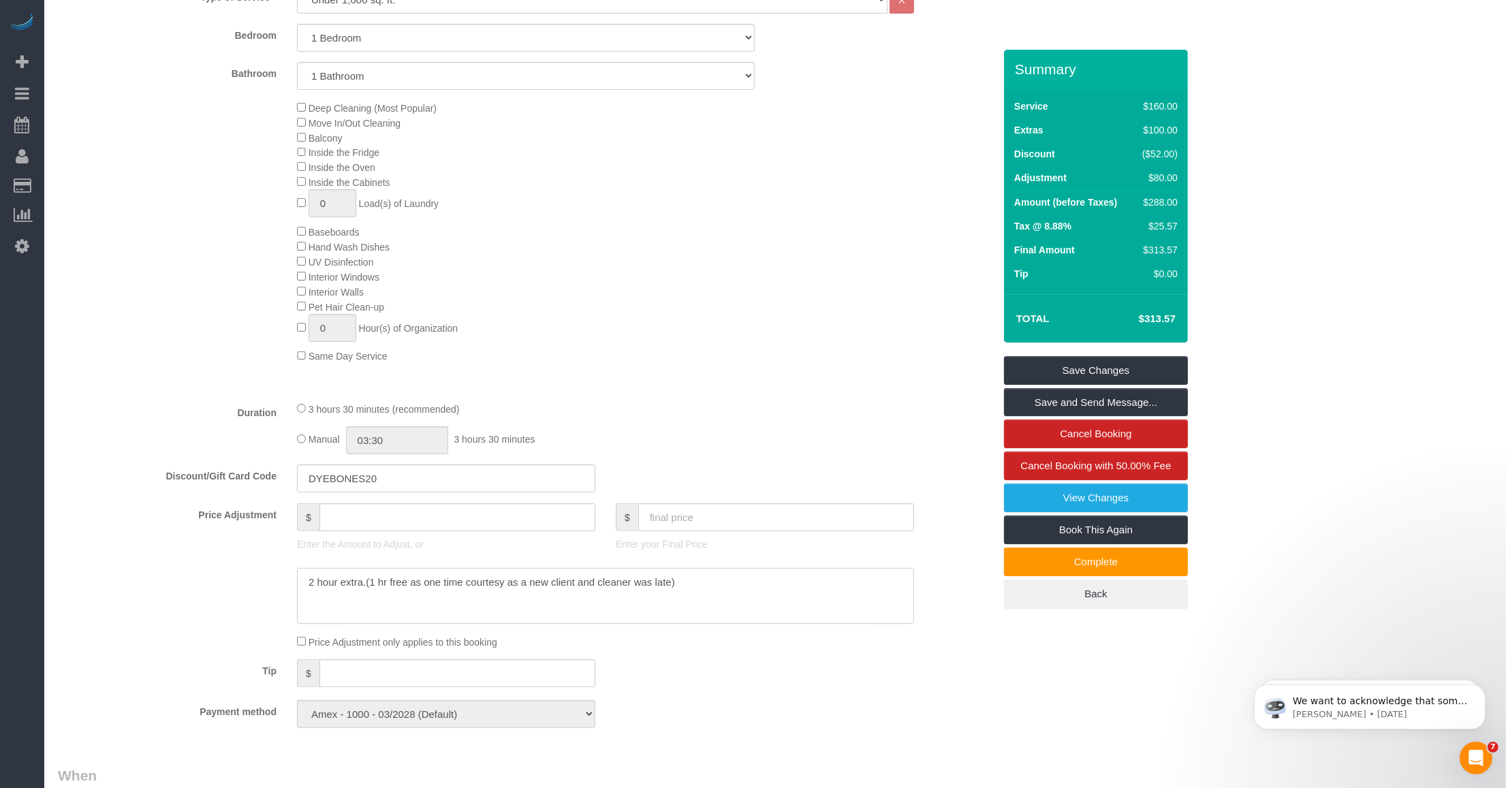
type textarea "1 hr free as one time courtesy as a new client and cleaner was late)"
type input "0"
click at [343, 583] on textarea at bounding box center [605, 596] width 617 height 56
click at [345, 582] on textarea at bounding box center [605, 596] width 617 height 56
click at [693, 590] on textarea at bounding box center [605, 596] width 617 height 56
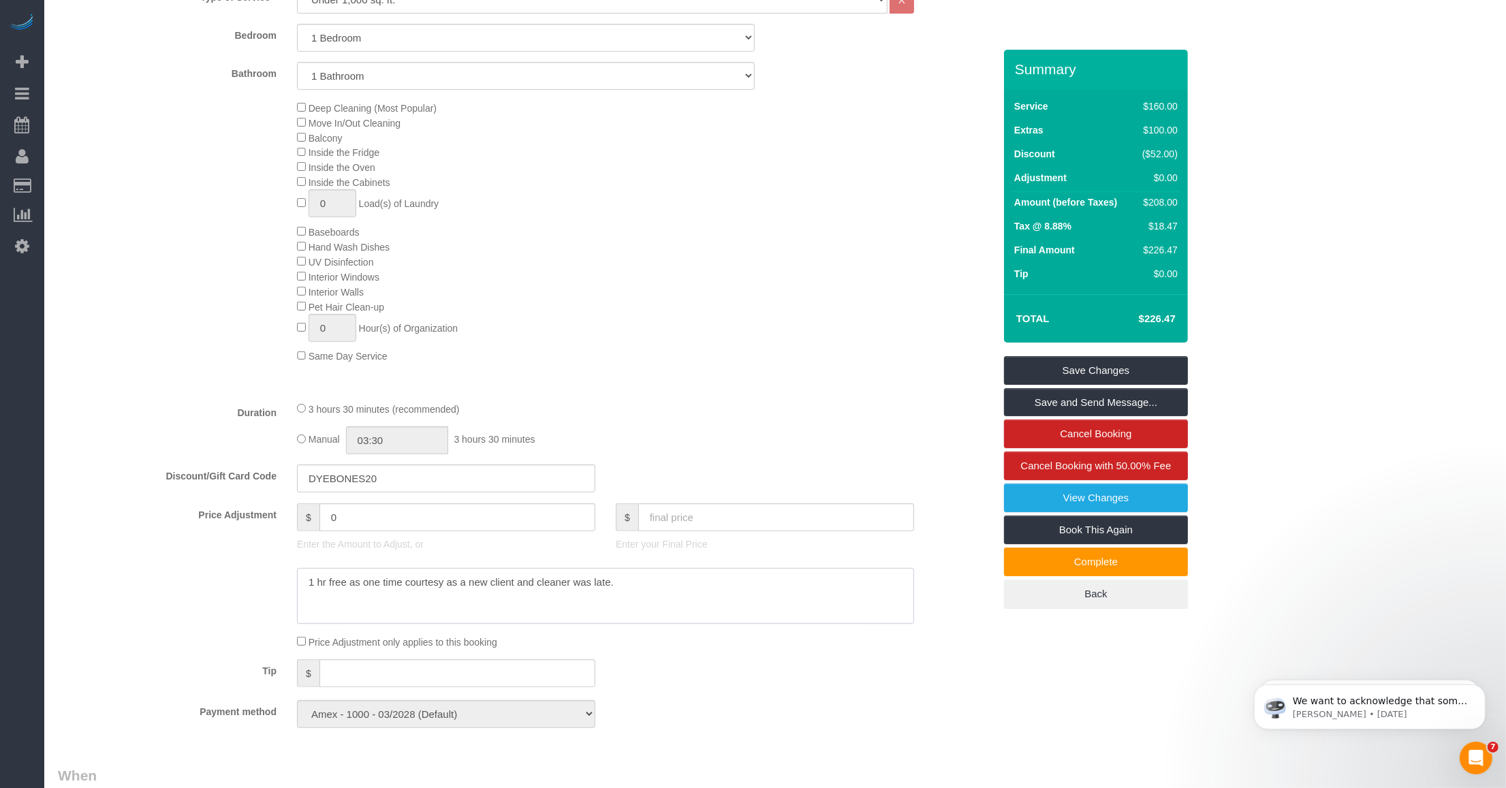
type textarea "1 hr free as one time courtesy as a new client and cleaner was late."
click at [705, 407] on div "3 hours 30 minutes (recommended)" at bounding box center [605, 408] width 617 height 15
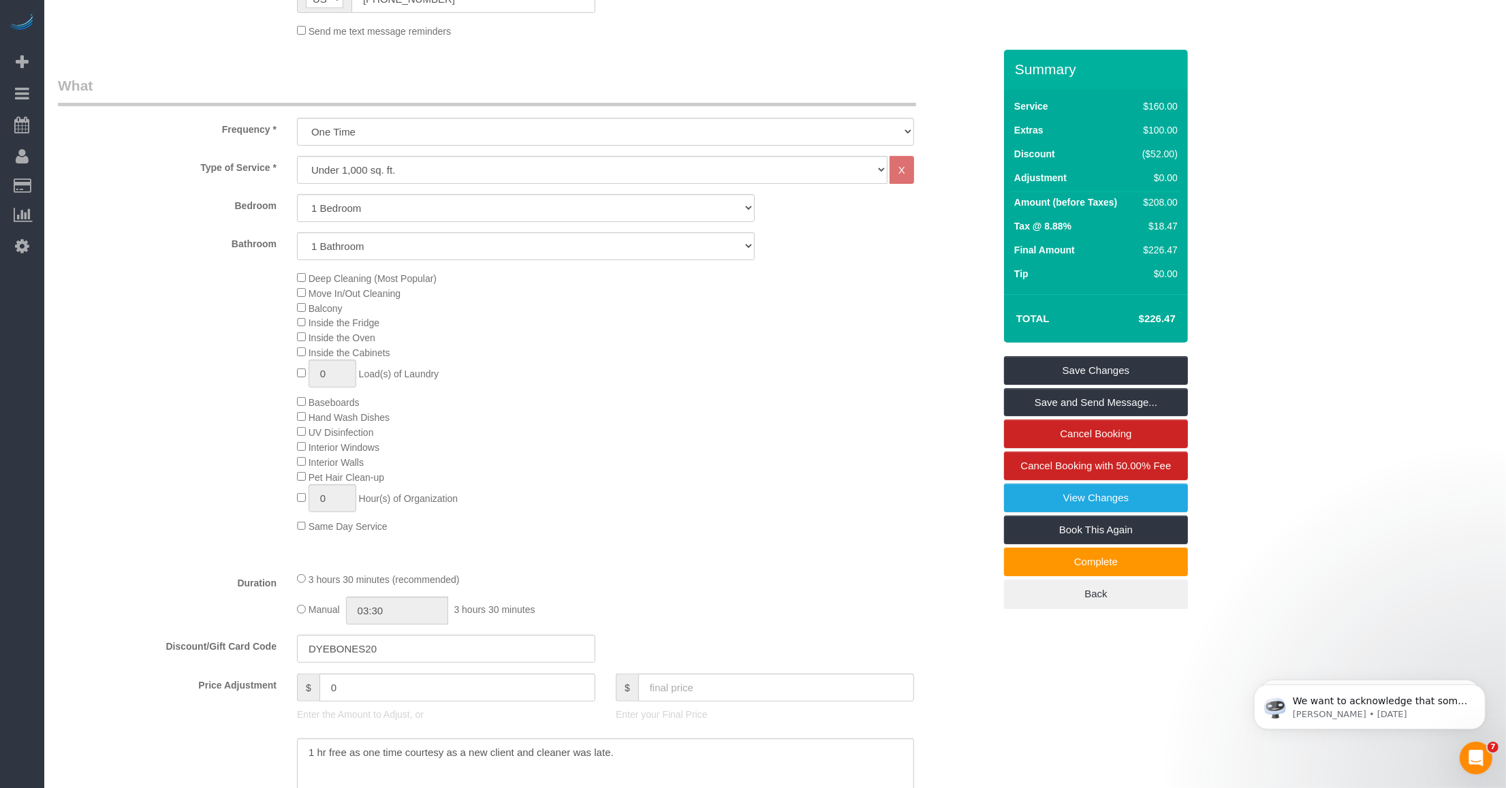
scroll to position [511, 0]
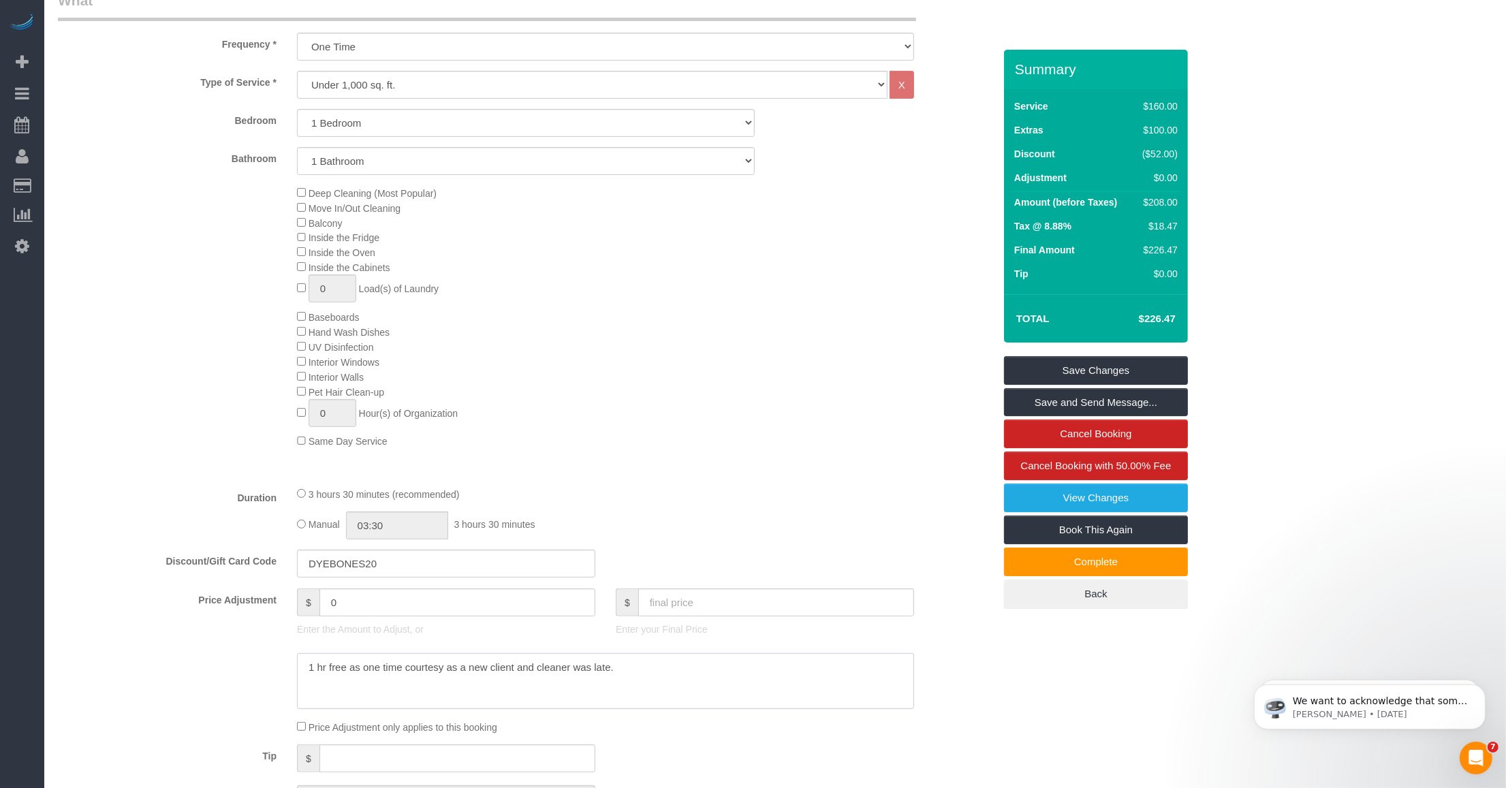
click at [339, 671] on textarea at bounding box center [605, 681] width 617 height 56
click at [482, 692] on textarea at bounding box center [605, 681] width 617 height 56
click at [621, 685] on textarea at bounding box center [605, 681] width 617 height 56
click at [463, 657] on textarea at bounding box center [605, 681] width 617 height 56
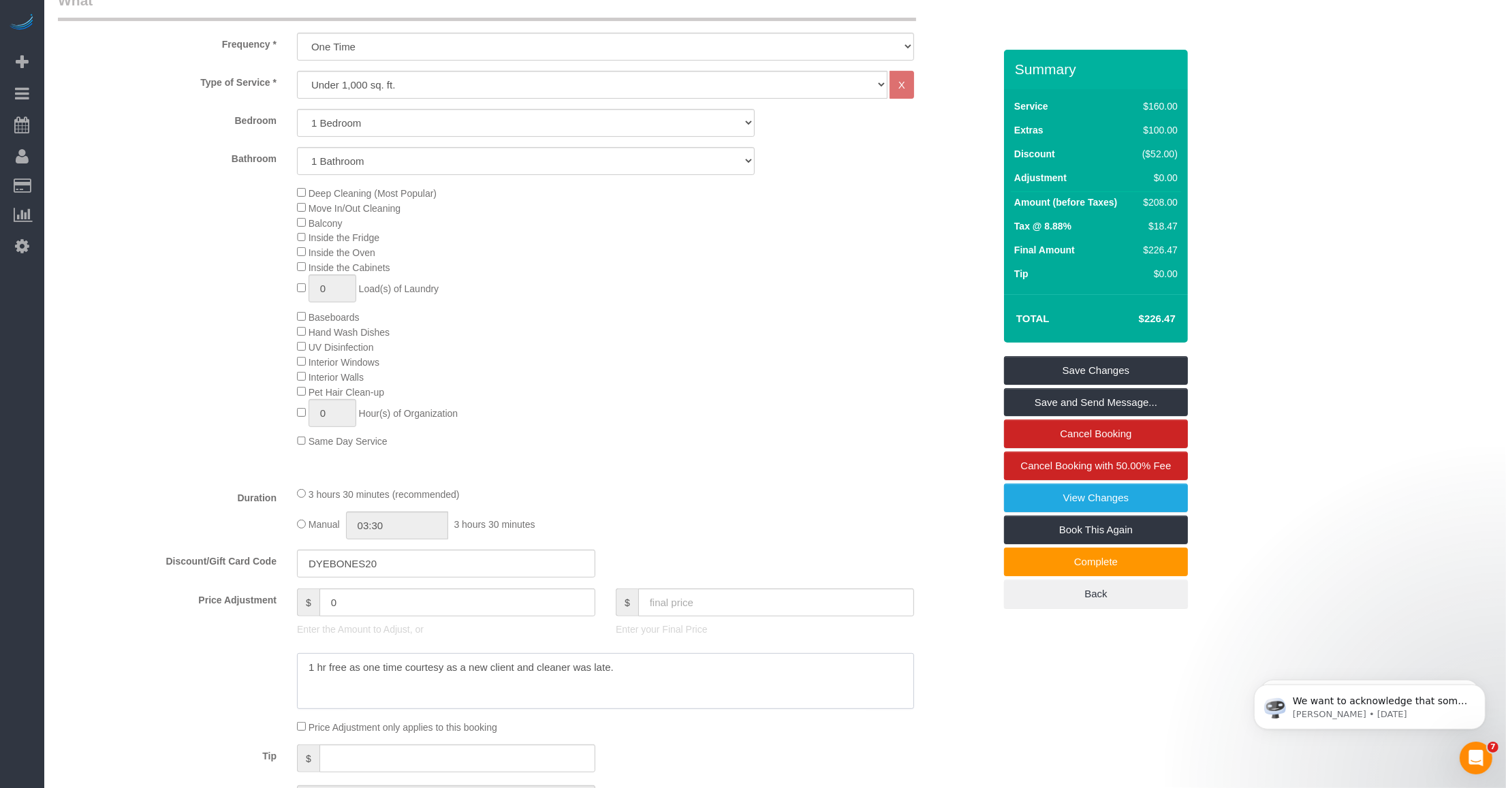
click at [463, 657] on textarea at bounding box center [605, 681] width 617 height 56
click at [370, 669] on textarea at bounding box center [605, 681] width 617 height 56
click at [185, 639] on div "Price Adjustment $ 0 Enter the Amount to Adjust, or $ Enter your Final Price" at bounding box center [526, 616] width 956 height 54
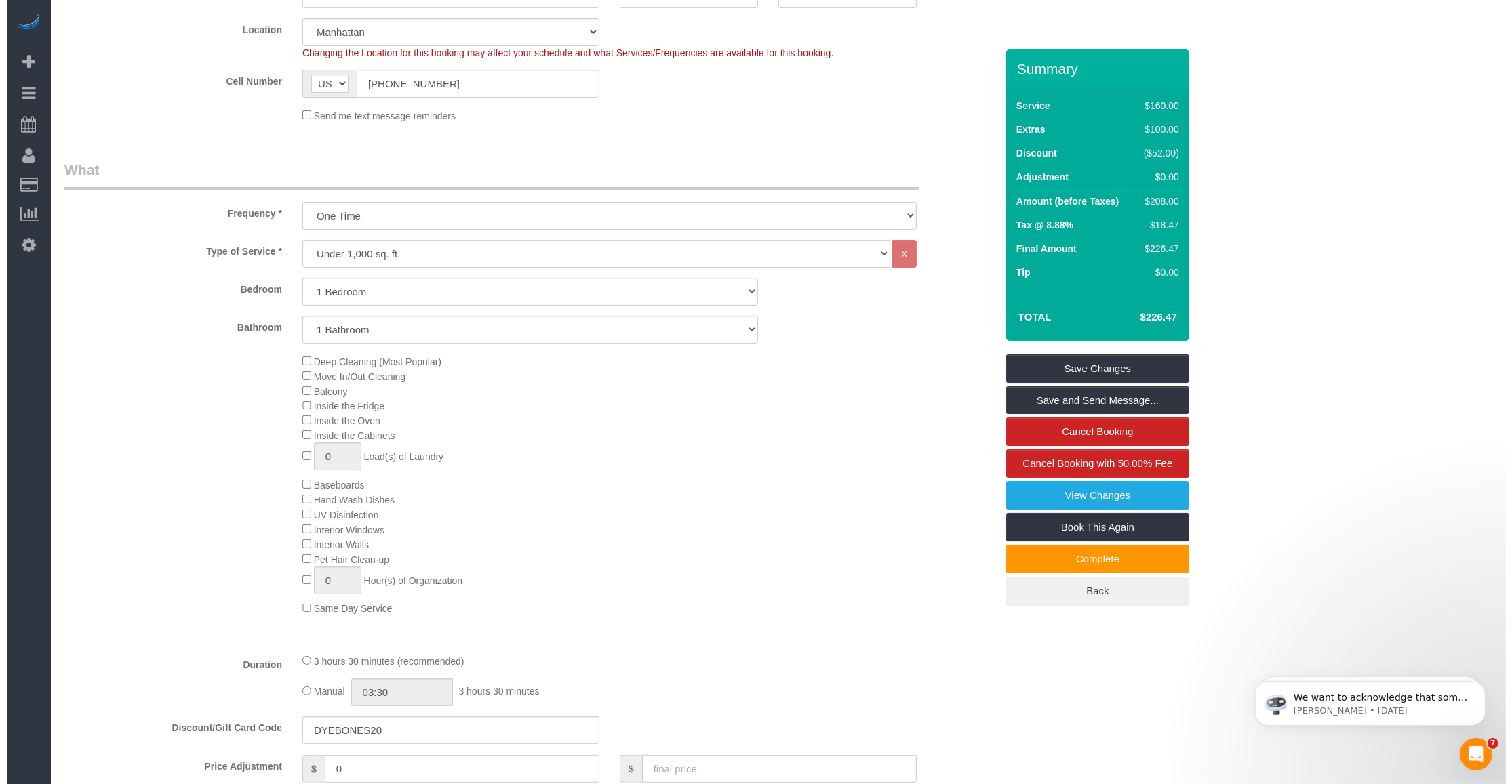
scroll to position [0, 0]
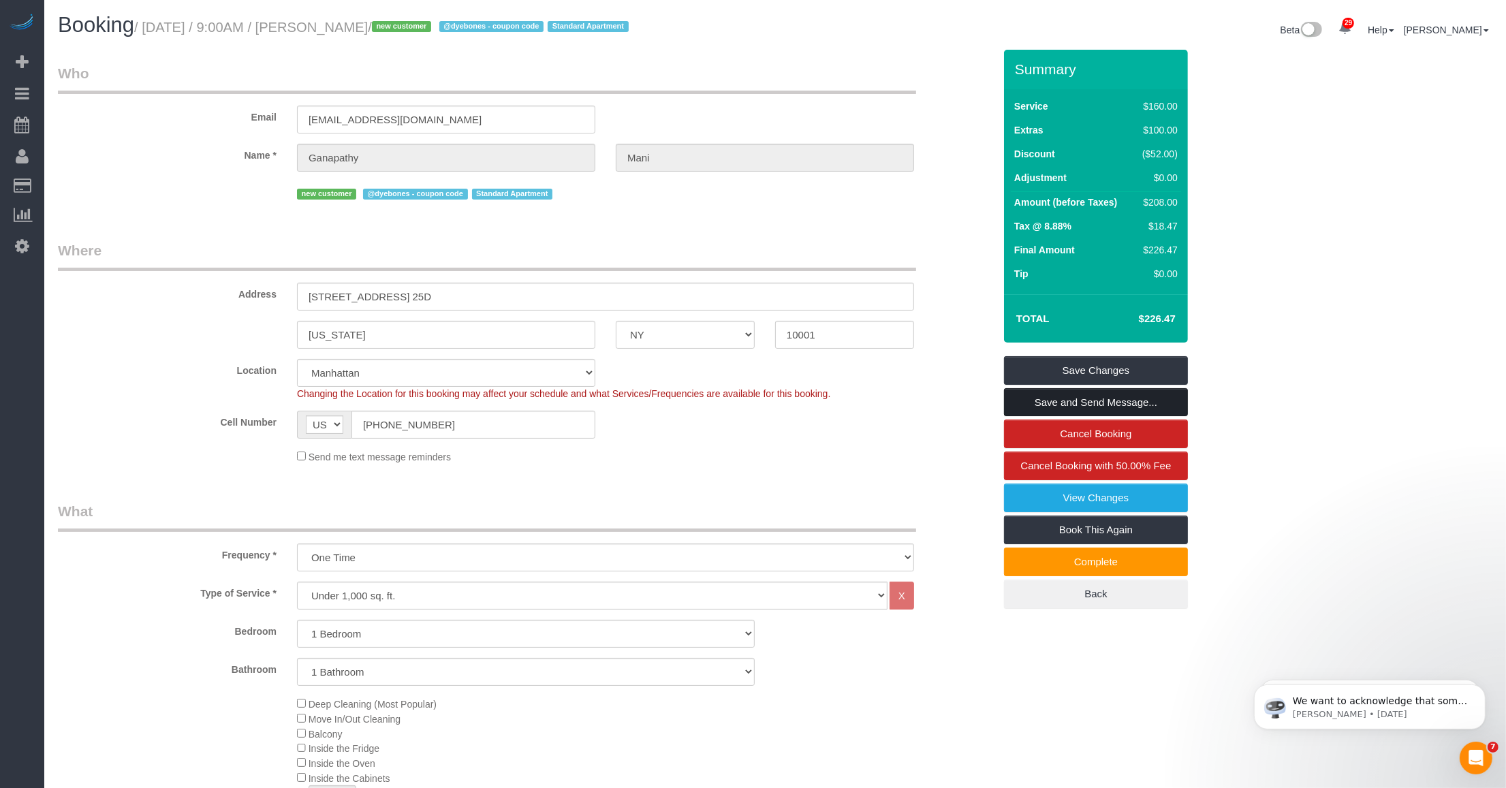
click at [1091, 402] on link "Save and Send Message..." at bounding box center [1096, 402] width 184 height 29
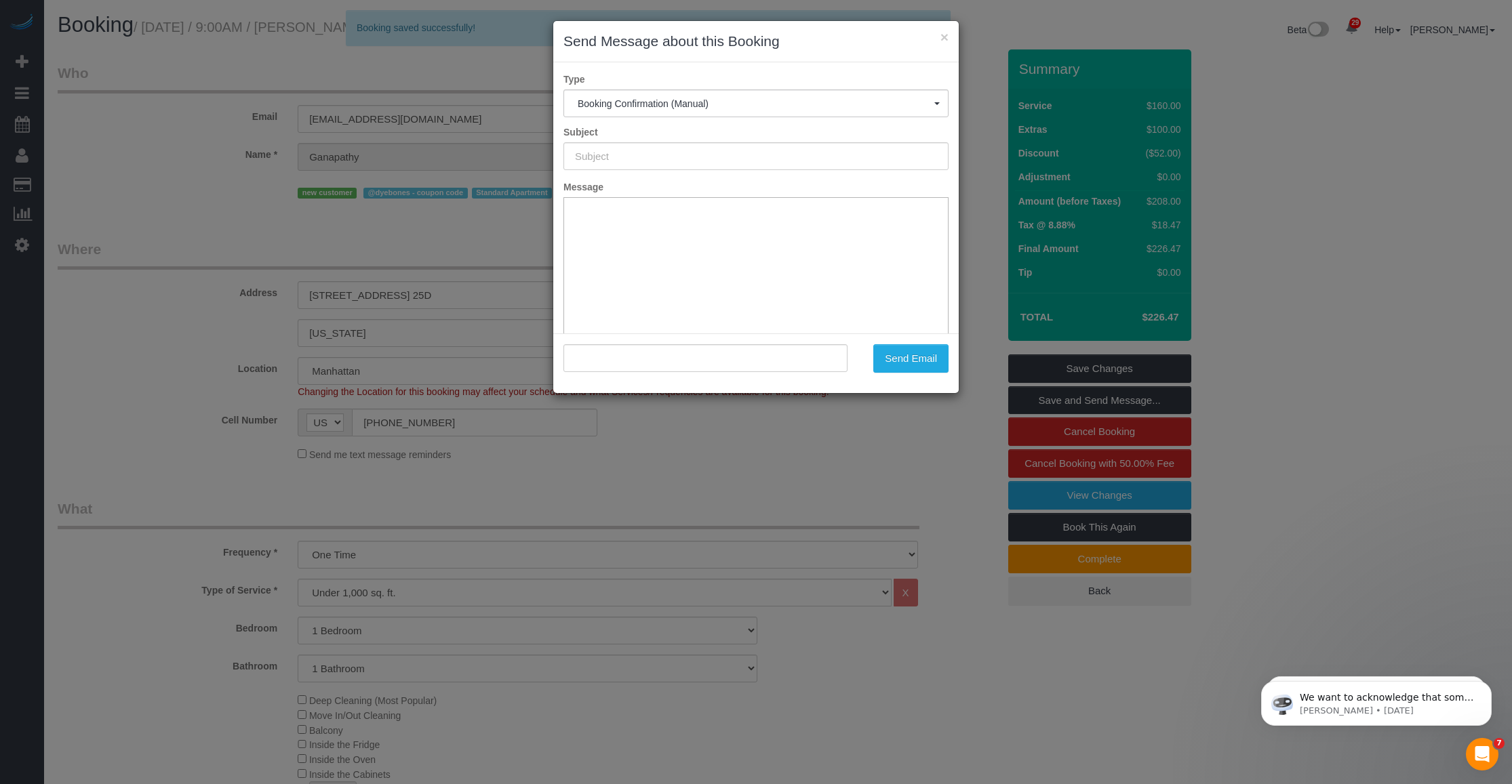
type input "Cleaning Confirmed for 09/29/2025 at 9:00am"
type input ""Ganapathy Mani" <mrganapathy@gmail.com>"
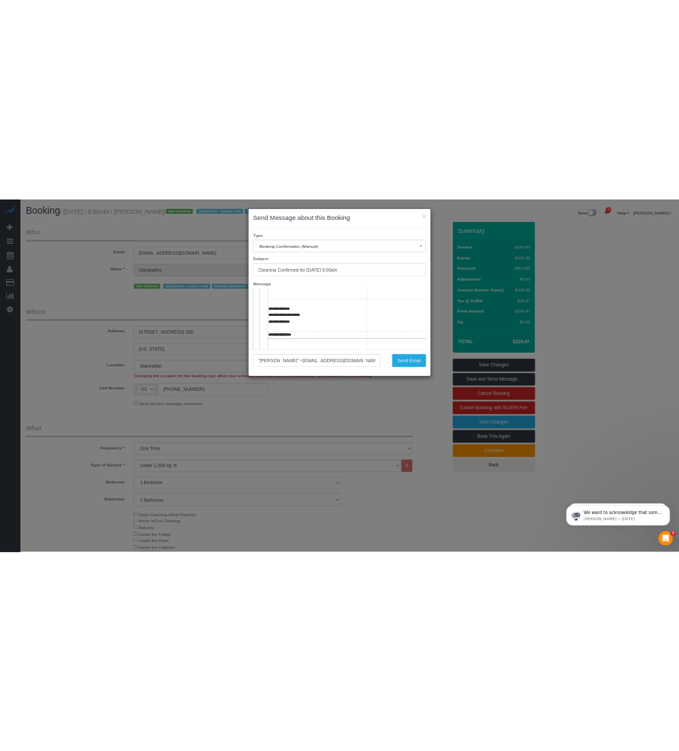
scroll to position [341, 0]
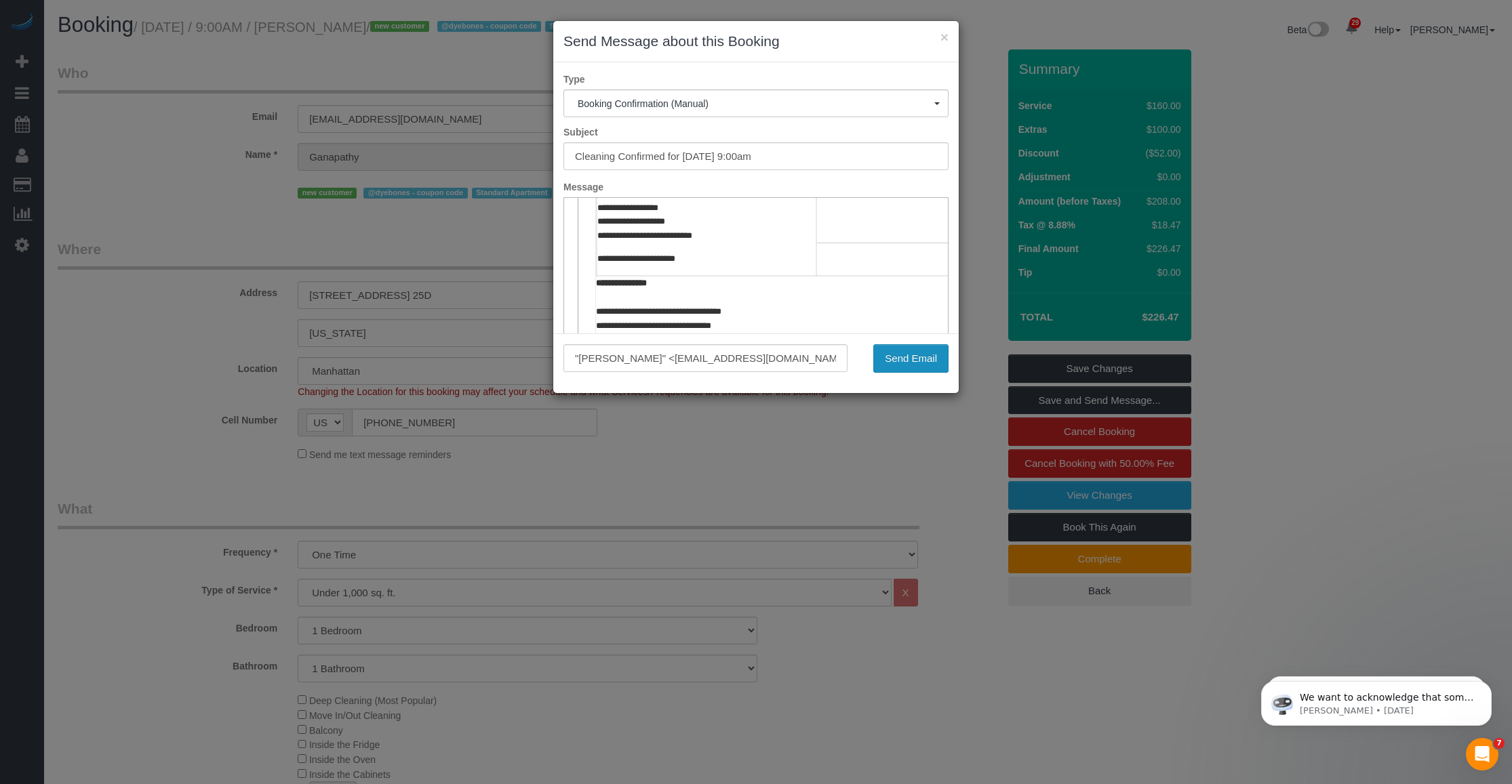
click at [923, 362] on button "Send Email" at bounding box center [911, 358] width 76 height 29
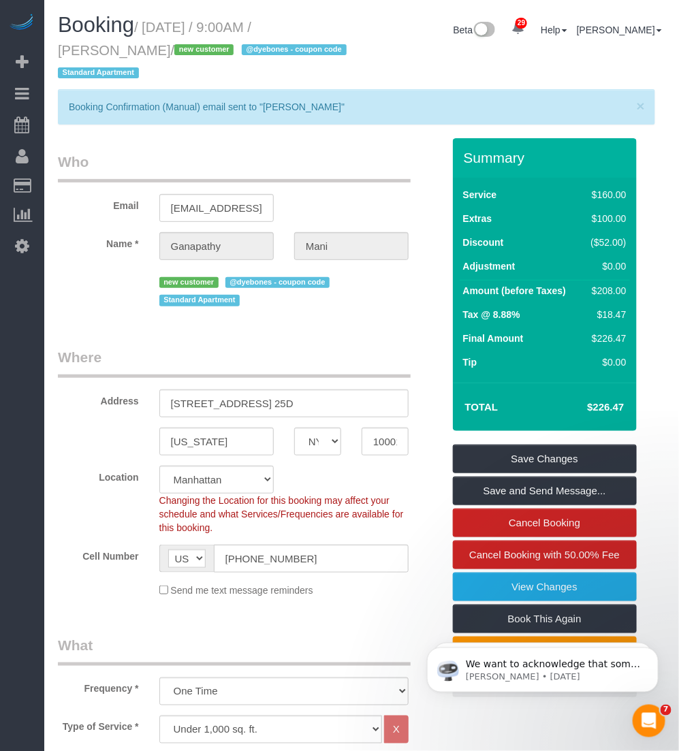
click at [95, 49] on small "/ September 29, 2025 / 9:00AM / Ganapathy Mani / new customer @dyebones - coupo…" at bounding box center [204, 50] width 293 height 61
copy small "Ganapathy"
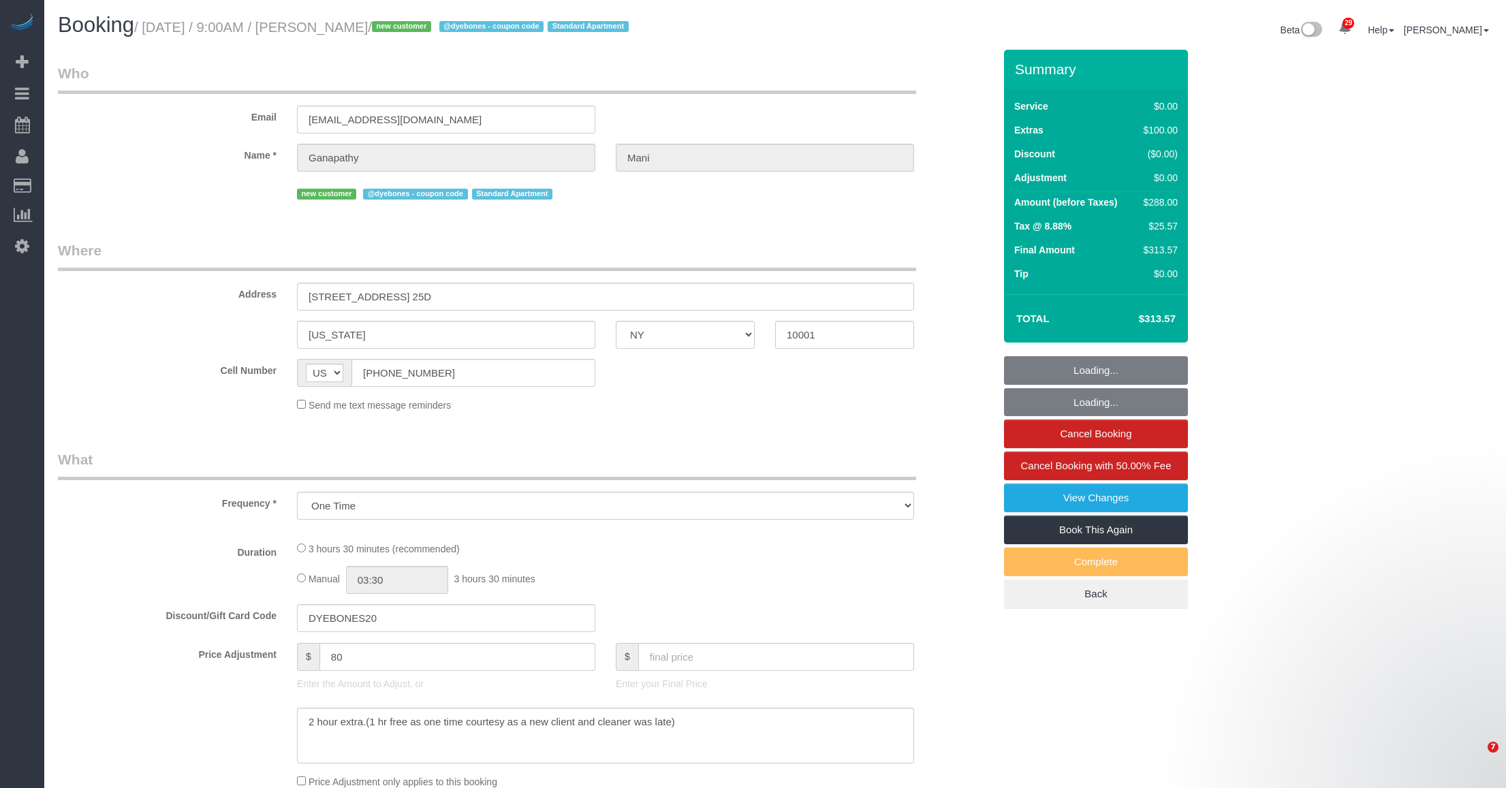
select select "NY"
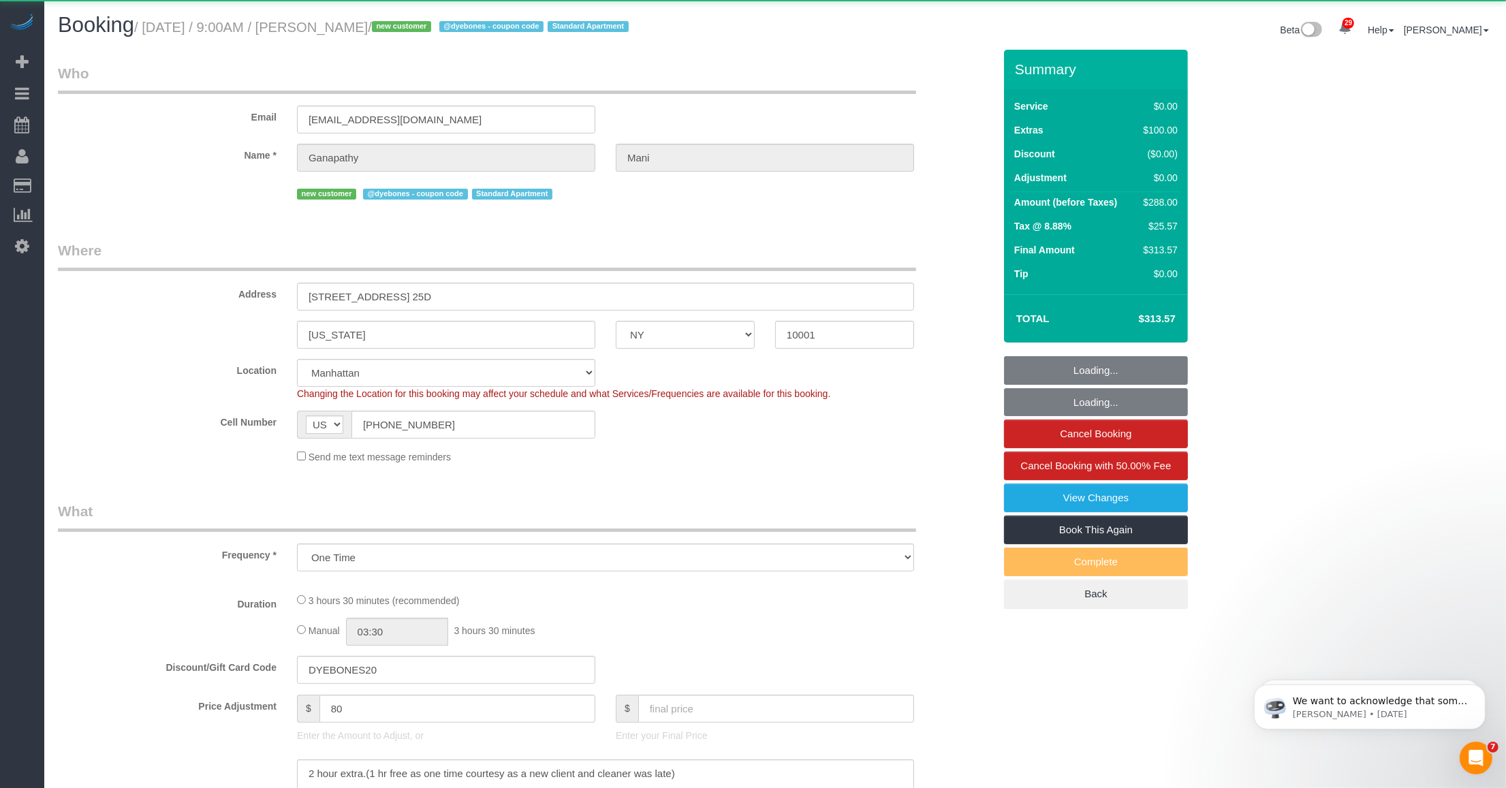
select select "string:stripe-pm_1SCOdM4VGloSiKo7YOiukZjS"
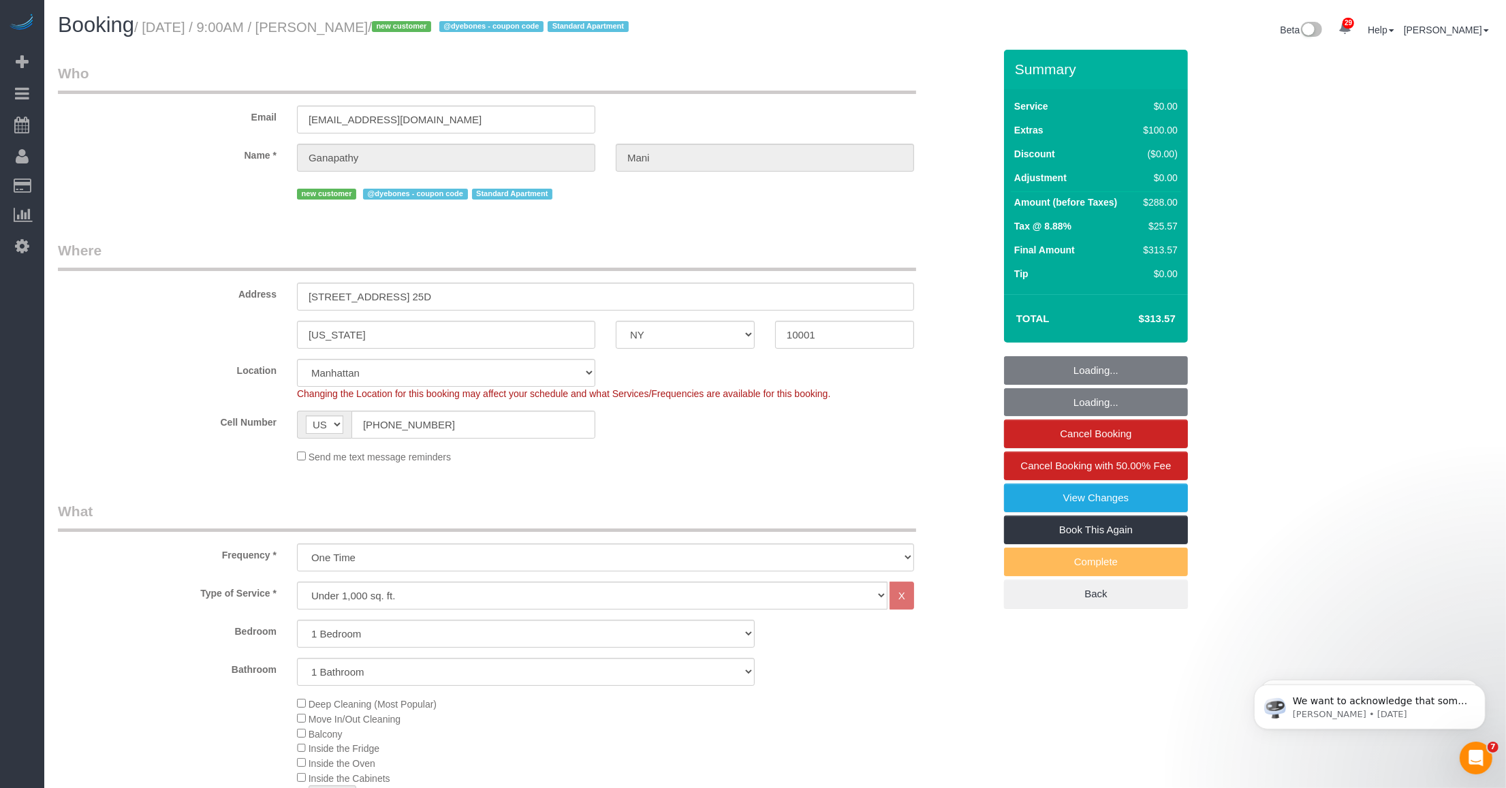
select select "object:941"
select select "spot1"
select select "number:58"
select select "number:69"
select select "number:15"
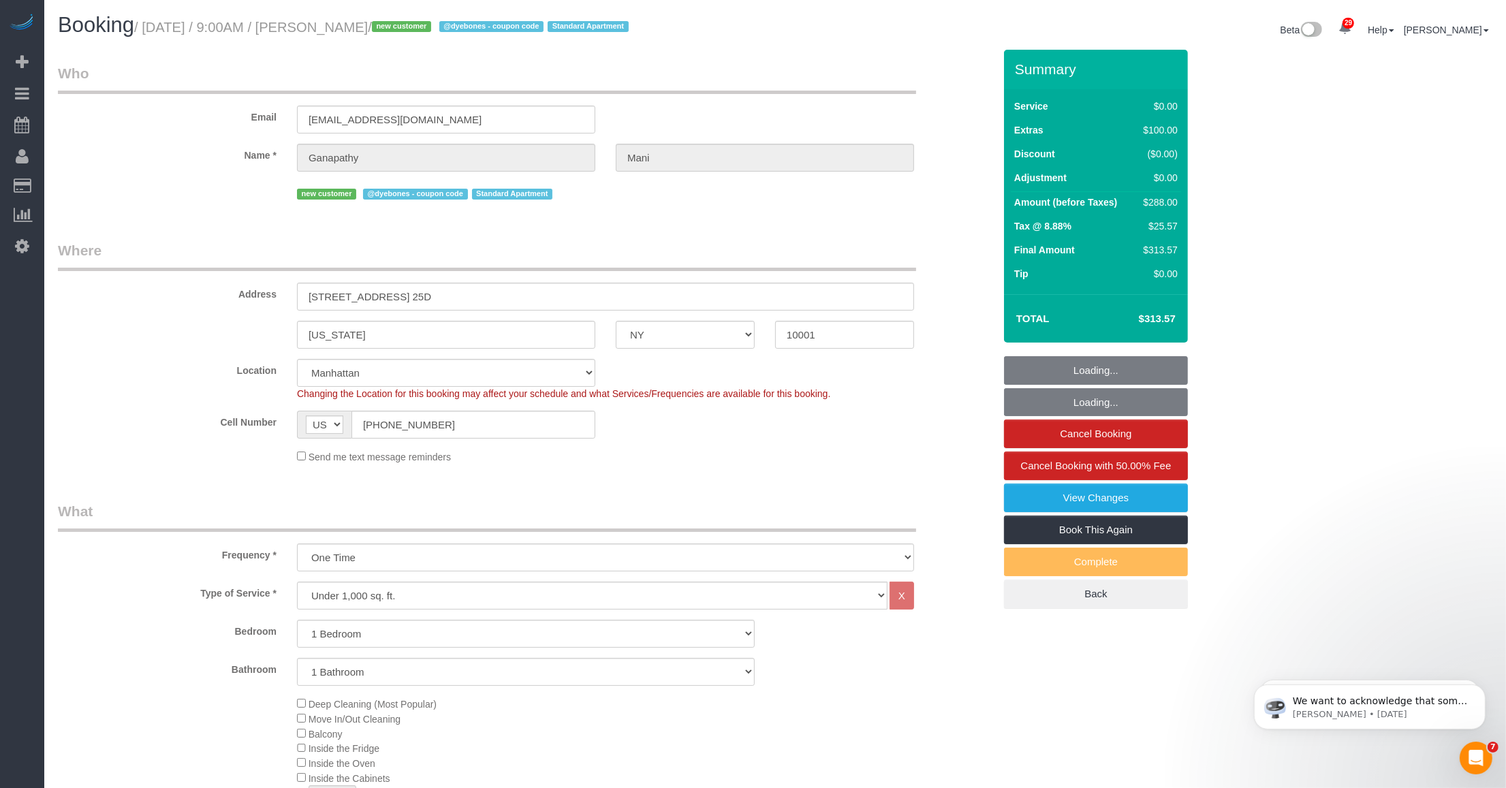
select select "number:7"
select select "1"
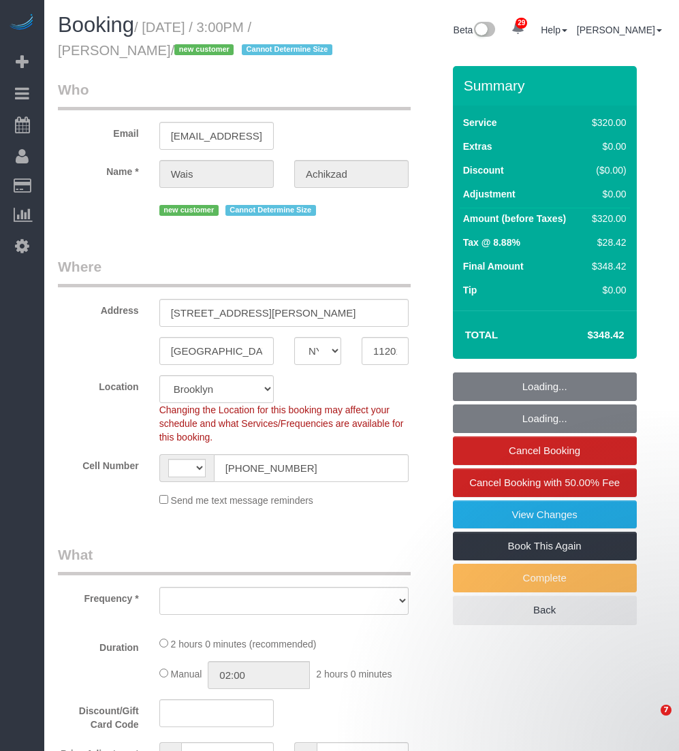
select select "NY"
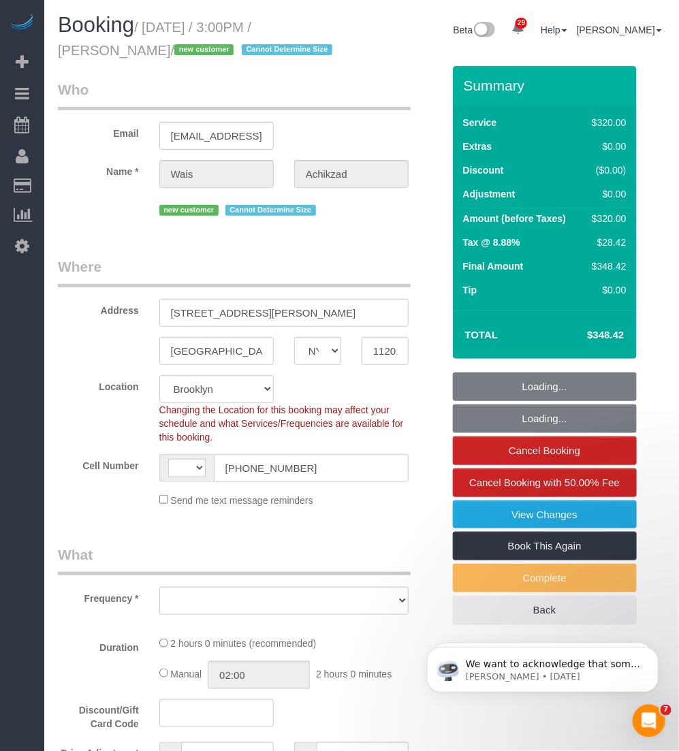
select select "object:586"
select select "string:stripe-pm_1SC0l94VGloSiKo7fU27xOqZ"
select select "object:837"
select select "string:[GEOGRAPHIC_DATA]"
select select "spot1"
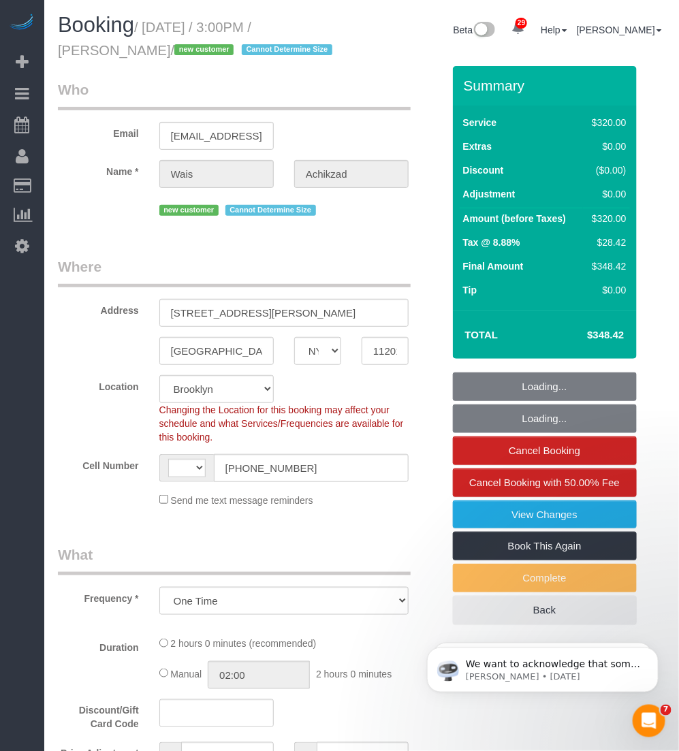
select select "number:59"
select select "number:75"
select select "number:15"
select select "number:5"
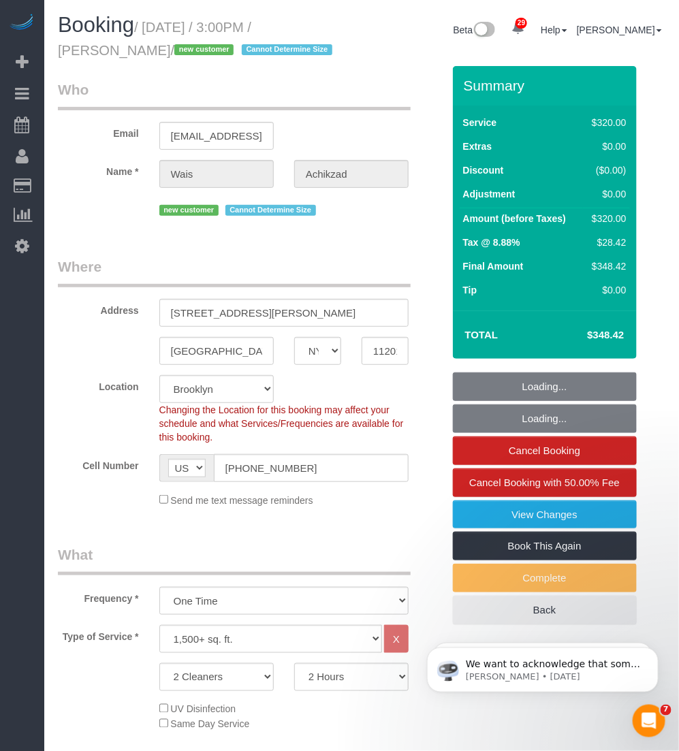
drag, startPoint x: 149, startPoint y: 24, endPoint x: 148, endPoint y: 45, distance: 21.1
click at [148, 45] on small "/ September 29, 2025 / 3:00PM / Wais Achikzad / new customer Cannot Determine S…" at bounding box center [197, 39] width 279 height 38
copy small "September 29, 2025 / 3:00PM / Wais Achikzad"
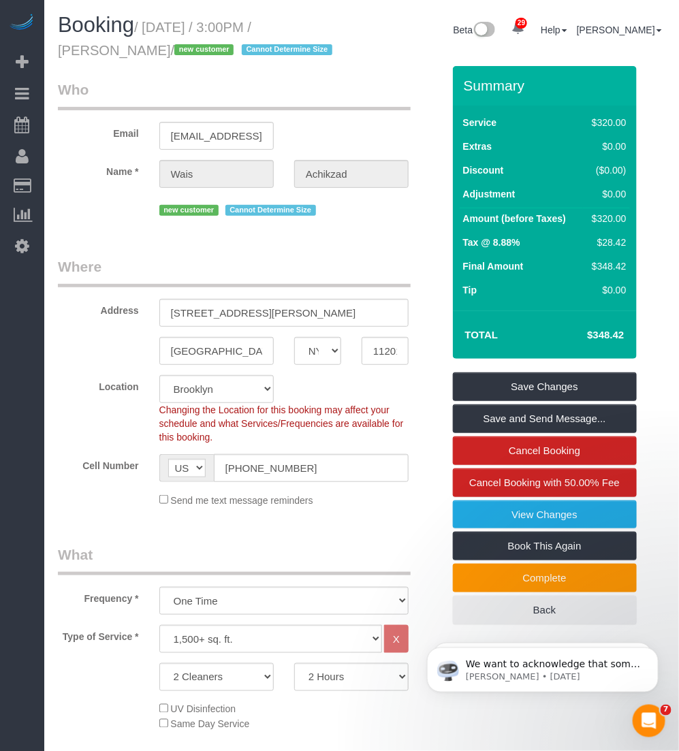
drag, startPoint x: 114, startPoint y: 40, endPoint x: 149, endPoint y: 44, distance: 34.4
click at [116, 40] on h1 "Booking / September 29, 2025 / 3:00PM / Wais Achikzad / new customer Cannot Det…" at bounding box center [205, 37] width 294 height 46
click at [147, 52] on small "/ September 29, 2025 / 3:00PM / Wais Achikzad / new customer Cannot Determine S…" at bounding box center [197, 39] width 279 height 38
drag, startPoint x: 146, startPoint y: 51, endPoint x: 48, endPoint y: 52, distance: 98.1
click at [48, 52] on div "Booking / September 29, 2025 / 3:00PM / Wais Achikzad / new customer Cannot Det…" at bounding box center [205, 40] width 314 height 52
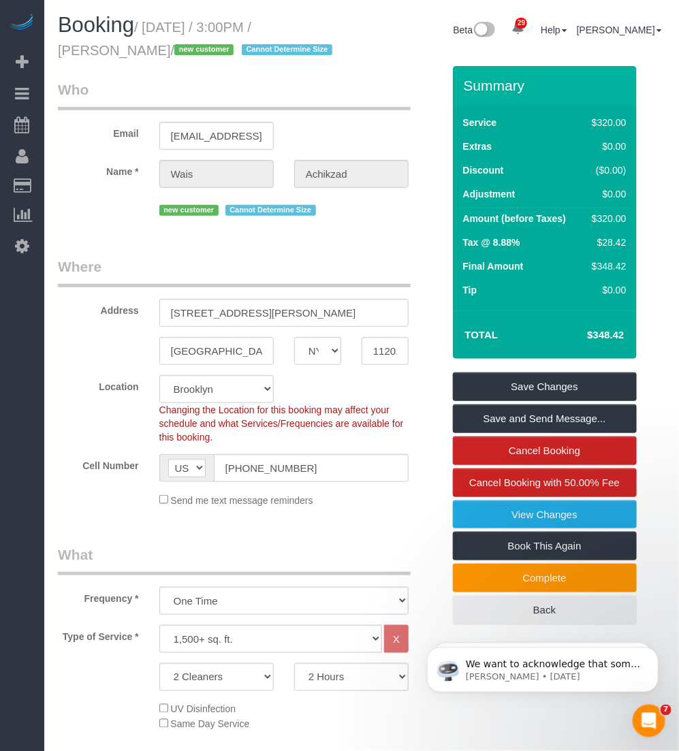
copy small "Wais Achikzad"
click at [155, 29] on small "/ September 29, 2025 / 3:00PM / Wais Achikzad / new customer Cannot Determine S…" at bounding box center [197, 39] width 279 height 38
drag, startPoint x: 145, startPoint y: 22, endPoint x: 149, endPoint y: 48, distance: 26.1
click at [149, 48] on small "/ September 29, 2025 / 3:00PM / Wais Achikzad / new customer Cannot Determine S…" at bounding box center [197, 39] width 279 height 38
drag, startPoint x: 149, startPoint y: 48, endPoint x: 145, endPoint y: 74, distance: 26.1
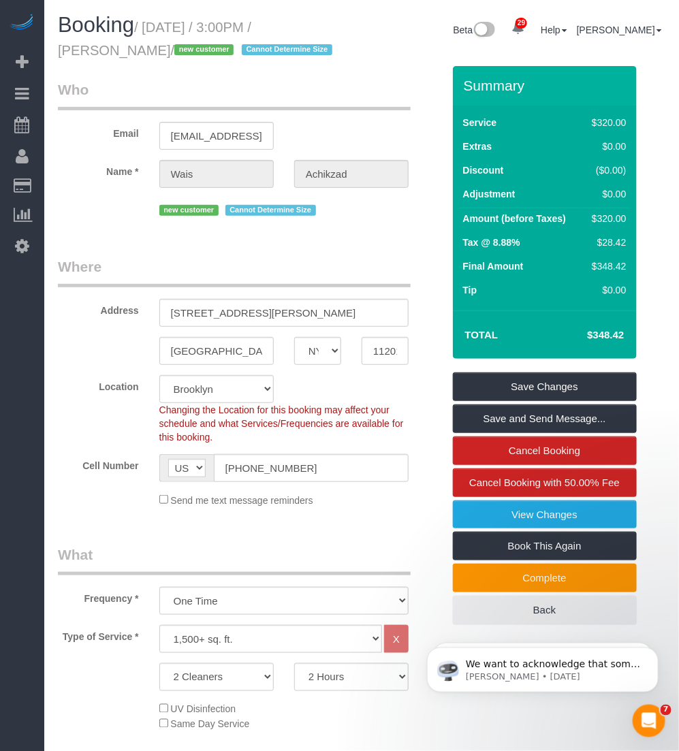
drag, startPoint x: 151, startPoint y: 25, endPoint x: 151, endPoint y: 46, distance: 21.8
click at [151, 46] on small "/ September 29, 2025 / 3:00PM / Wais Achikzad / new customer Cannot Determine S…" at bounding box center [197, 39] width 279 height 38
copy small "September 29, 2025 / 3:00PM / Wais Achikzad"
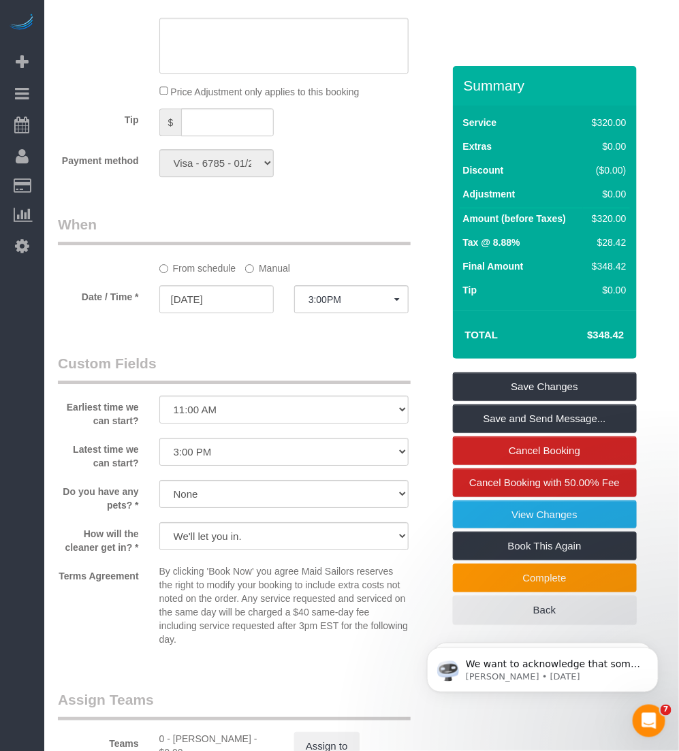
scroll to position [1448, 0]
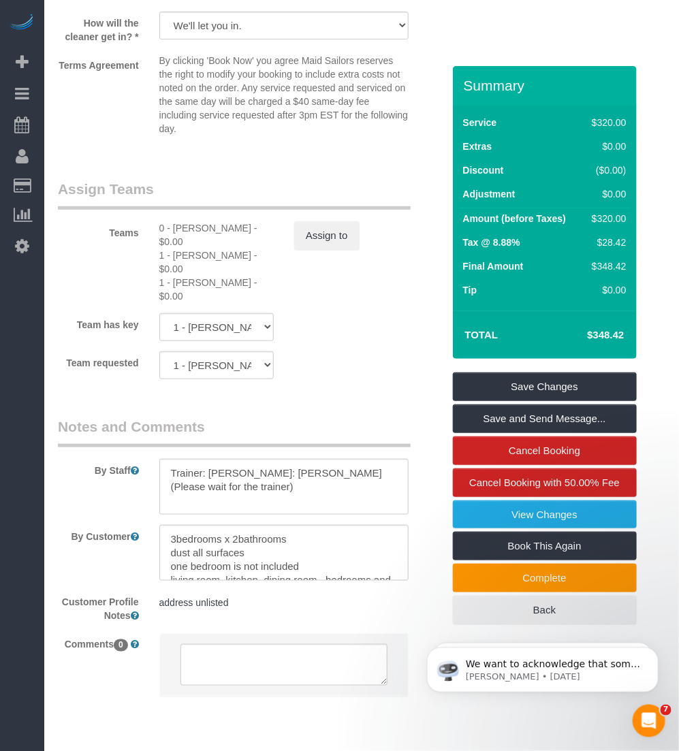
click at [195, 232] on div "0 - Raymond Berroa - $0.00" at bounding box center [216, 234] width 114 height 27
copy div "Raymond"
click at [179, 256] on div "1 - Emely Jimenez - $0.00" at bounding box center [216, 262] width 114 height 27
click at [179, 257] on div "1 - Emely Jimenez - $0.00" at bounding box center [216, 262] width 114 height 27
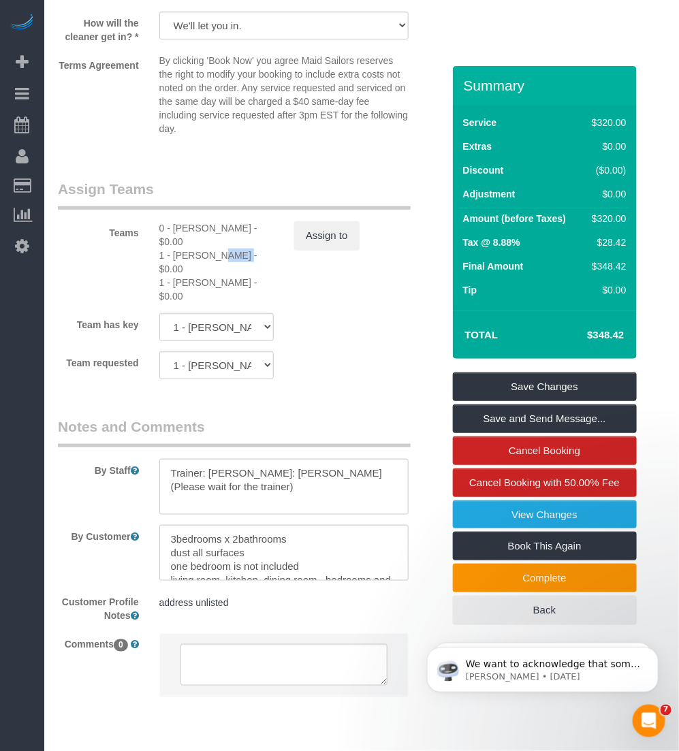
copy div "Emely"
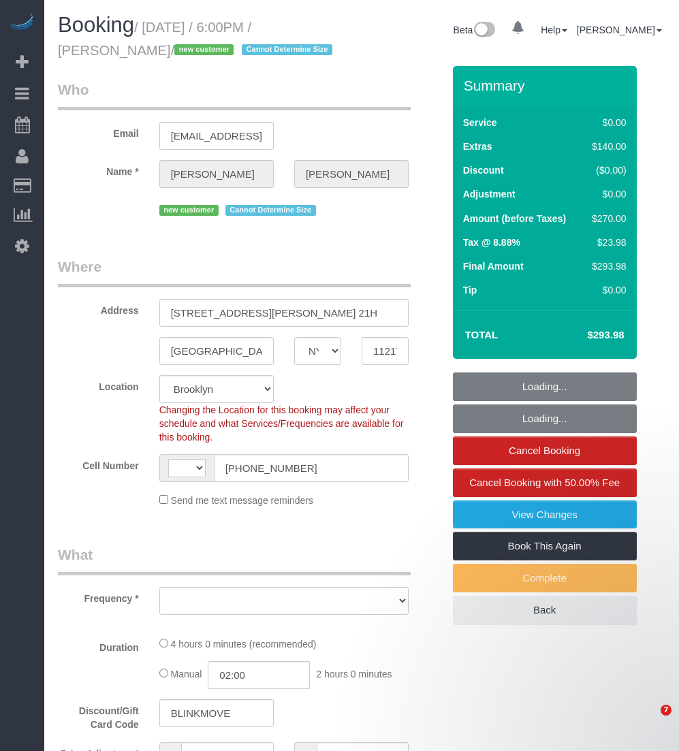
select select "NY"
select select "string:stripe-pm_1SCMnH4VGloSiKo7dmLPQ8om"
select select "number:64"
select select "number:79"
select select "number:15"
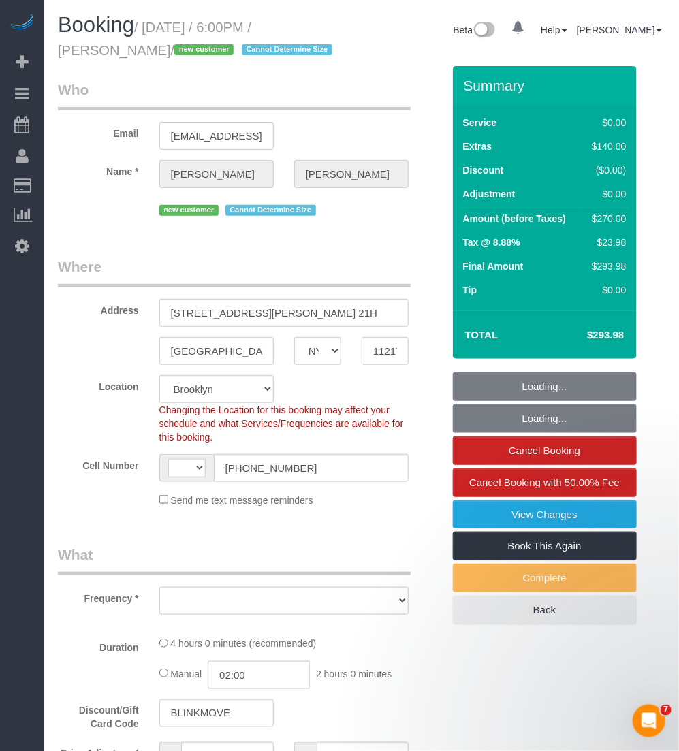
select select "number:6"
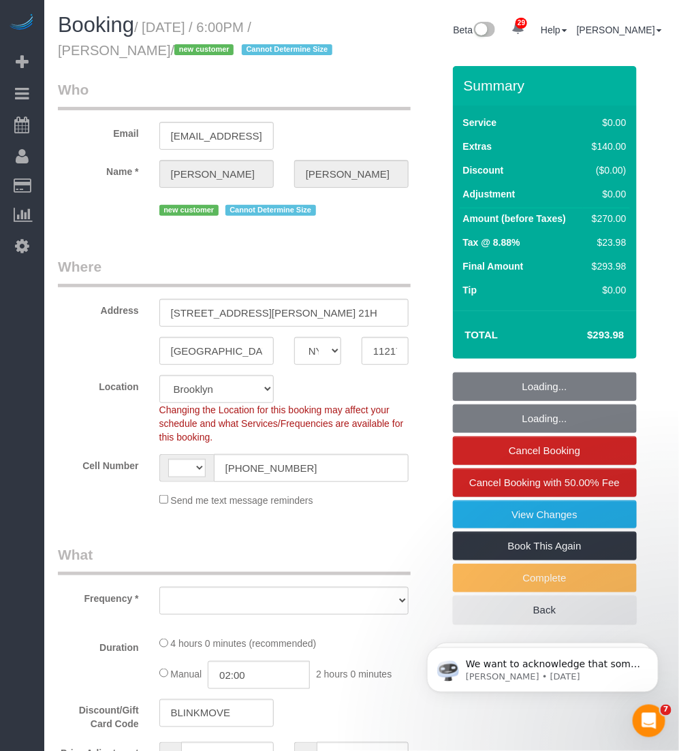
select select "string:[GEOGRAPHIC_DATA]"
select select "object:974"
select select "spot1"
select select "1"
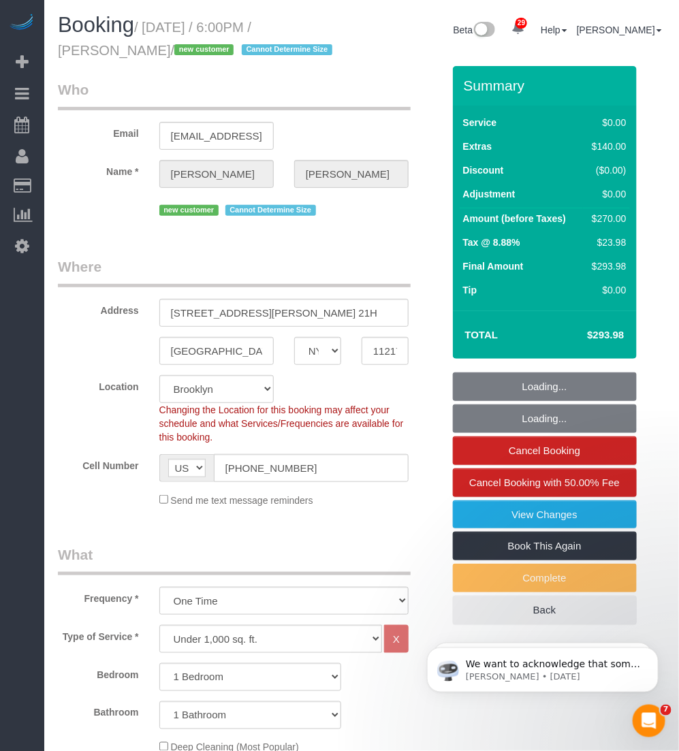
select select "object:1471"
select select "1"
drag, startPoint x: 159, startPoint y: 31, endPoint x: 183, endPoint y: 48, distance: 29.3
click at [183, 48] on small "/ September 29, 2025 / 6:00PM / Trishank Kuppusamy / new customer Cannot Determ…" at bounding box center [197, 39] width 279 height 38
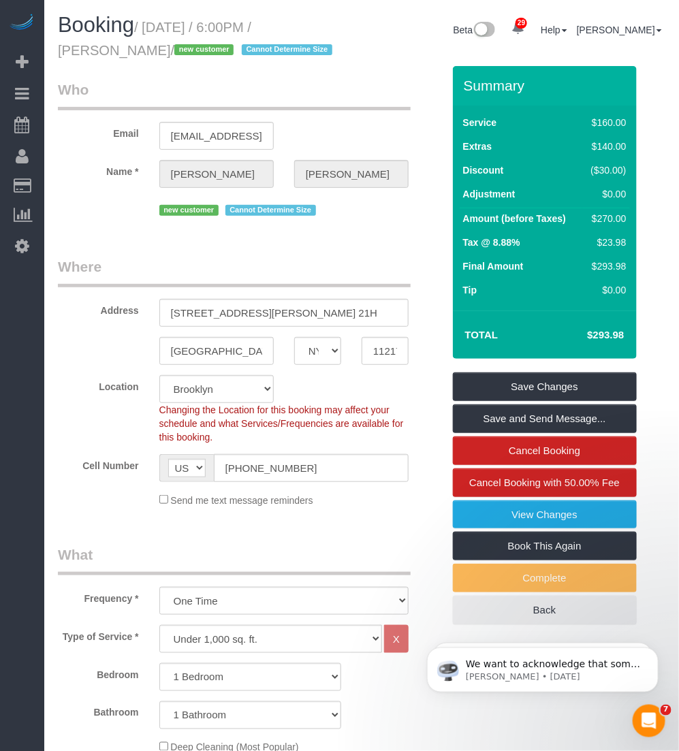
click at [181, 55] on small "/ September 29, 2025 / 6:00PM / Trishank Kuppusamy / new customer Cannot Determ…" at bounding box center [197, 39] width 279 height 38
click at [184, 46] on small "/ September 29, 2025 / 6:00PM / Trishank Kuppusamy / new customer Cannot Determ…" at bounding box center [197, 39] width 279 height 38
drag, startPoint x: 184, startPoint y: 49, endPoint x: 61, endPoint y: 52, distance: 122.6
click at [61, 52] on small "/ September 29, 2025 / 6:00PM / Trishank Kuppusamy / new customer Cannot Determ…" at bounding box center [197, 39] width 279 height 38
copy small "Trishank Kuppusamy"
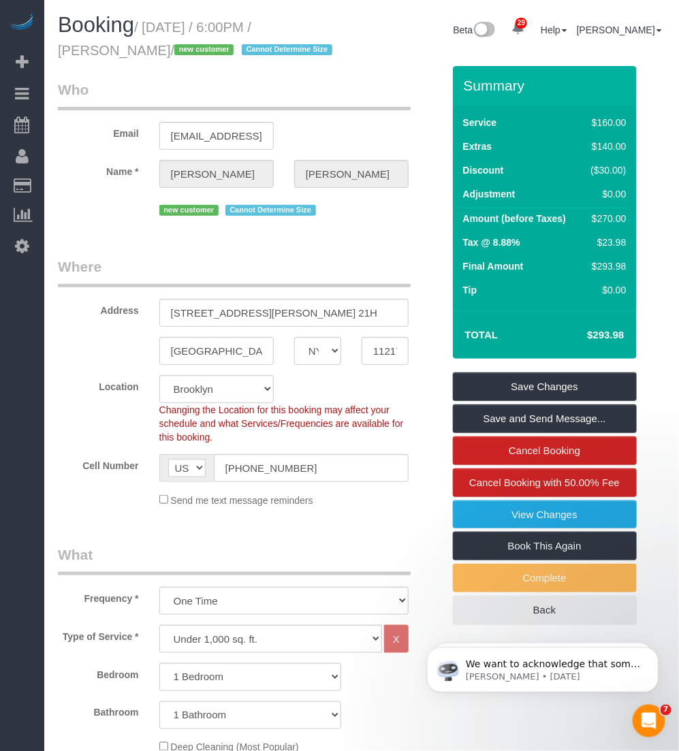
click at [155, 25] on small "/ September 29, 2025 / 6:00PM / Trishank Kuppusamy / new customer Cannot Determ…" at bounding box center [197, 39] width 279 height 38
drag, startPoint x: 149, startPoint y: 25, endPoint x: 186, endPoint y: 52, distance: 46.3
click at [186, 52] on small "/ September 29, 2025 / 6:00PM / Trishank Kuppusamy / new customer Cannot Determ…" at bounding box center [197, 39] width 279 height 38
copy small "September 29, 2025 / 6:00PM / Trishank Kuppusamy"
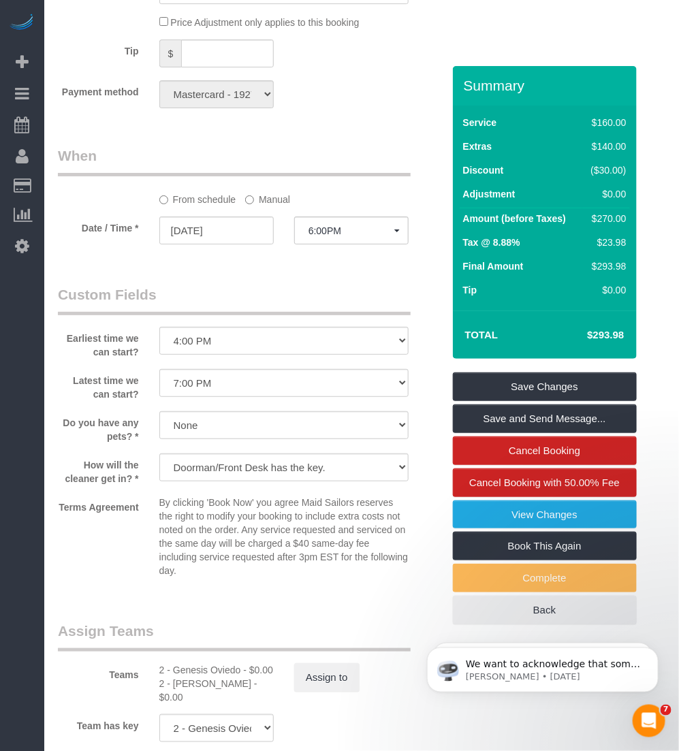
scroll to position [1533, 0]
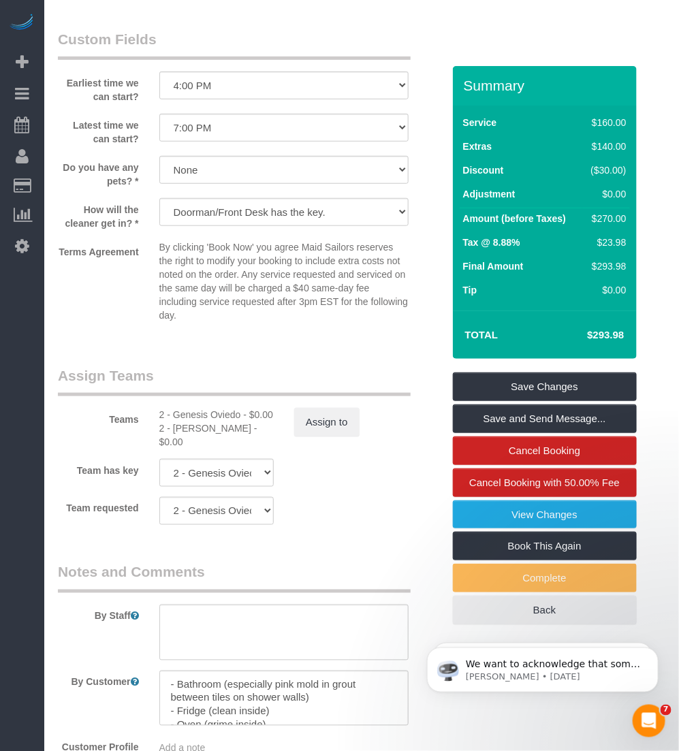
click at [182, 422] on div "2 - Genesis Oviedo - $0.00" at bounding box center [216, 415] width 114 height 14
copy div "Genesis"
click at [177, 449] on div "2 - Katherine Poveda - $0.00" at bounding box center [216, 435] width 114 height 27
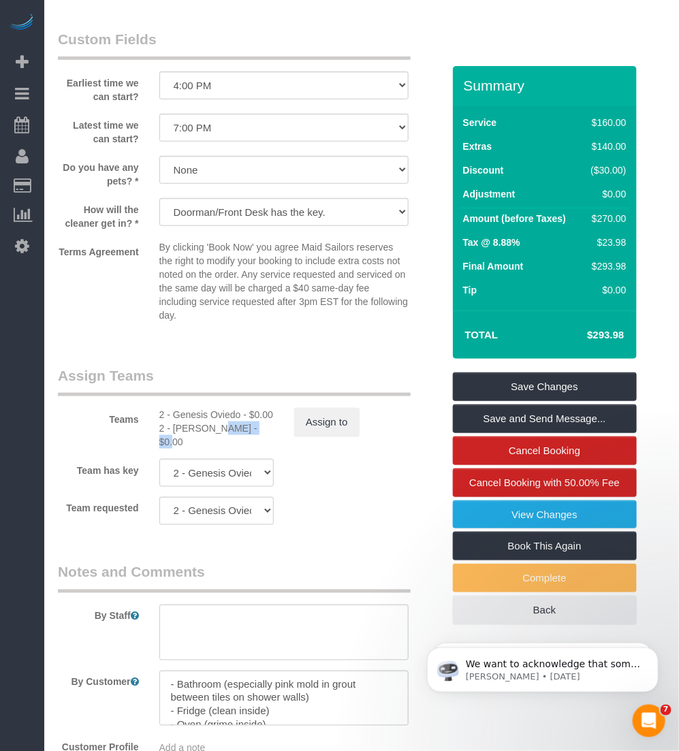
copy div "Katherine"
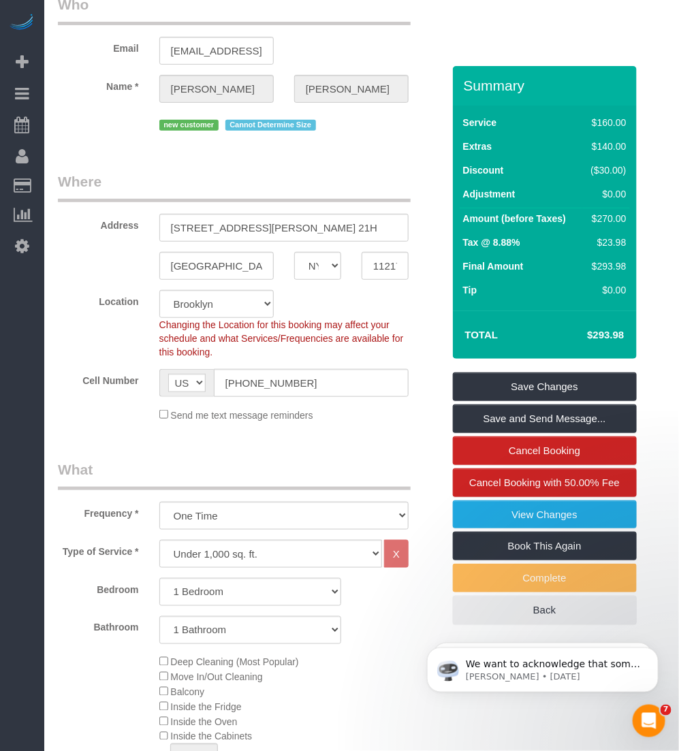
scroll to position [0, 0]
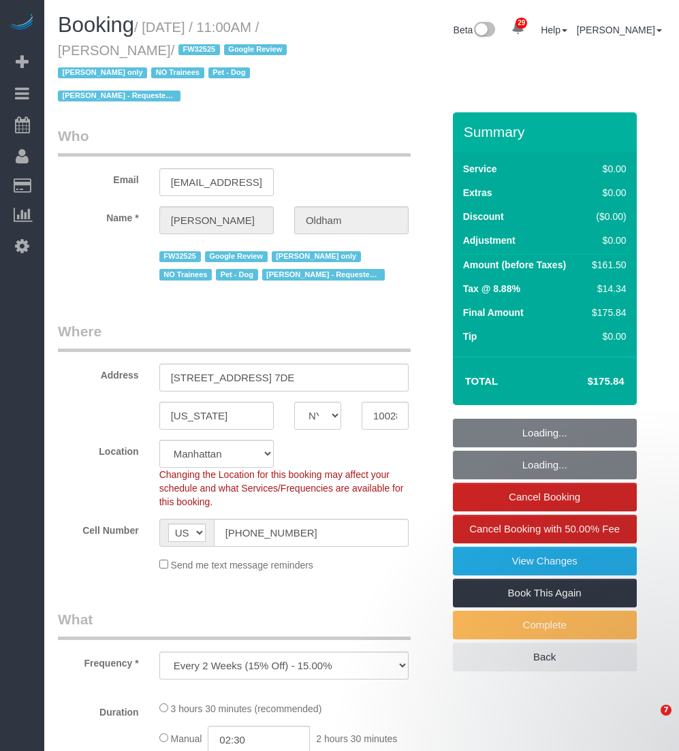
select select "NY"
select select "string:stripe-pm_1RpamA4VGloSiKo7q68HlToq"
select select "number:89"
select select "number:90"
select select "number:13"
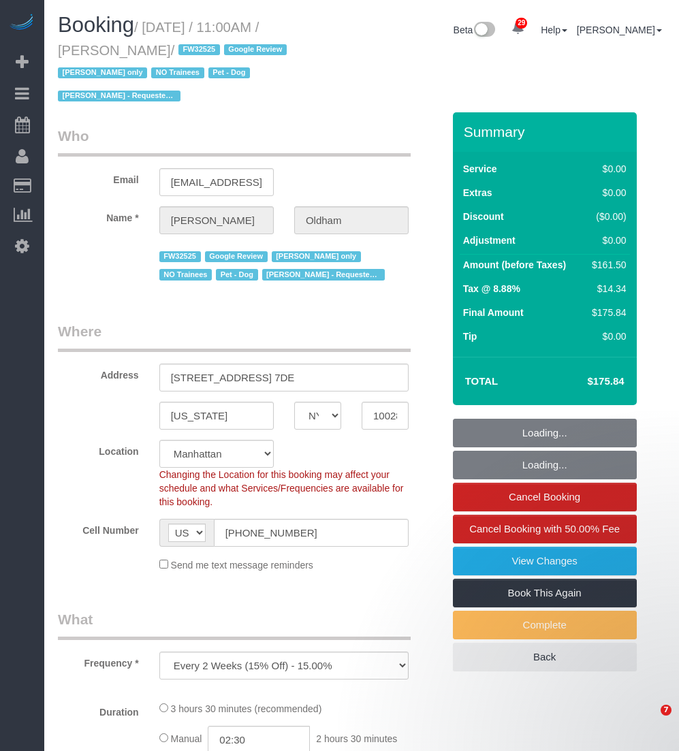
select select "number:5"
select select "object:990"
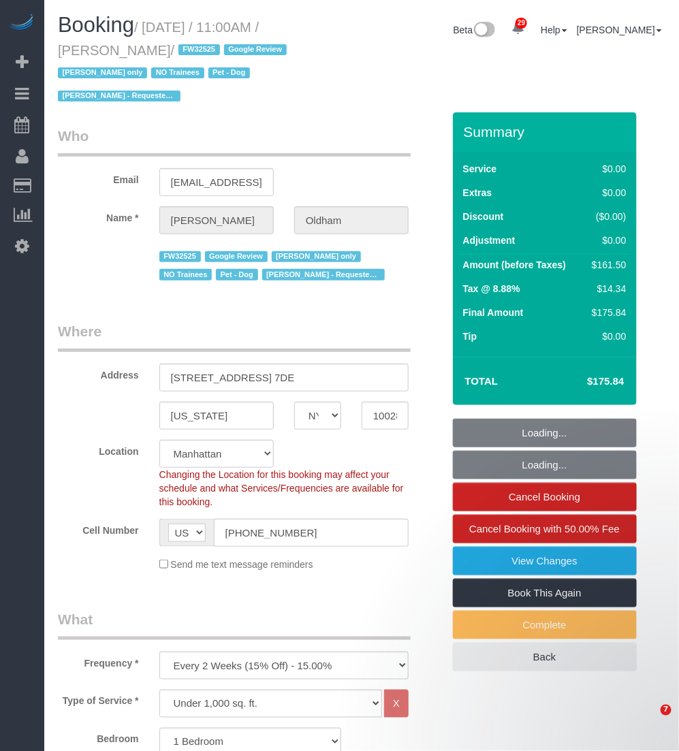
select select "1"
select select "2"
select select "spot1"
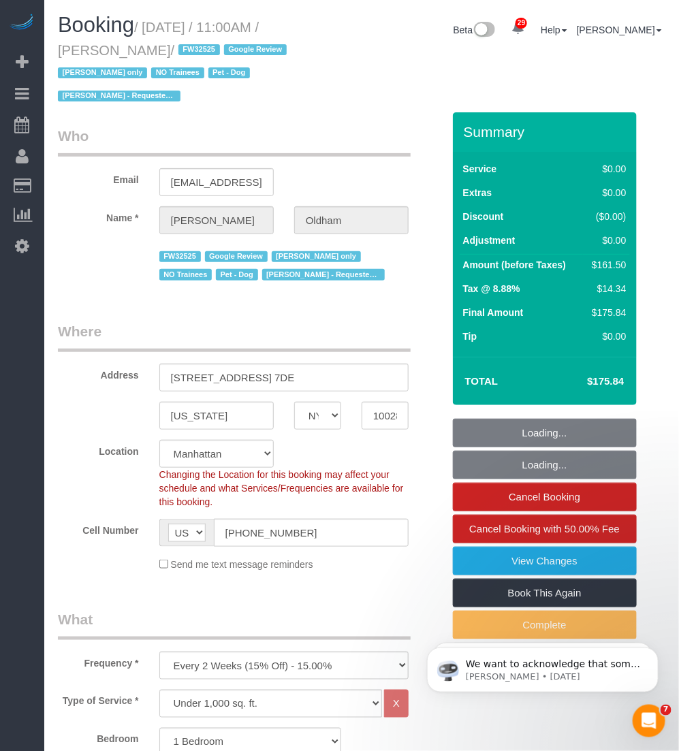
drag, startPoint x: 149, startPoint y: 24, endPoint x: 161, endPoint y: 49, distance: 28.0
click at [161, 49] on small "/ [DATE] / 11:00AM / [PERSON_NAME] / FW32525 Google Review [PERSON_NAME] only N…" at bounding box center [174, 62] width 233 height 84
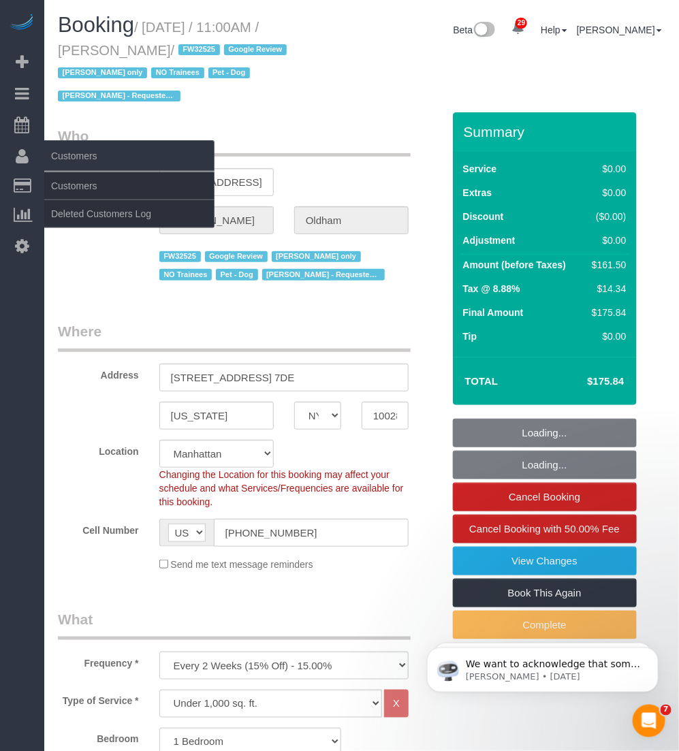
copy small "[DATE] / 11:00AM / [PERSON_NAME]"
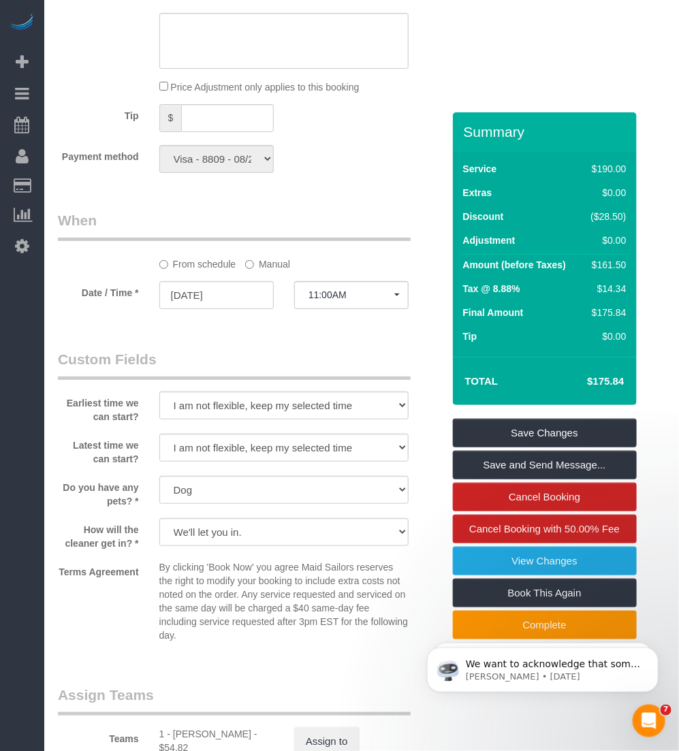
scroll to position [1533, 0]
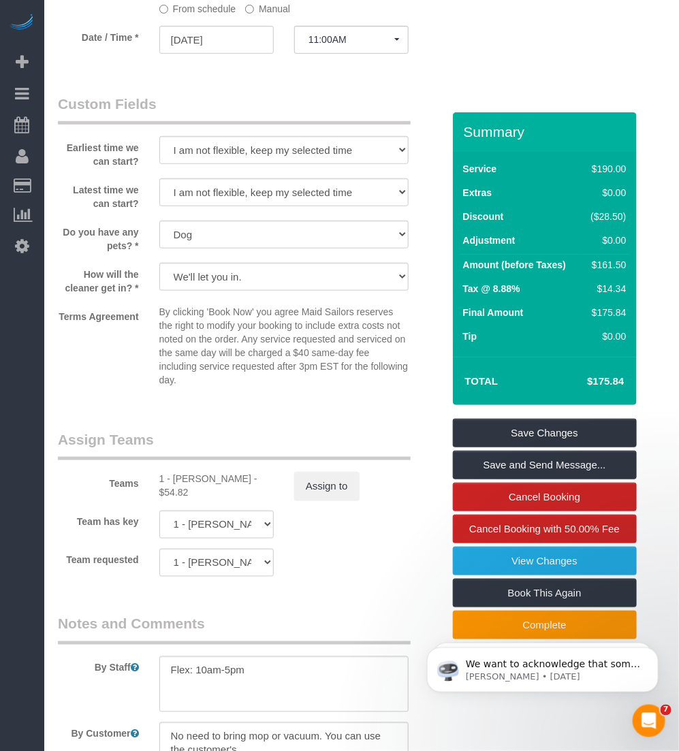
click at [184, 475] on div "1 - [PERSON_NAME] - $54.82" at bounding box center [216, 485] width 114 height 27
copy div "Marlenyn"
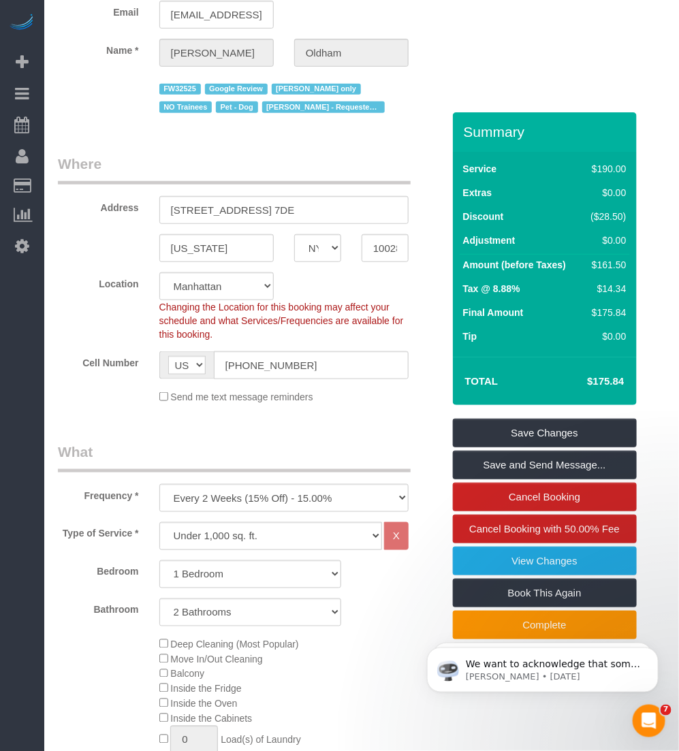
scroll to position [0, 0]
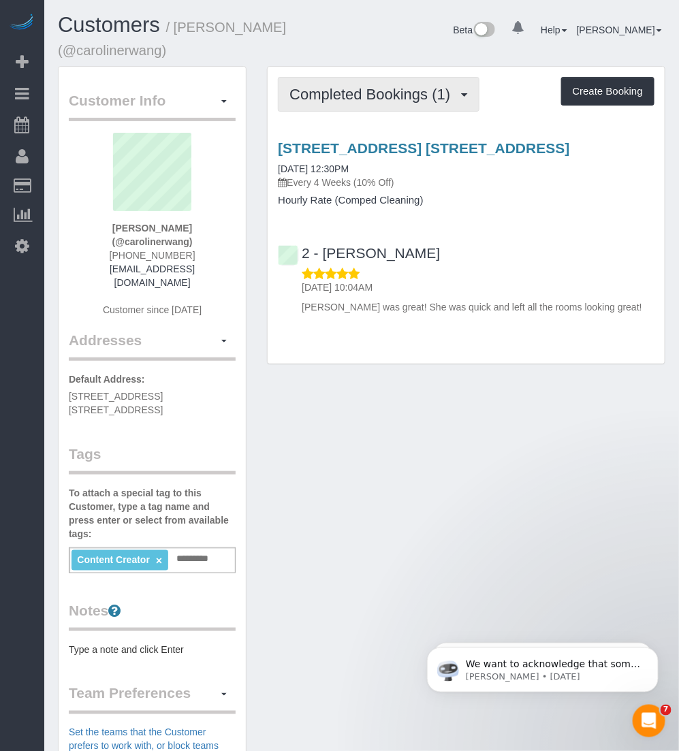
click at [358, 107] on button "Completed Bookings (1)" at bounding box center [379, 94] width 202 height 35
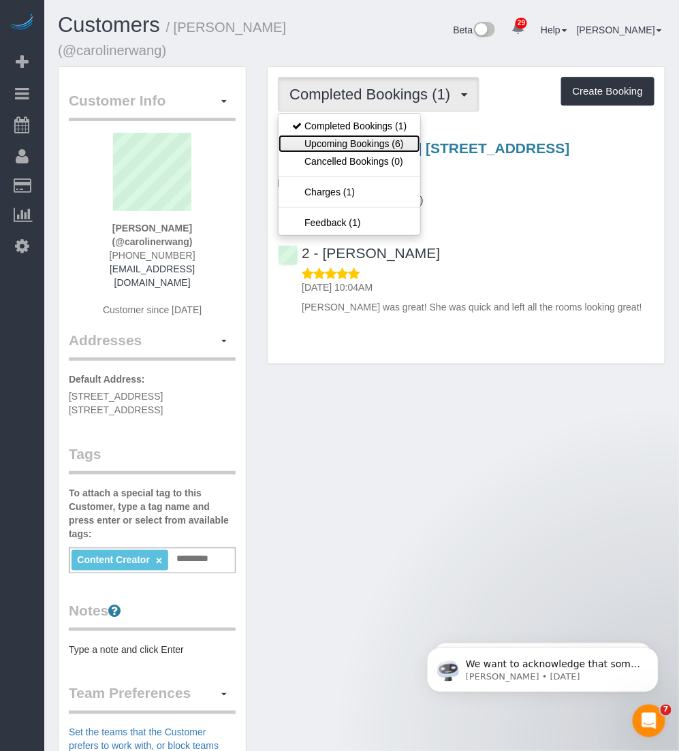
click at [358, 148] on link "Upcoming Bookings (6)" at bounding box center [350, 144] width 142 height 18
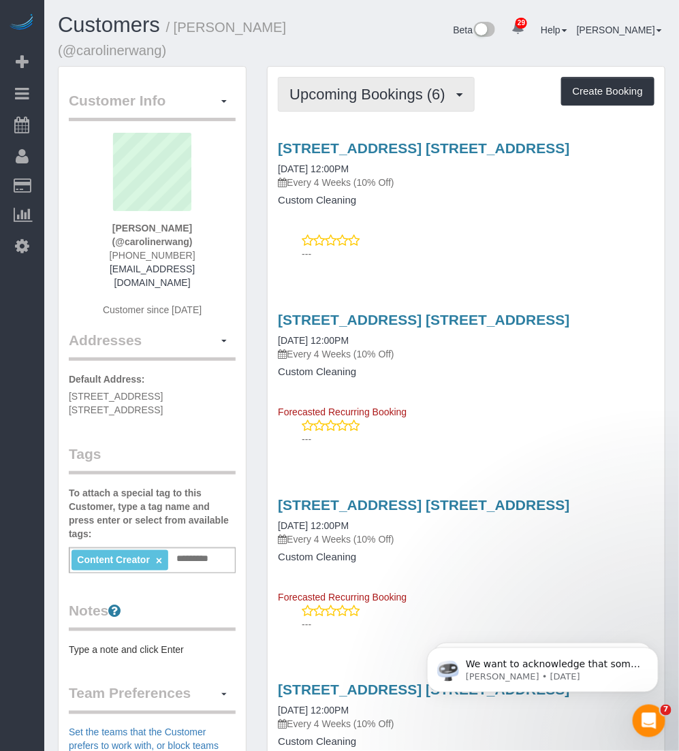
click at [363, 89] on span "Upcoming Bookings (6)" at bounding box center [371, 94] width 163 height 17
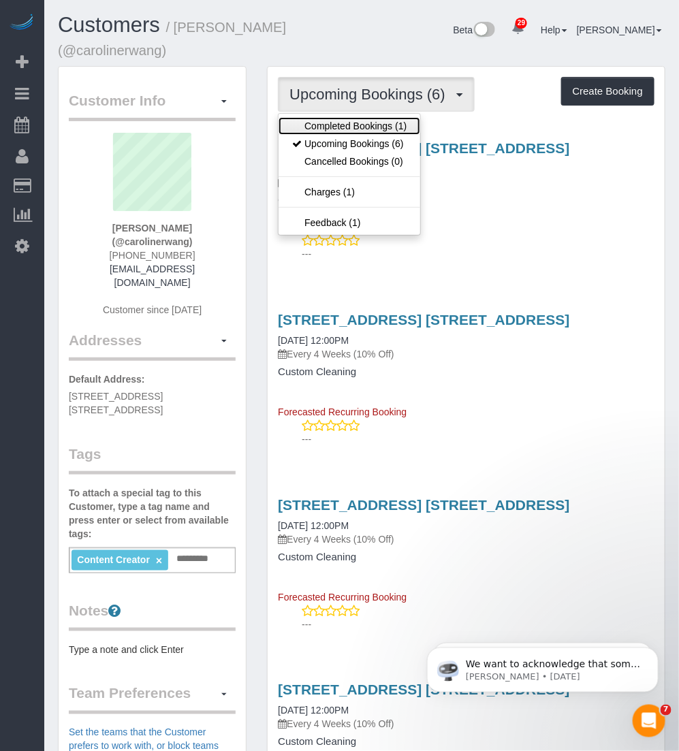
click at [325, 121] on link "Completed Bookings (1)" at bounding box center [350, 126] width 142 height 18
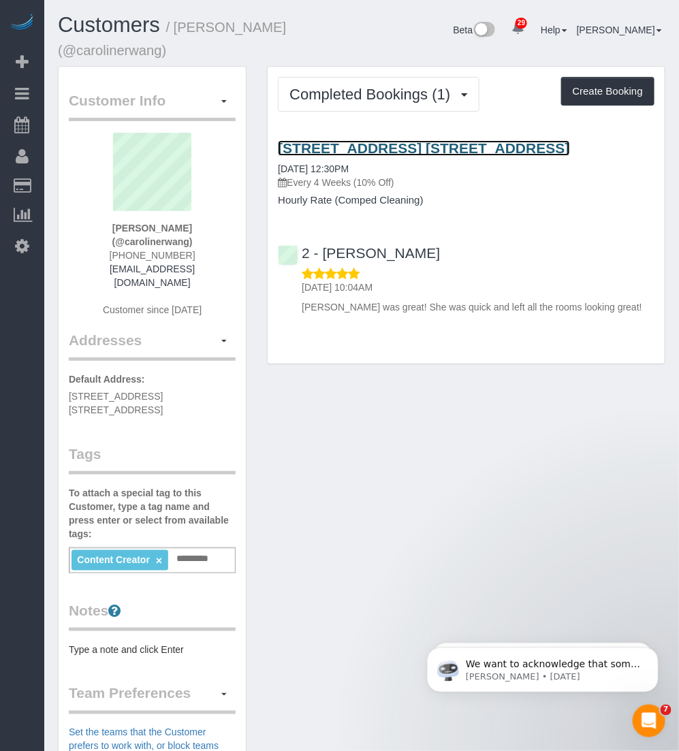
drag, startPoint x: 329, startPoint y: 155, endPoint x: 372, endPoint y: 149, distance: 43.4
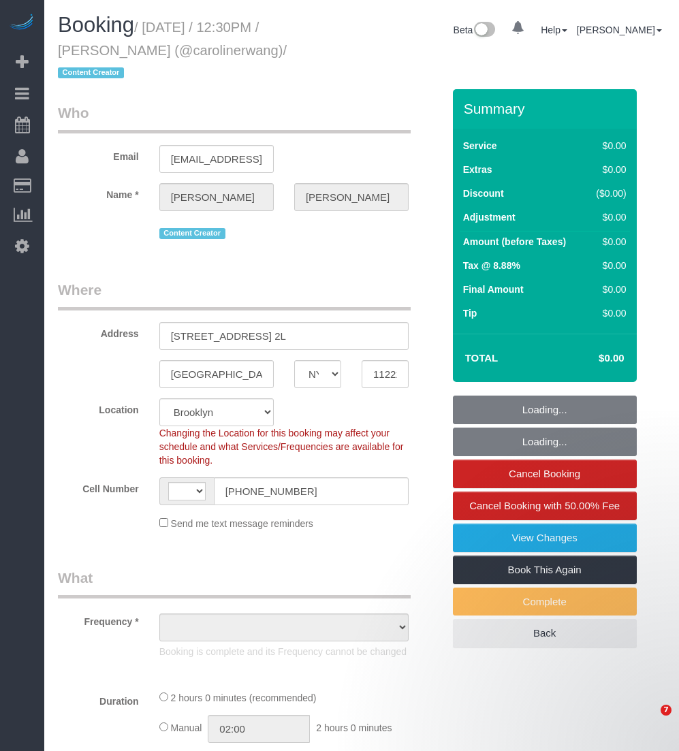
select select "NY"
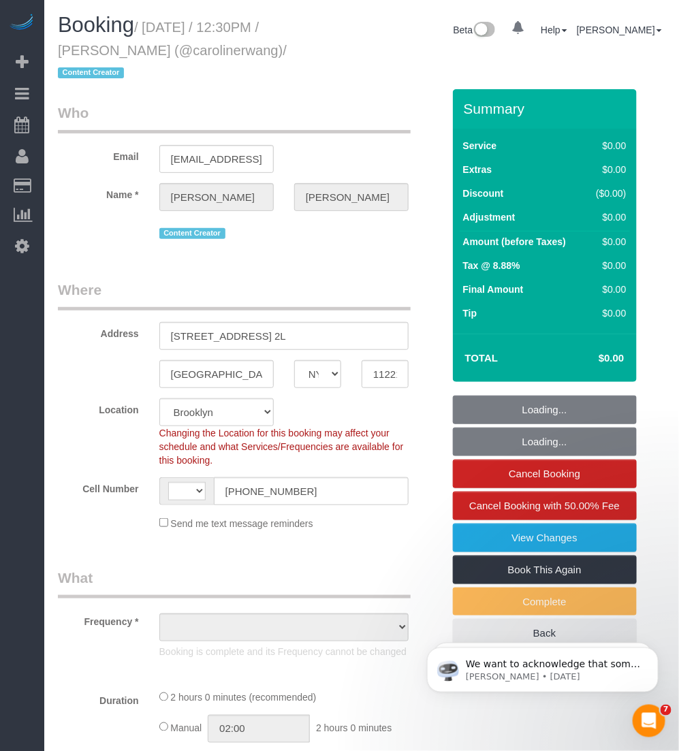
select select "string:stripe-pm_1S43Yz4VGloSiKo72DknBCkE"
select select "120"
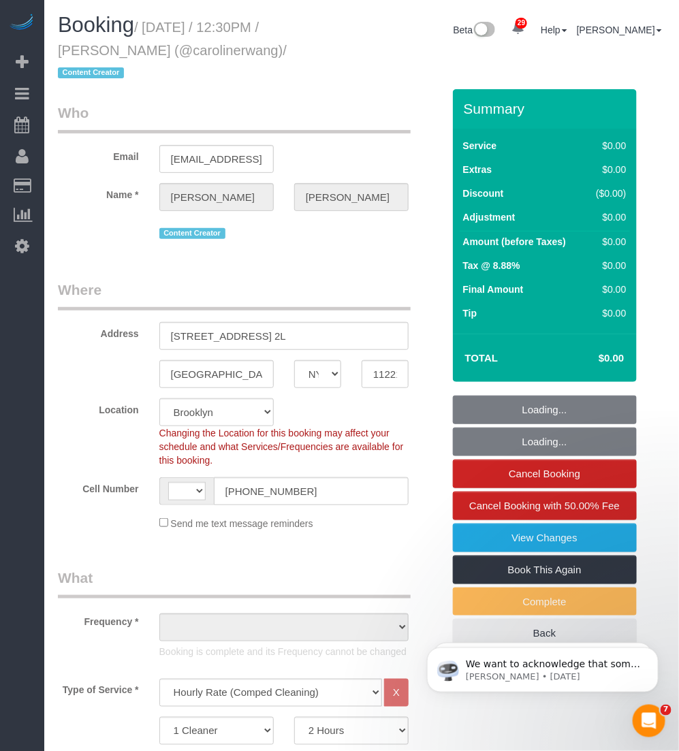
select select "string:[GEOGRAPHIC_DATA]"
select select "number:58"
select select "number:79"
select select "number:15"
select select "number:5"
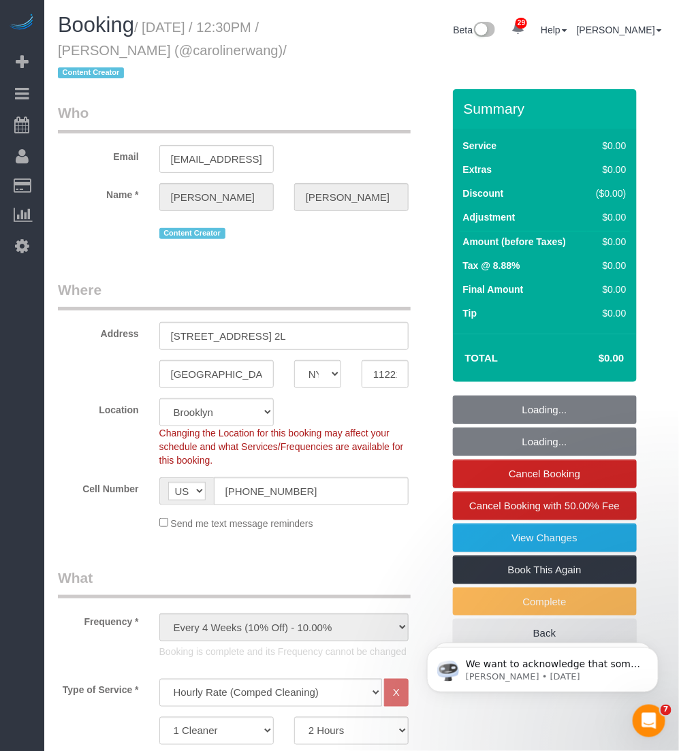
select select "object:1514"
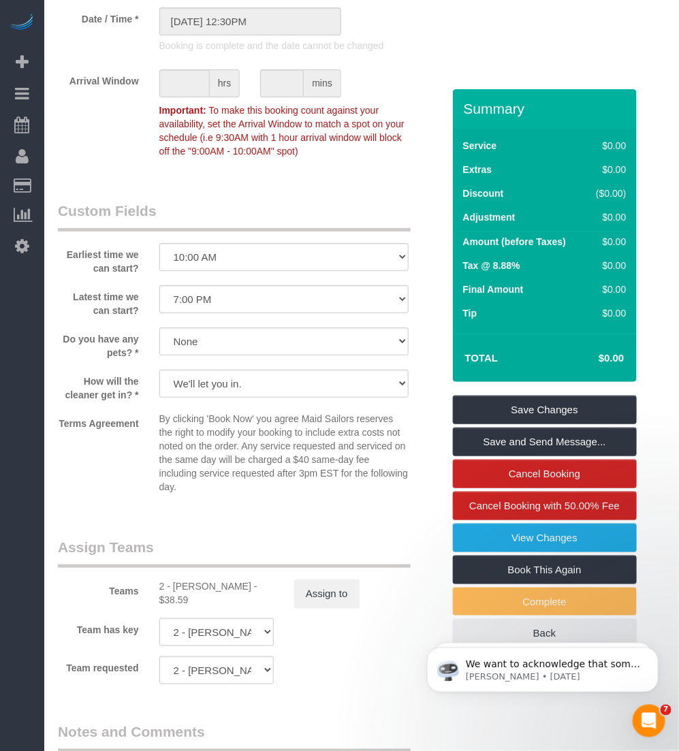
scroll to position [1448, 0]
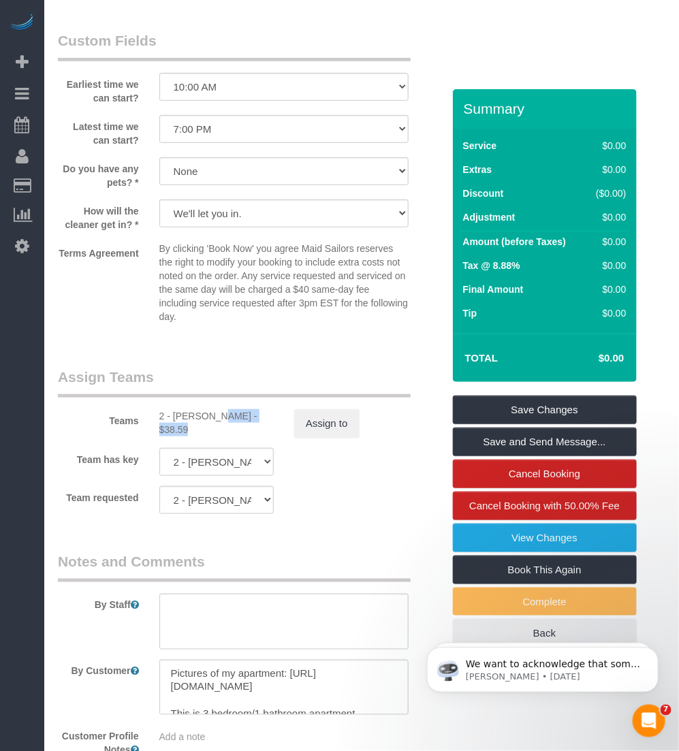
drag, startPoint x: 174, startPoint y: 392, endPoint x: 216, endPoint y: 411, distance: 45.7
click at [227, 409] on div "2 - [PERSON_NAME] - $38.59" at bounding box center [216, 422] width 114 height 27
copy div "[PERSON_NAME]"
click at [217, 367] on legend "Assign Teams" at bounding box center [234, 382] width 353 height 31
drag, startPoint x: 175, startPoint y: 388, endPoint x: 236, endPoint y: 396, distance: 61.2
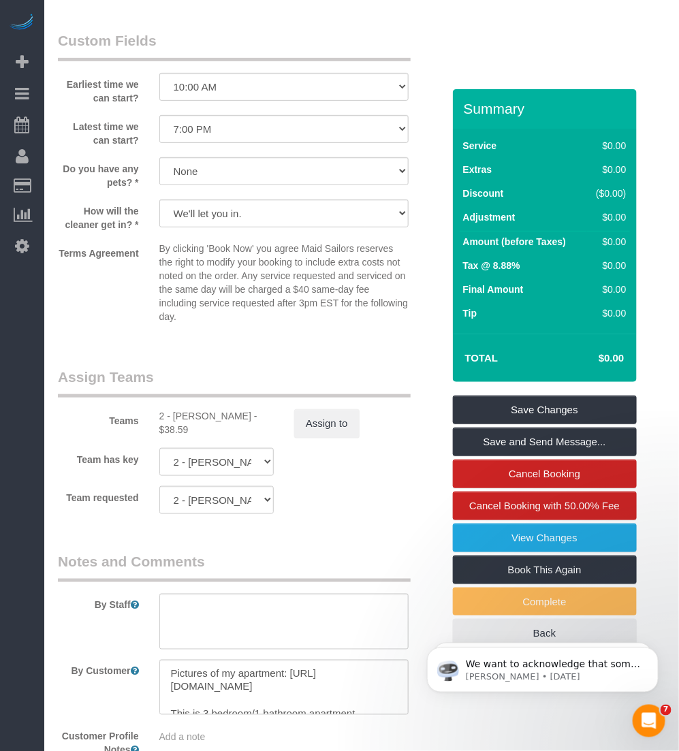
click at [236, 409] on div "2 - [PERSON_NAME] - $38.59" at bounding box center [216, 422] width 114 height 27
copy div "[PERSON_NAME]"
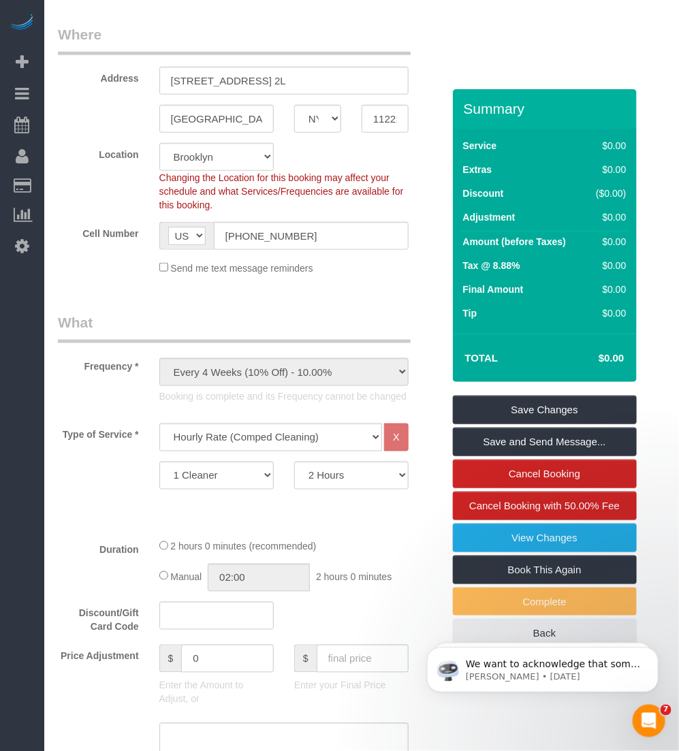
scroll to position [0, 0]
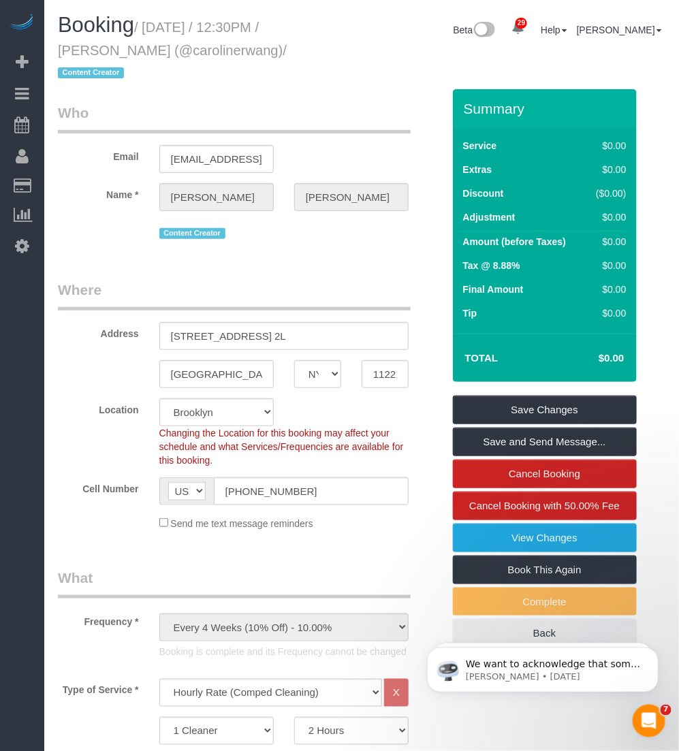
click at [155, 55] on small "/ [DATE] / 12:30PM / [PERSON_NAME] (@carolinerwang) / Content Creator" at bounding box center [172, 50] width 229 height 61
drag, startPoint x: 150, startPoint y: 50, endPoint x: 59, endPoint y: 49, distance: 90.6
click at [59, 49] on small "/ September 22, 2025 / 12:30PM / Caroline Wang (@carolinerwang) / Content Creat…" at bounding box center [172, 50] width 229 height 61
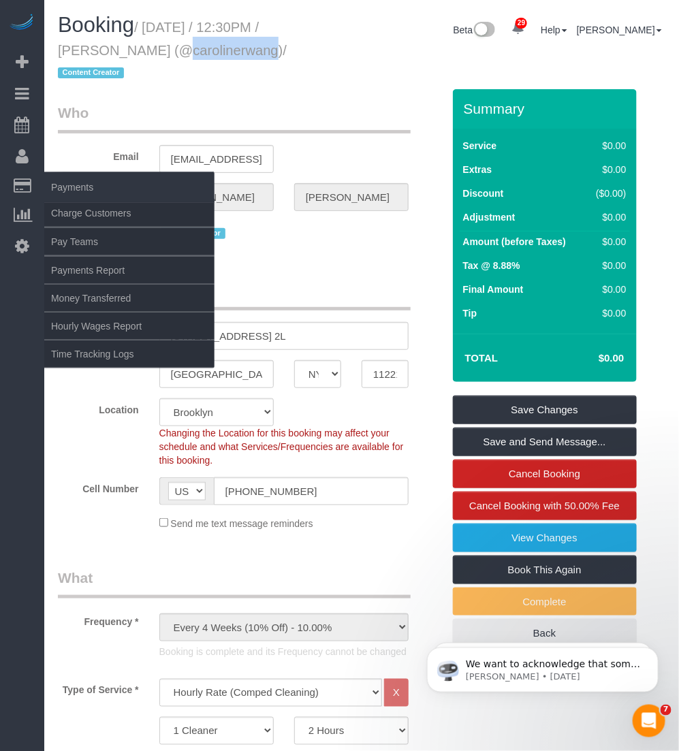
copy small "Caroline Wang"
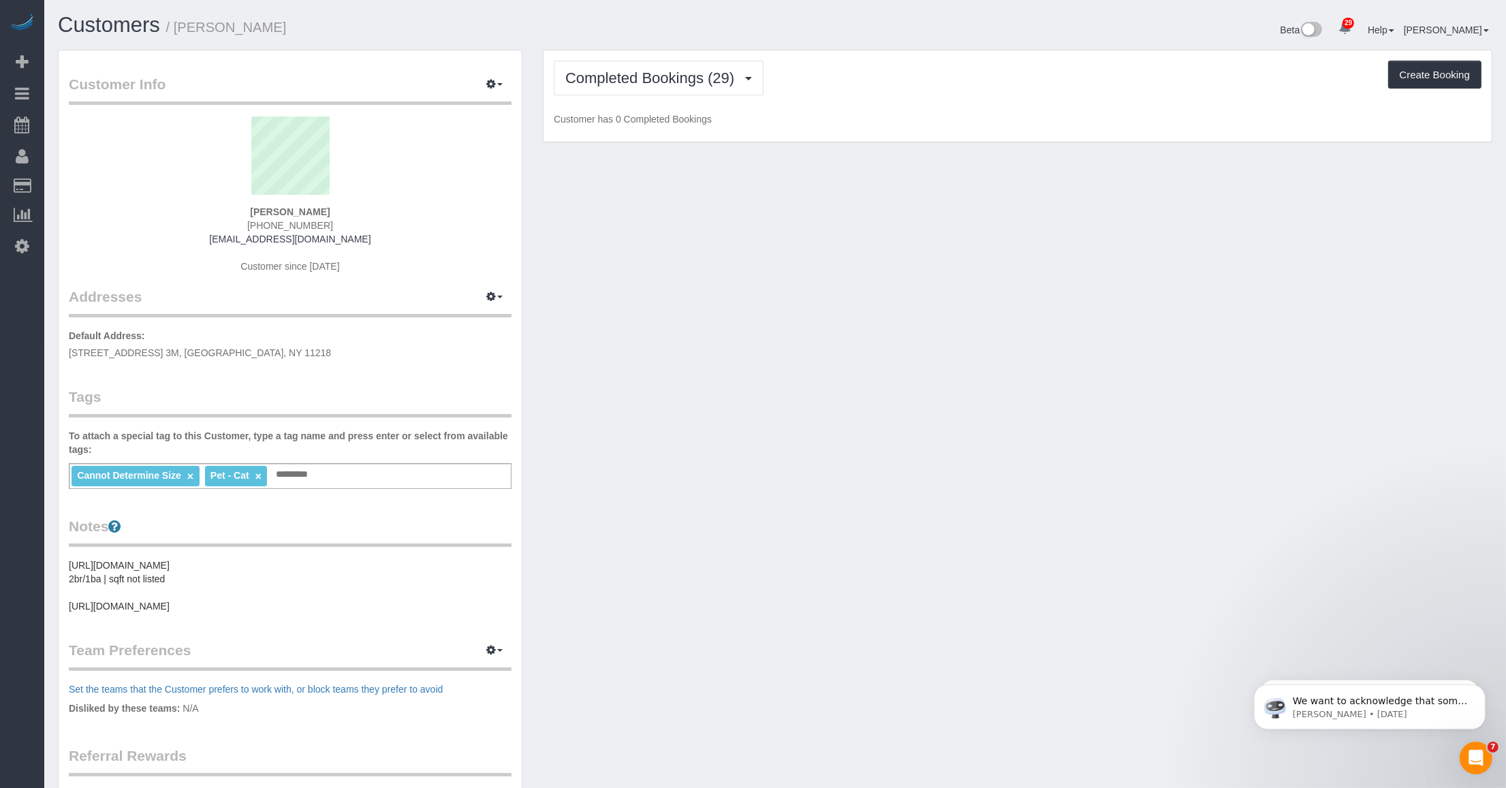
click at [329, 464] on div "Cannot Determine Size × Pet - Cat × Add a tag" at bounding box center [290, 476] width 443 height 26
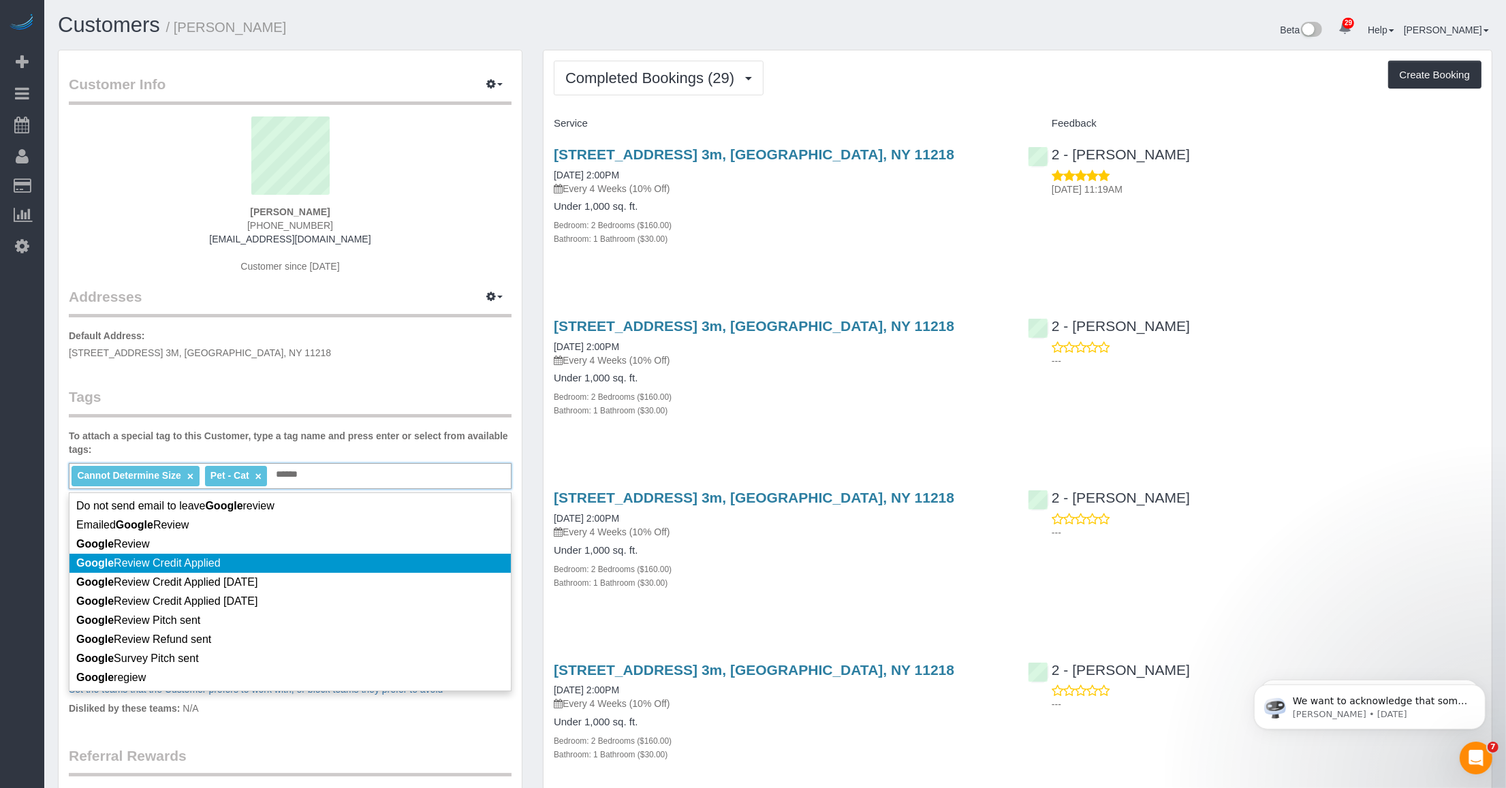
type input "******"
click at [196, 557] on span "Google Review Credit Applied" at bounding box center [148, 563] width 144 height 12
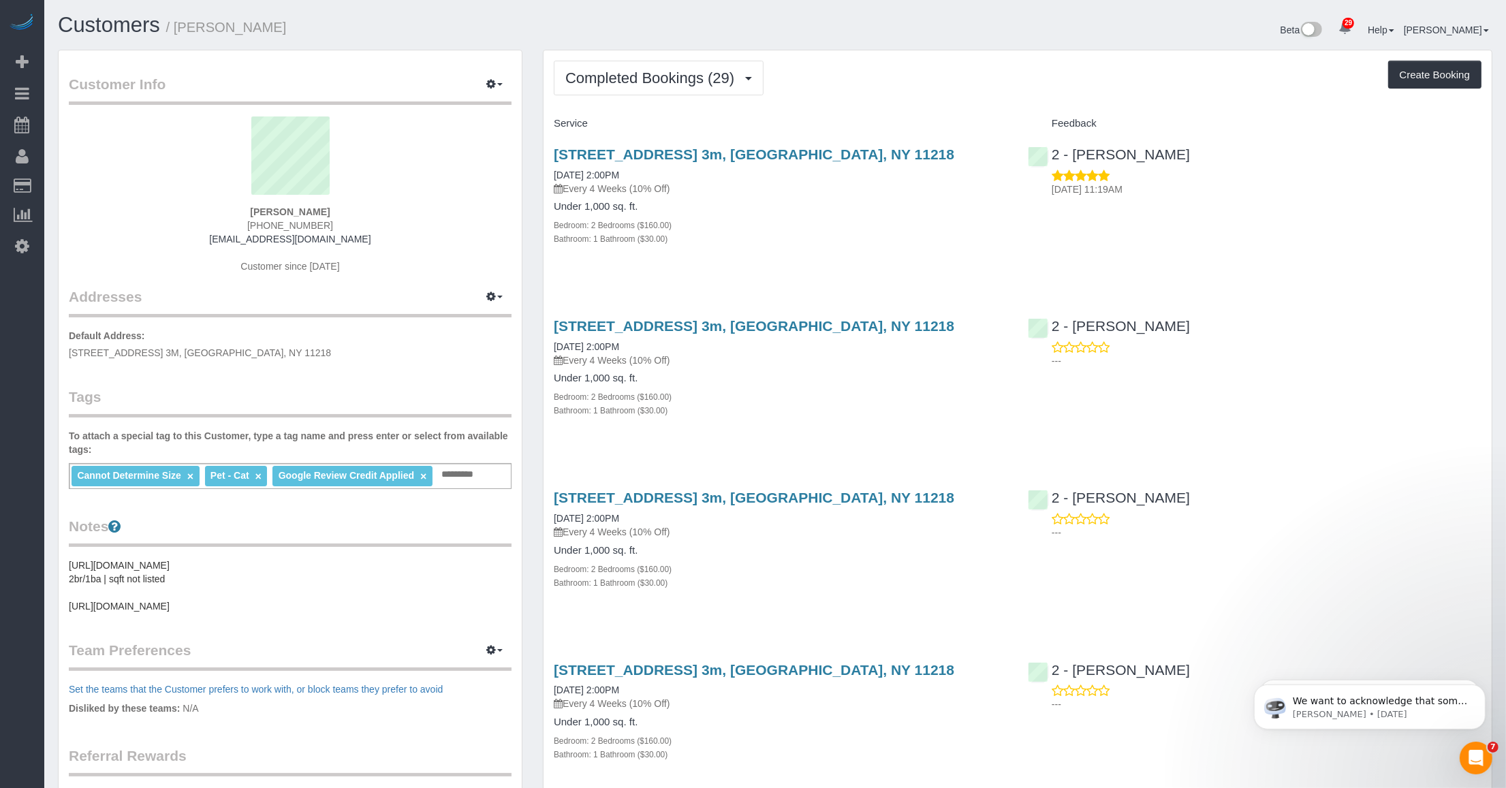
click at [337, 345] on p "Default Address: 350 Ocean Parkway, Apt. 3M, Brooklyn, NY 11218" at bounding box center [290, 344] width 443 height 31
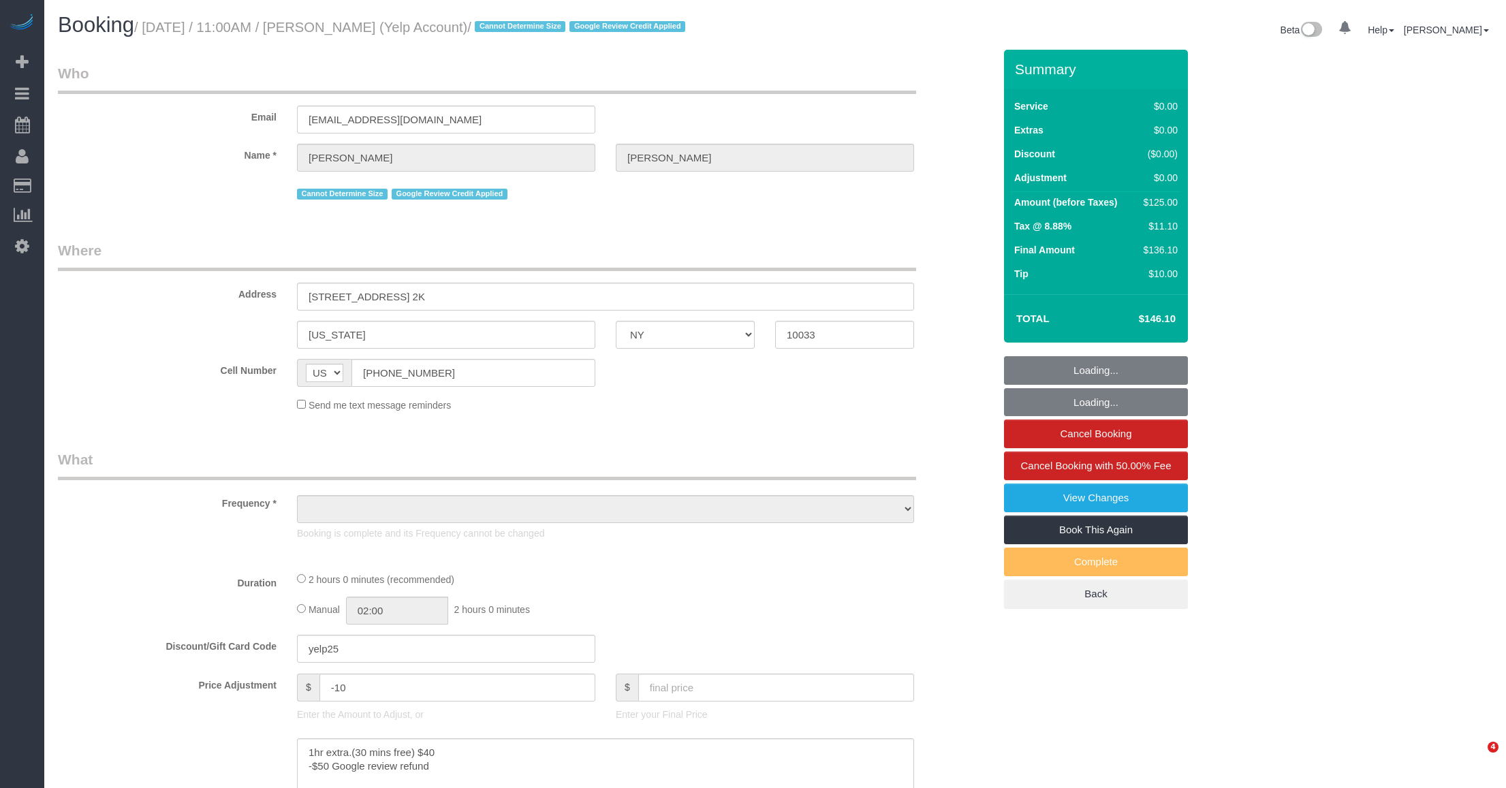
select select "NY"
select select "1"
select select "number:56"
select select "number:72"
select select "number:15"
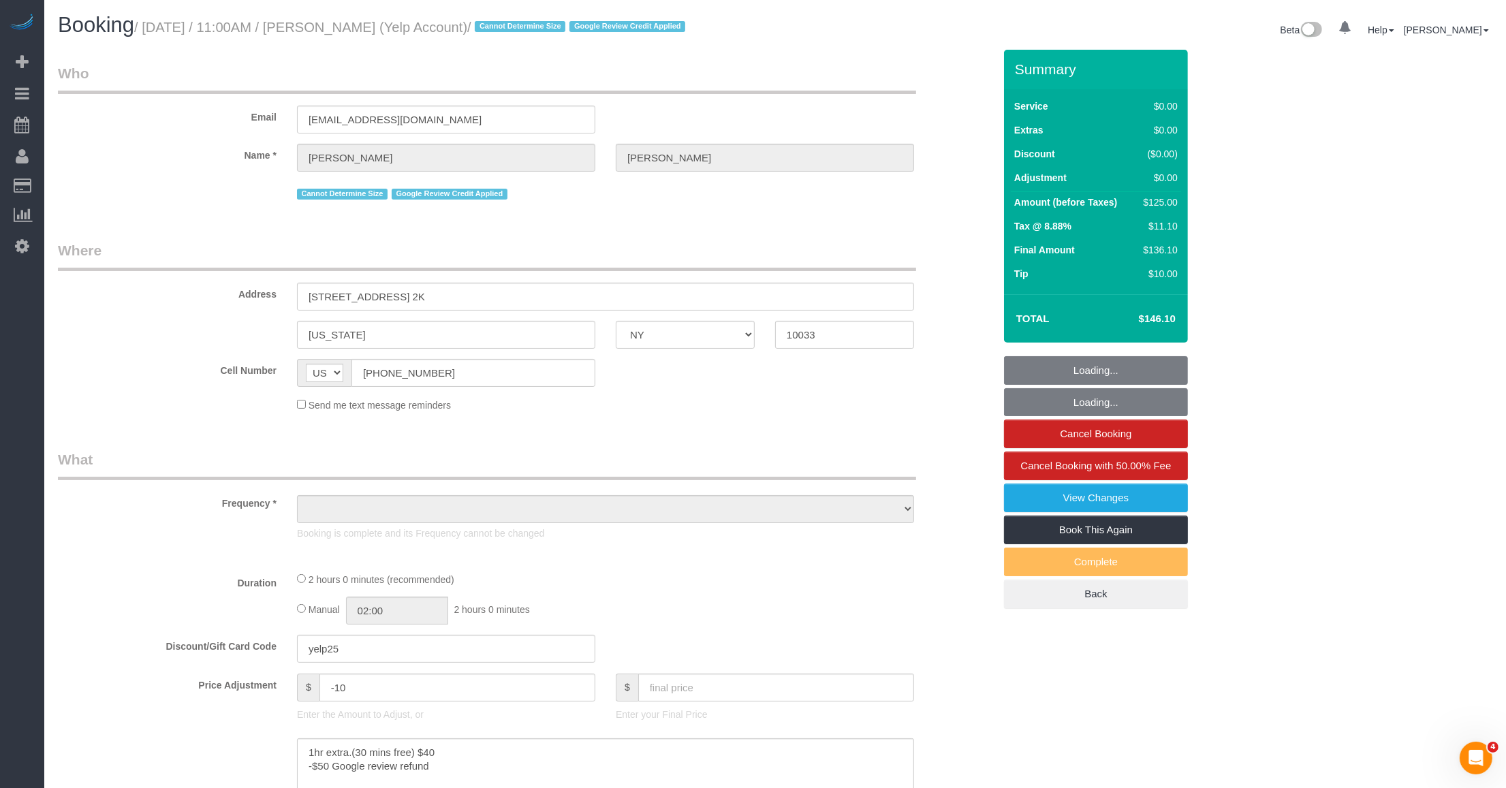
select select "number:5"
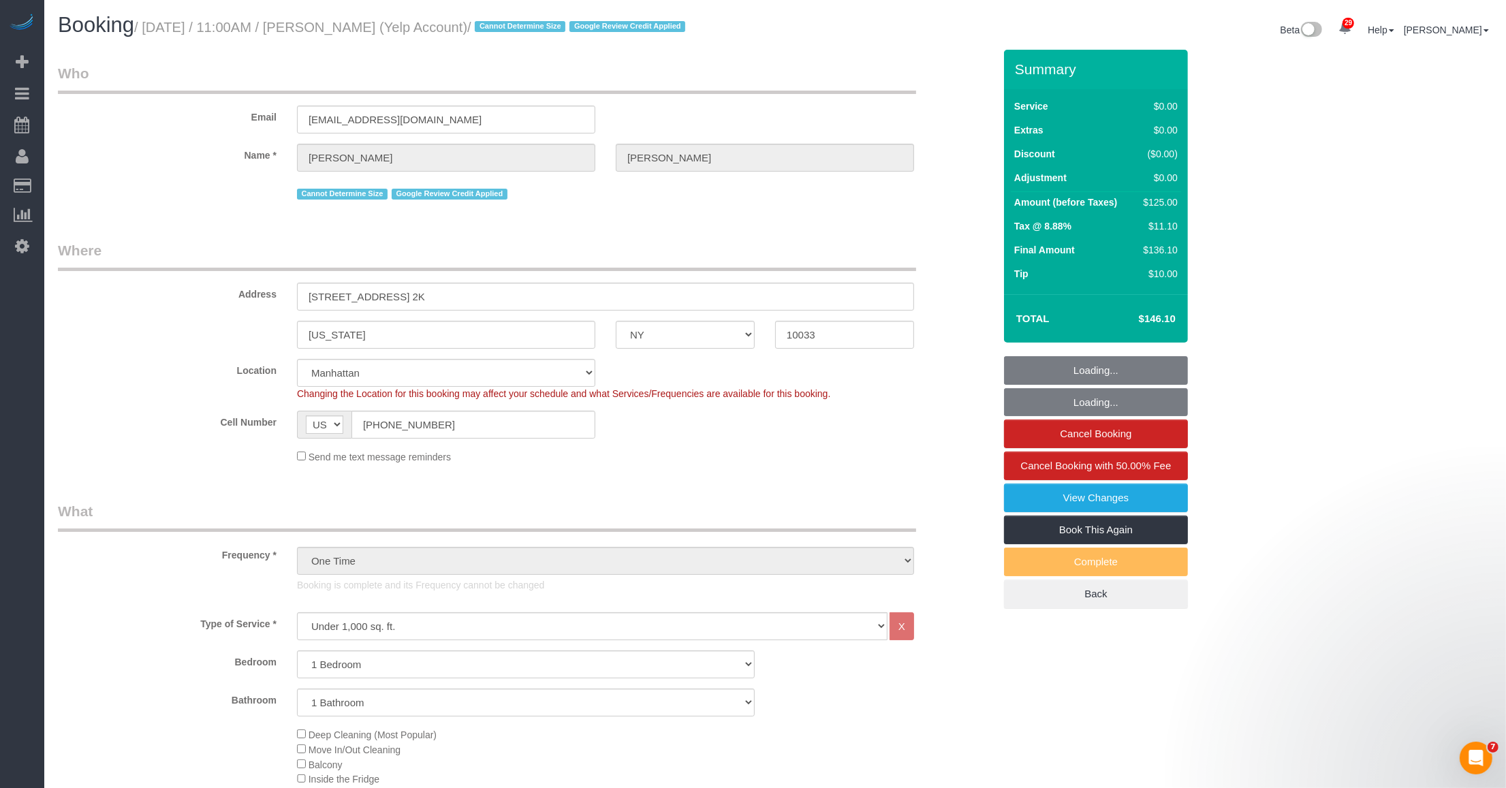
select select "object:1507"
select select "string:stripe-pm_1SAaHZ4VGloSiKo7criLaJCG"
select select "spot1"
select select "1"
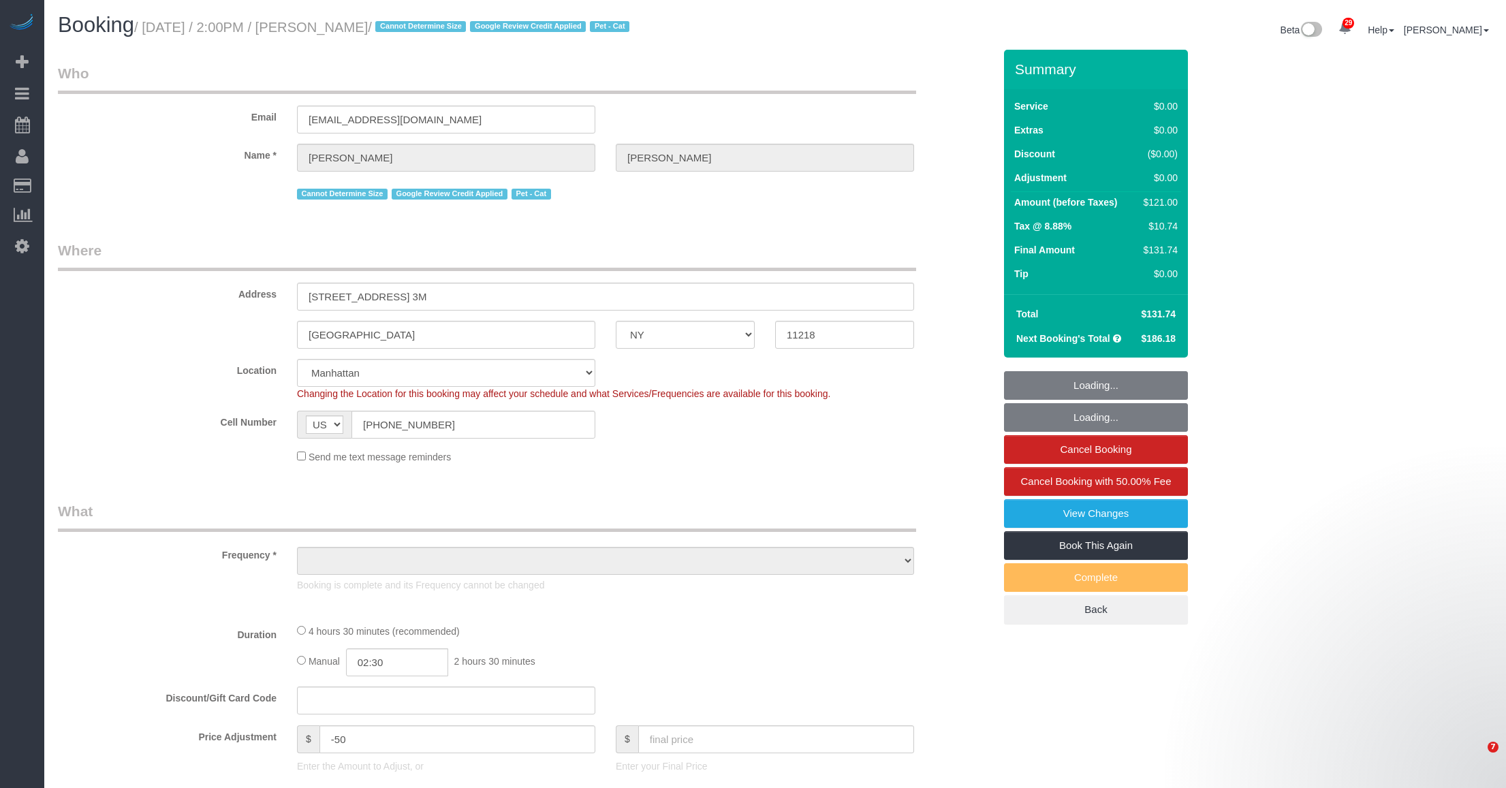
select select "NY"
select select "string:stripe-pm_1PRwmH4VGloSiKo7rY6OIu6o"
select select "object:841"
select select "number:89"
select select "number:74"
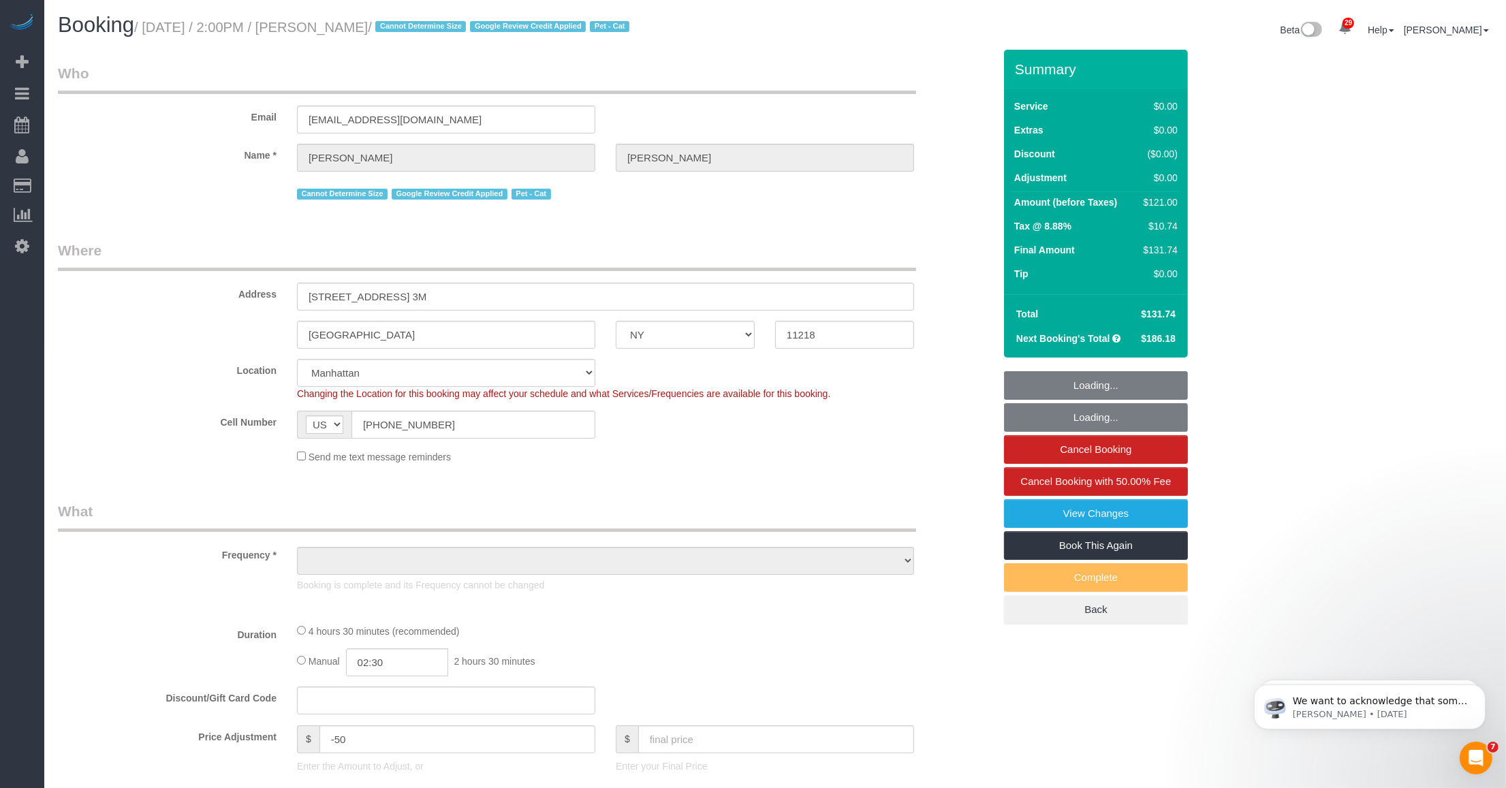
select select "number:14"
select select "number:5"
select select "2"
select select "spot1"
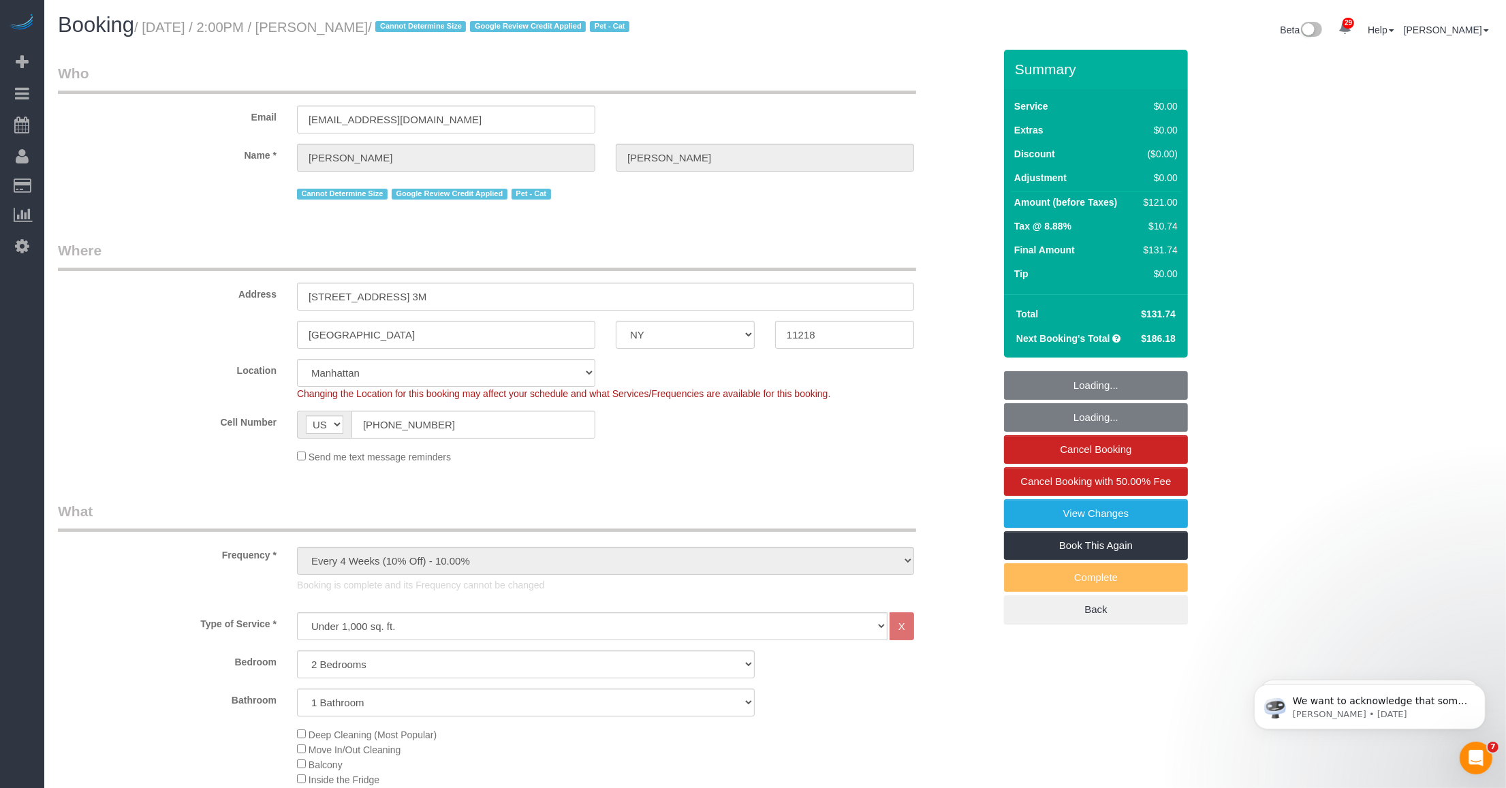
select select "object:1517"
select select "2"
click at [200, 209] on fieldset "Who Email [EMAIL_ADDRESS][DOMAIN_NAME] Name * [PERSON_NAME] Cannot Determine Si…" at bounding box center [526, 138] width 936 height 150
